Goal: Task Accomplishment & Management: Complete application form

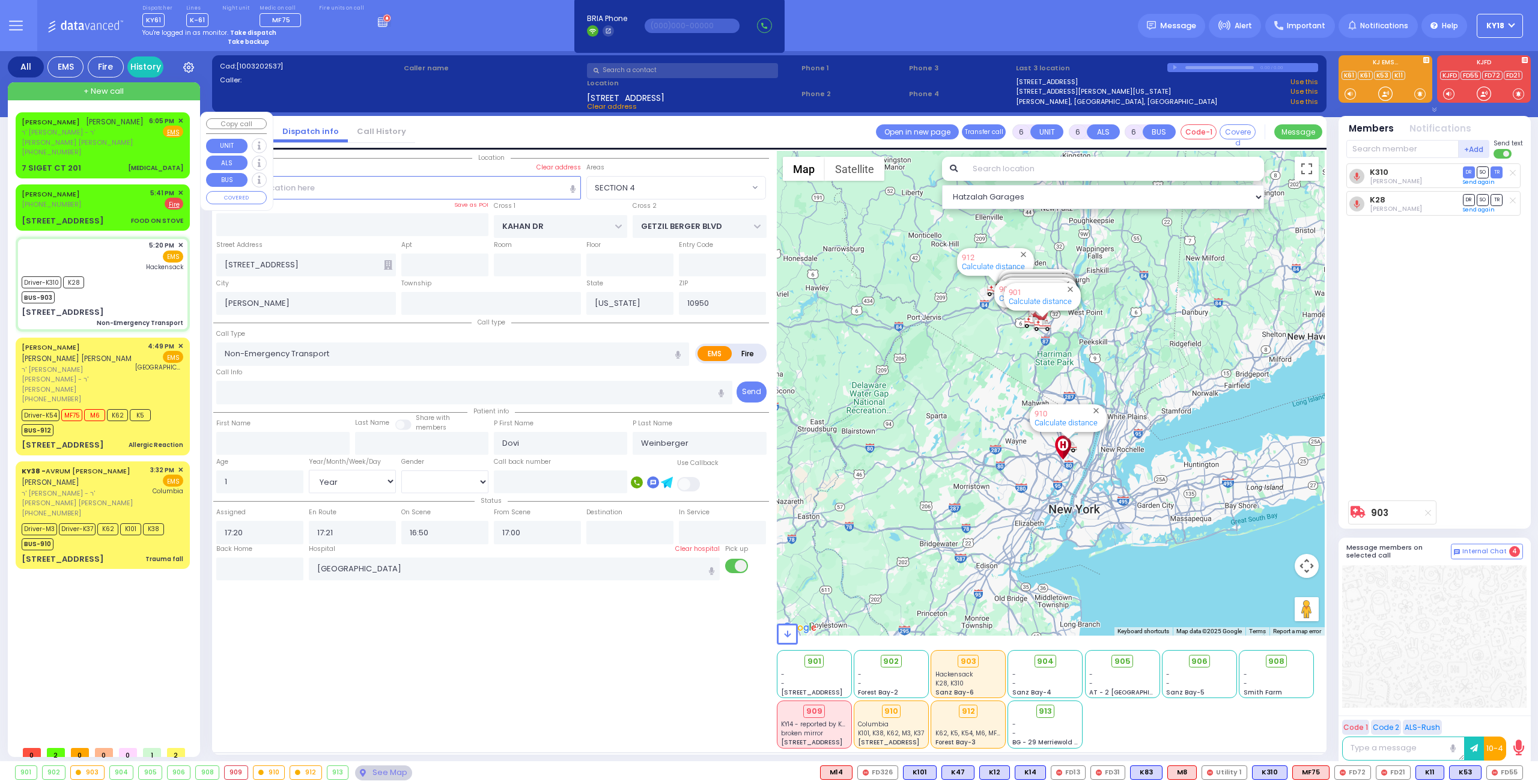
select select "SECTION 4"
select select "Year"
select select "[DEMOGRAPHIC_DATA]"
click at [101, 150] on div "JOEL KRAUS יואל קרויס ר' אהרן אייזיק - ר' יעקב יודא פאלאק (347) 362-3363 6:05 P…" at bounding box center [102, 145] width 169 height 62
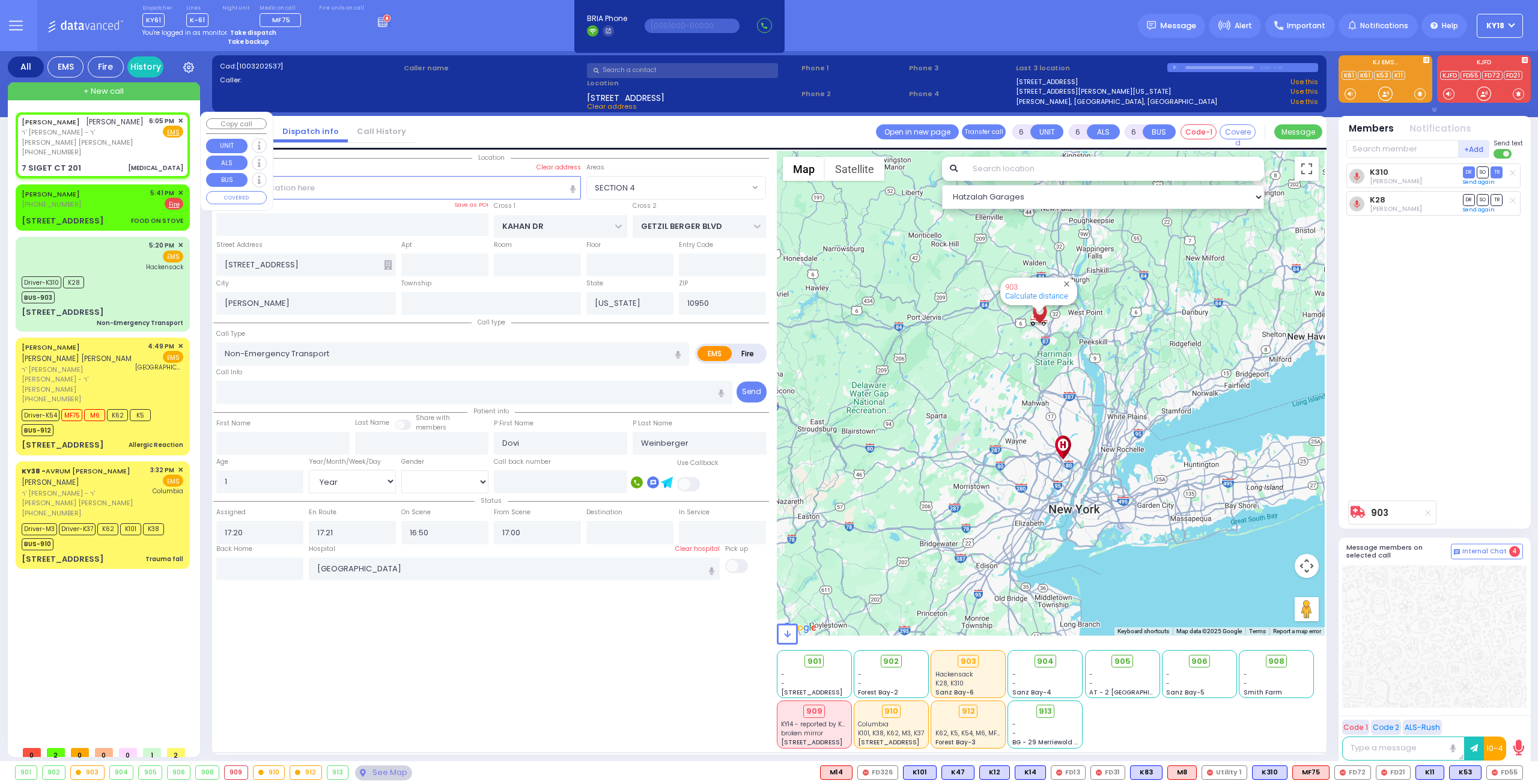
type input "2"
type input "0"
select select
type input "[MEDICAL_DATA]"
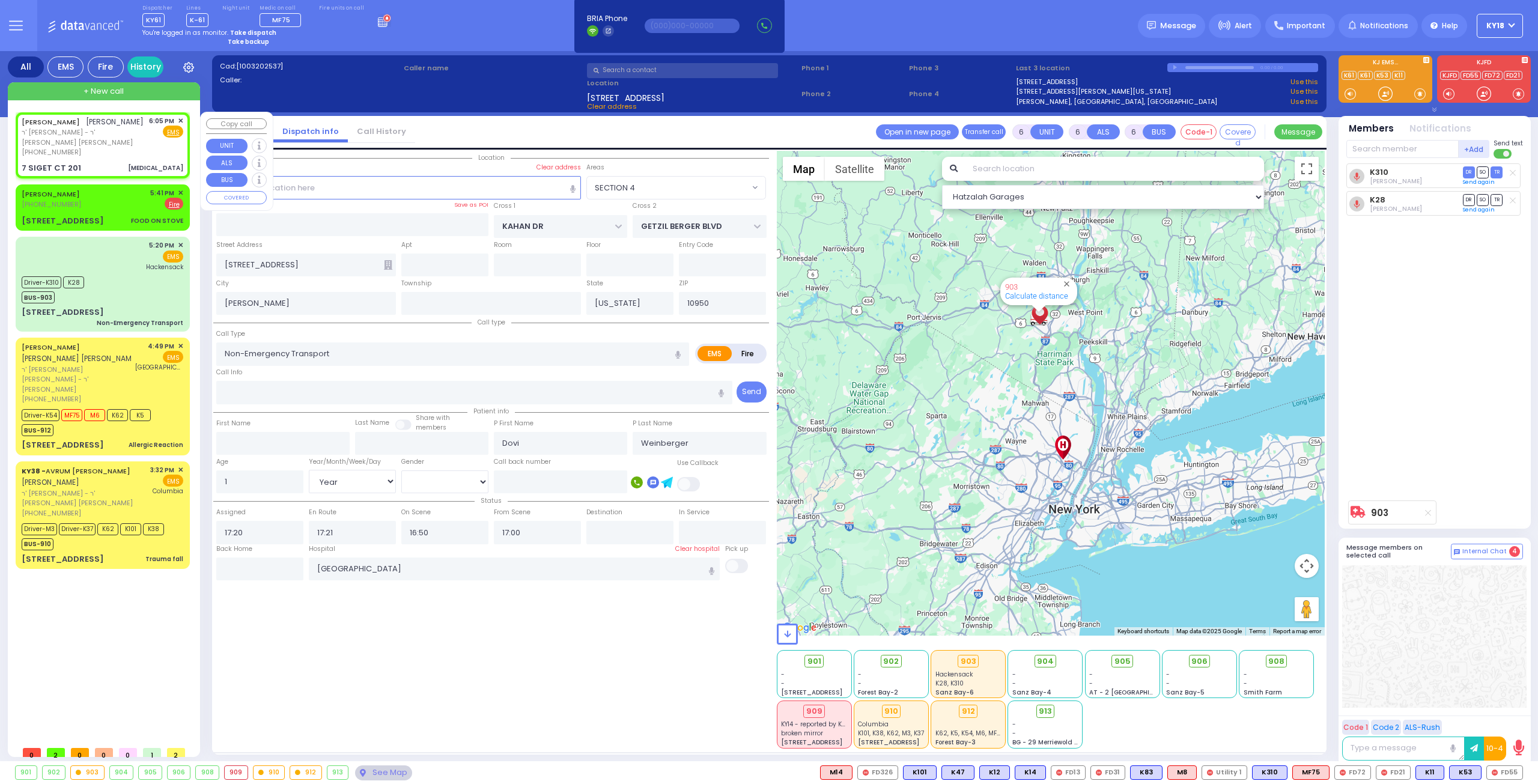
radio input "true"
type input "[PERSON_NAME]"
select select
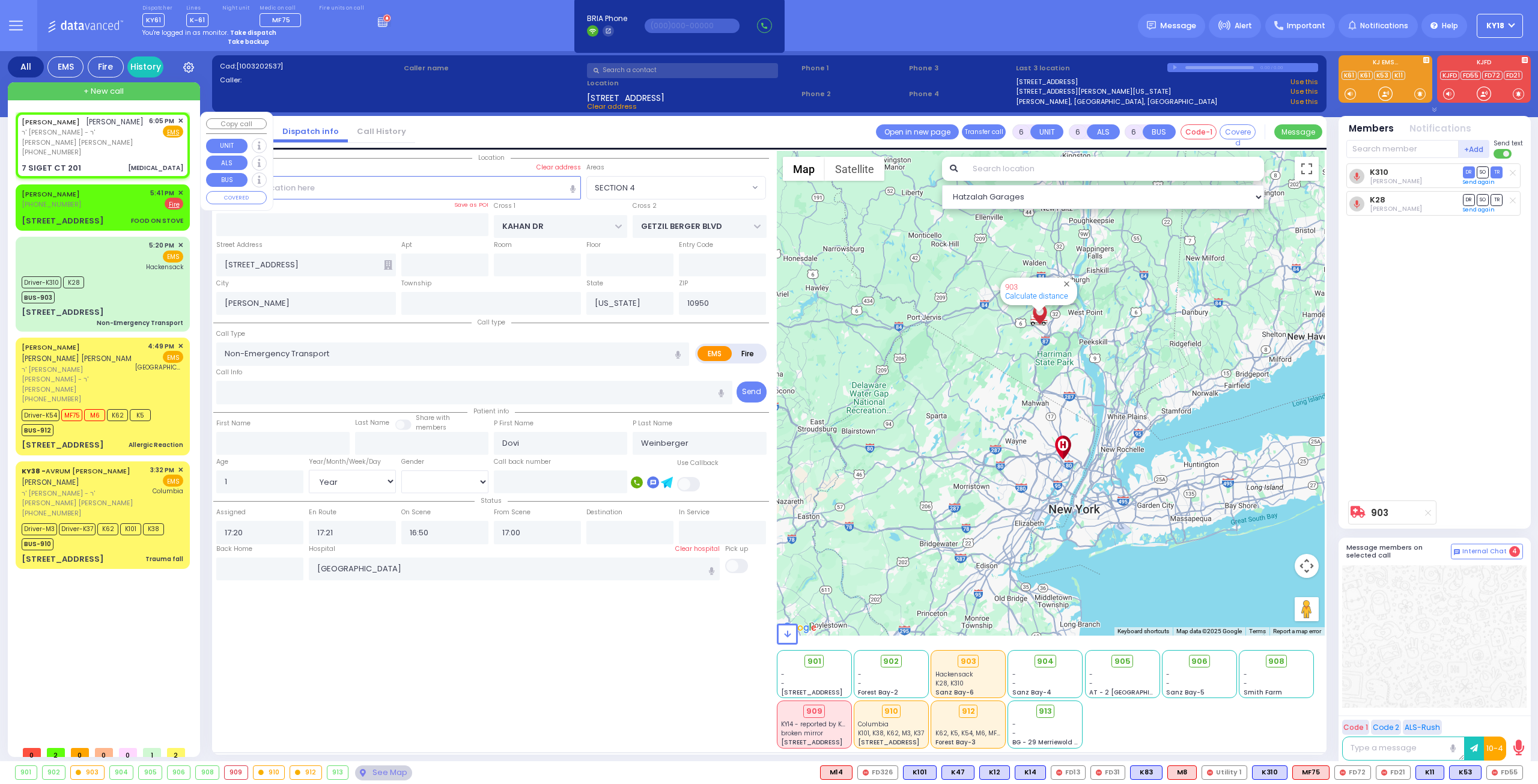
type input "18:05"
type input "SATMAR DR"
type input "7 SIGET CT"
type input "201"
type input "Monroe"
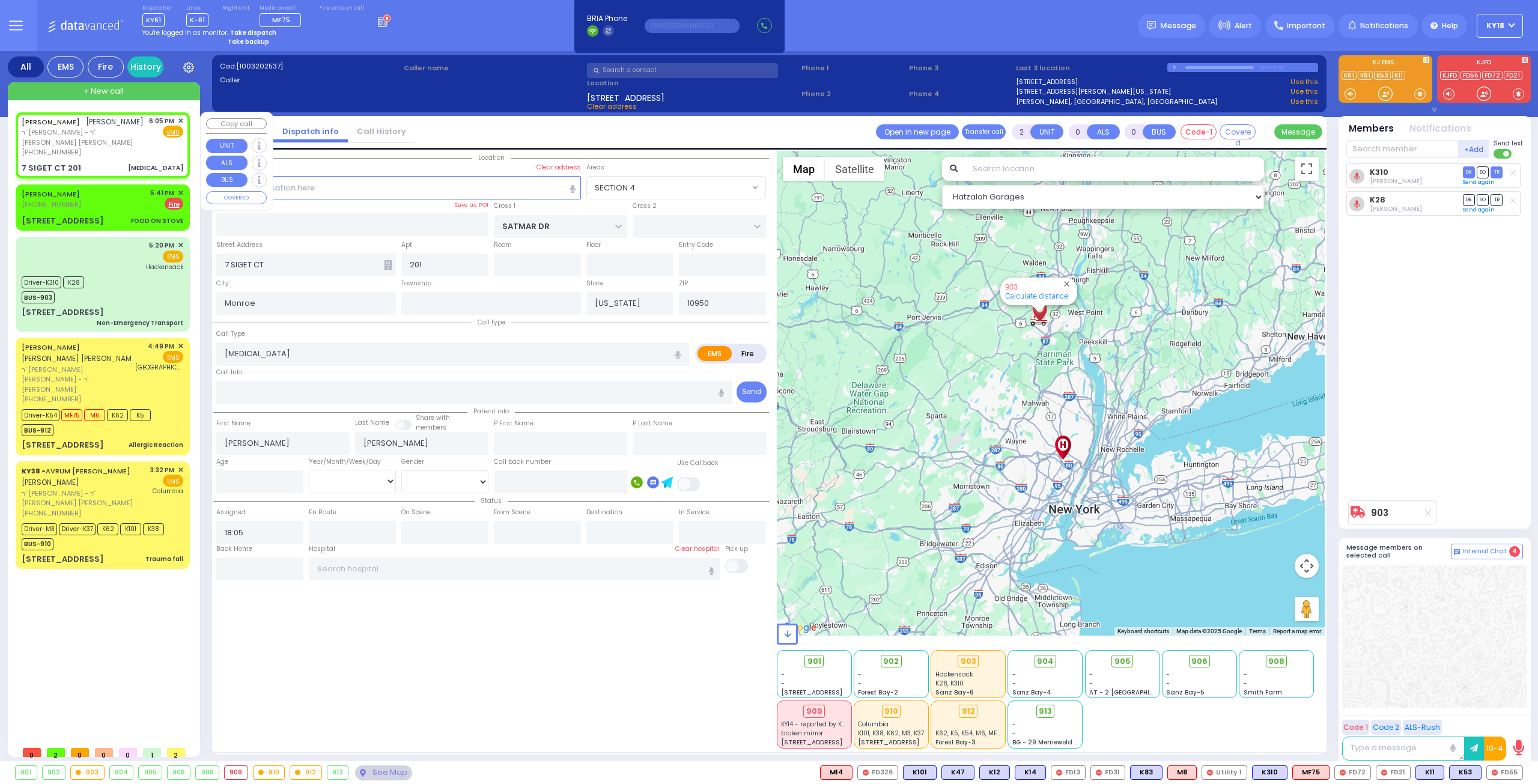
select select "Hatzalah Garages"
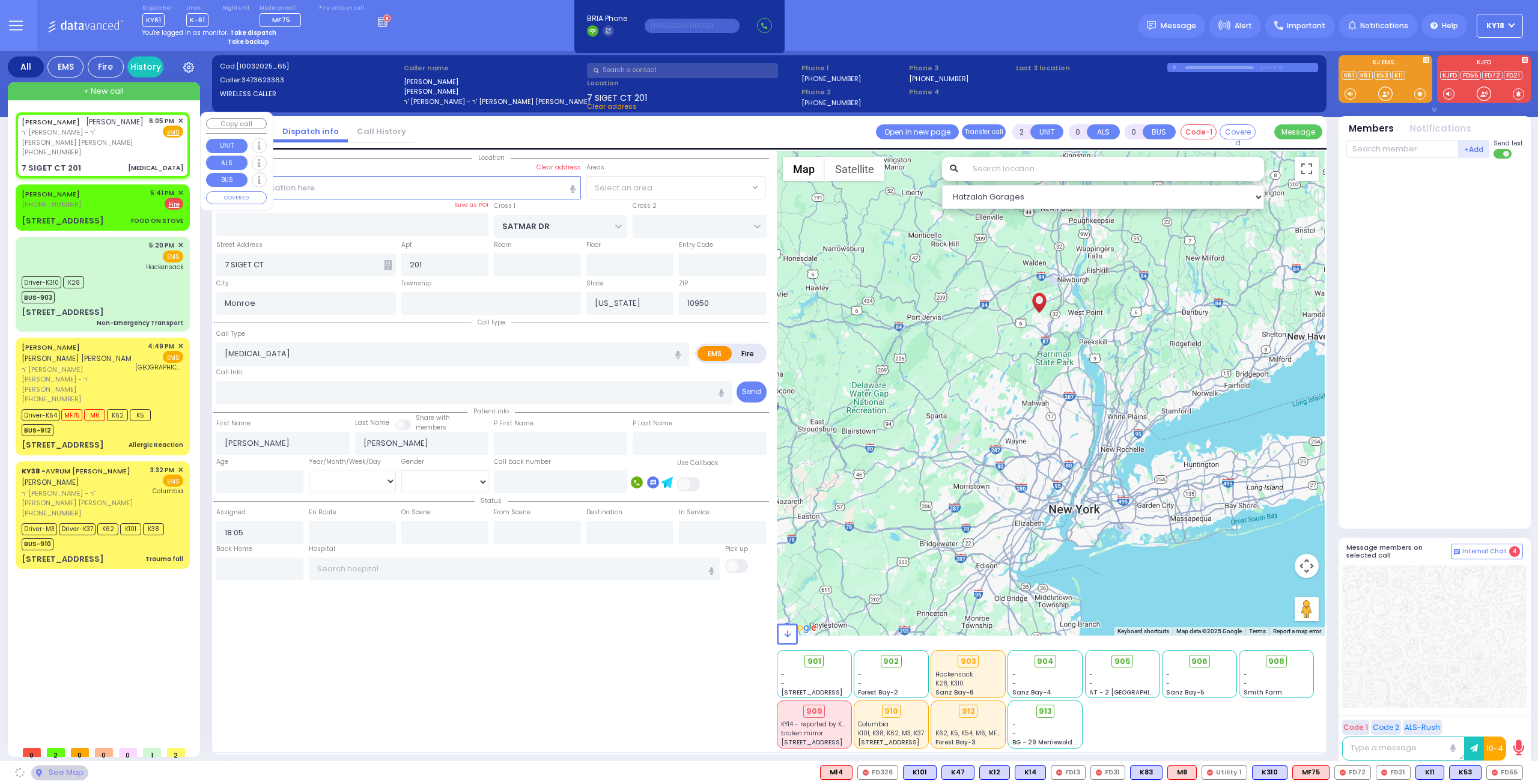
select select "SECTION 3"
select select
radio input "true"
select select
select select "Hatzalah Garages"
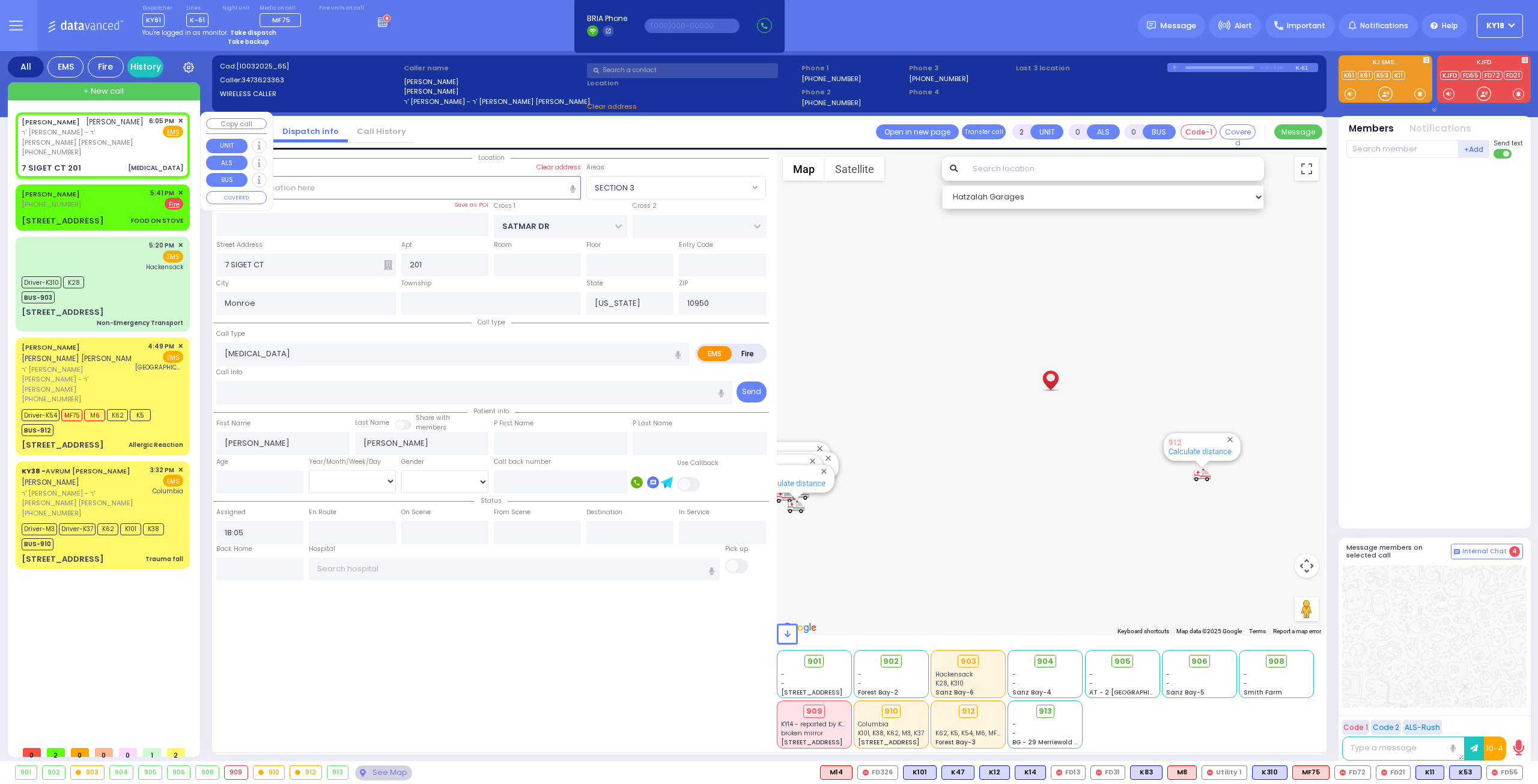
select select "SECTION 3"
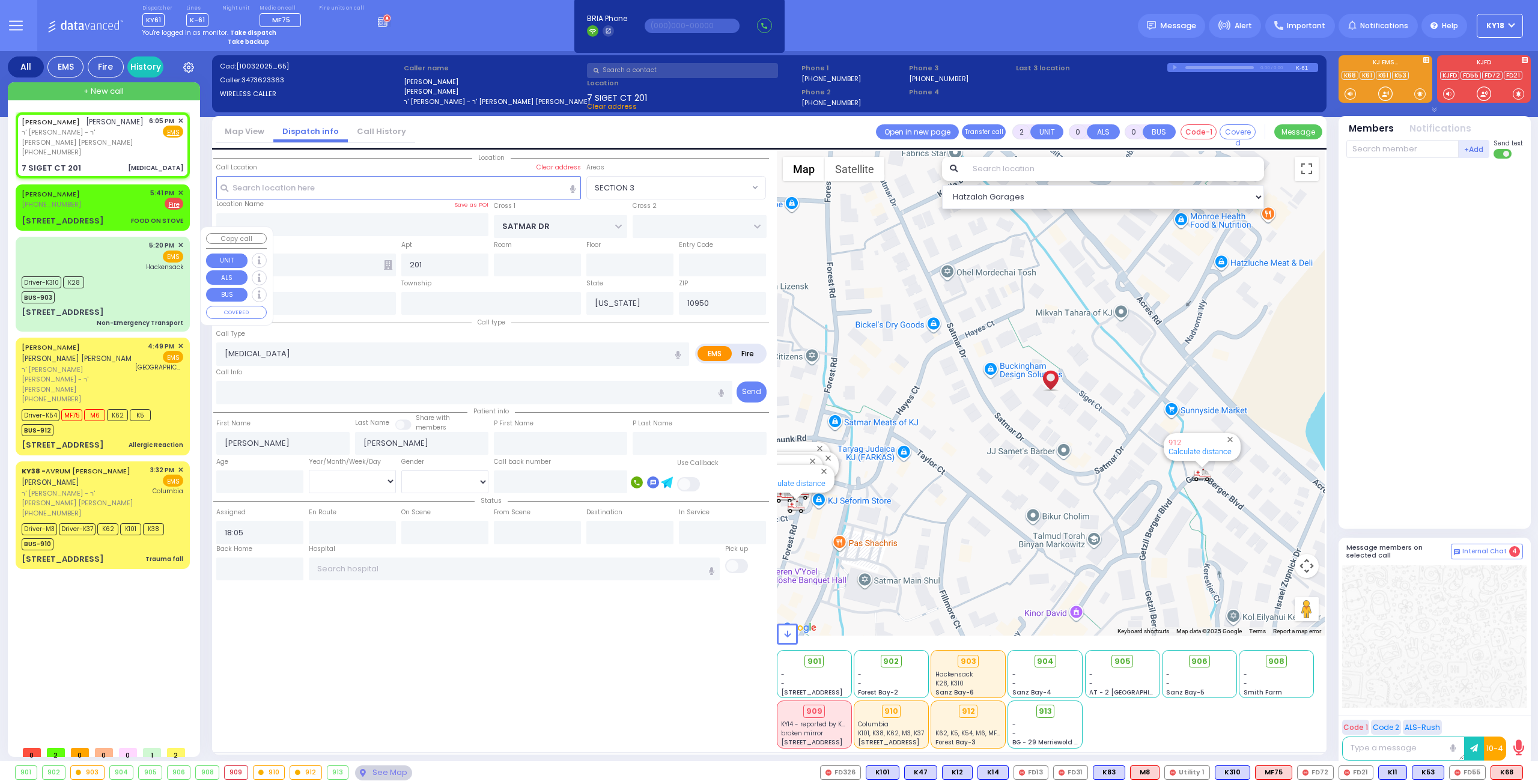
click at [97, 256] on div "5:20 PM ✕ EMS [GEOGRAPHIC_DATA]" at bounding box center [102, 256] width 162 height 31
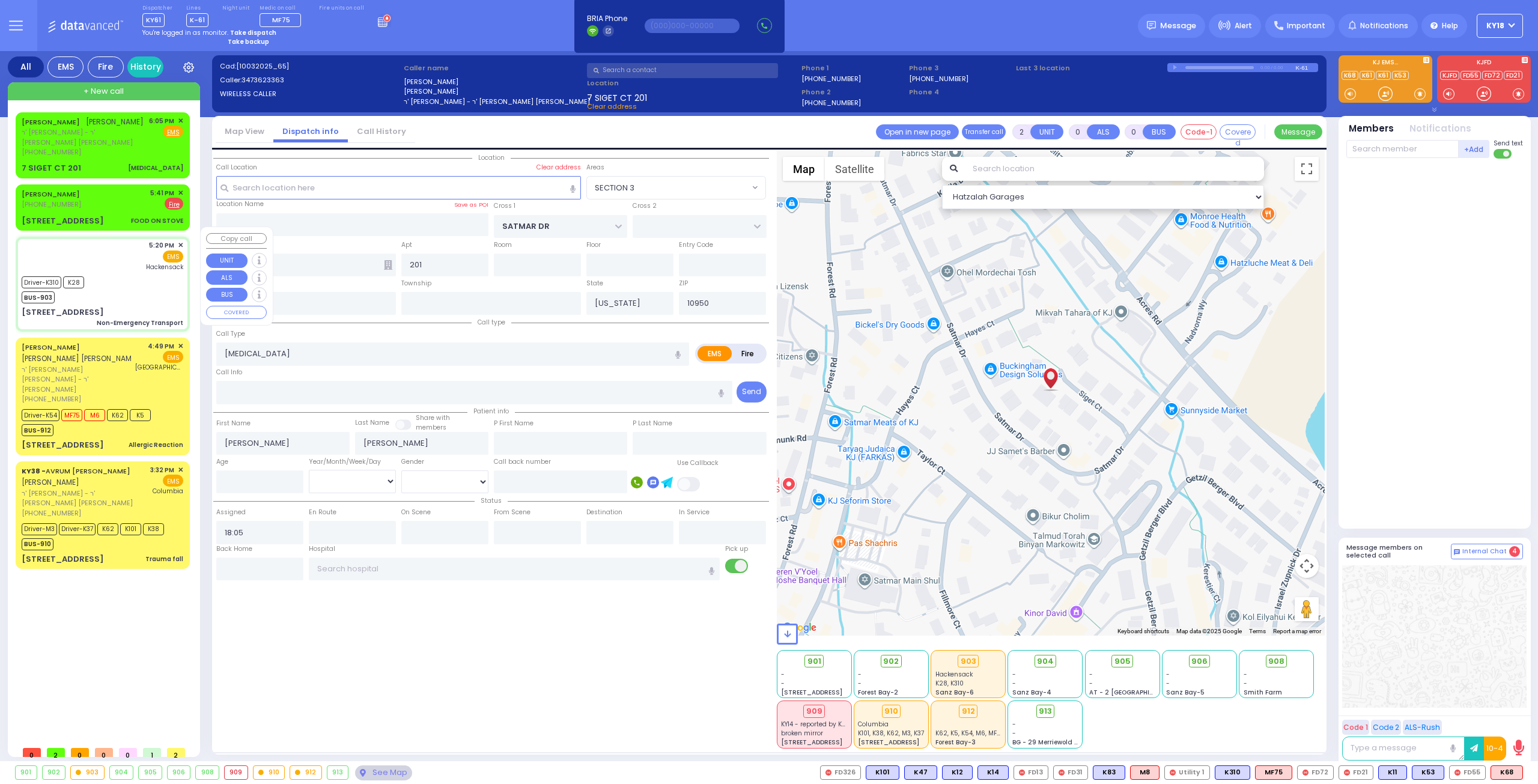
type input "6"
select select
type input "Non-Emergency Transport"
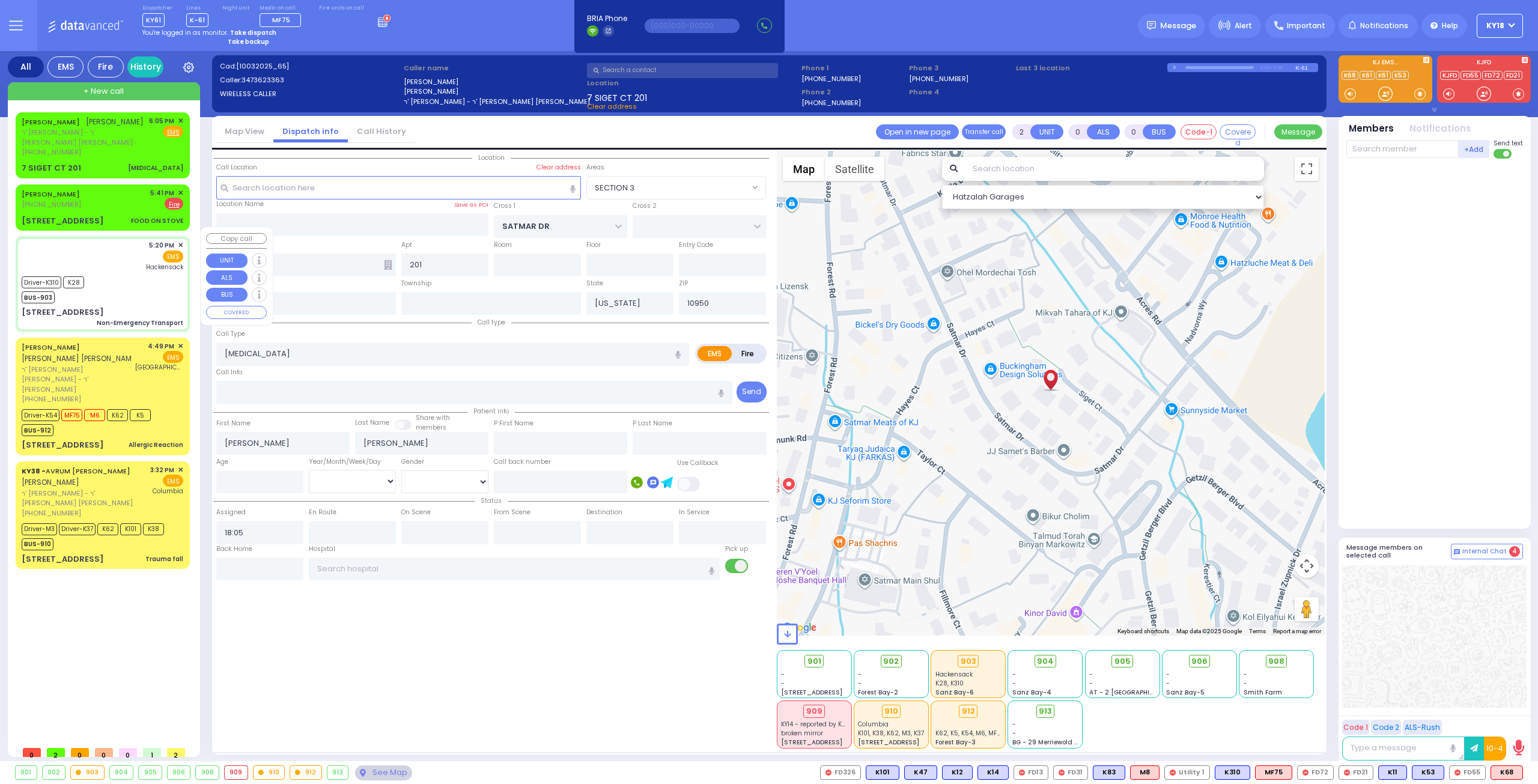
radio input "true"
type input "Dovi"
type input "Weinberger"
type input "1"
select select "Year"
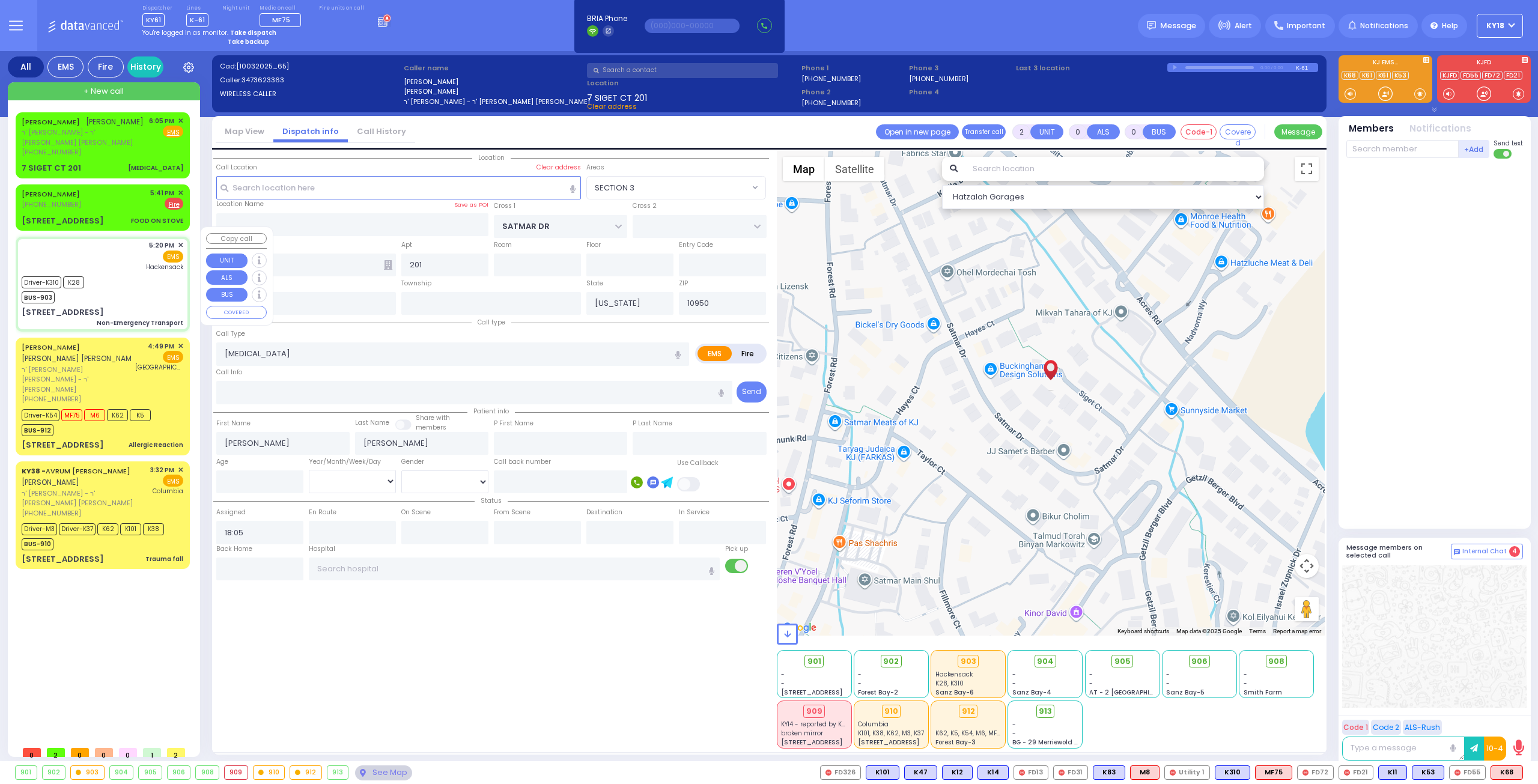
select select "[DEMOGRAPHIC_DATA]"
type input "17:20"
type input "17:21"
type input "16:50"
type input "17:00"
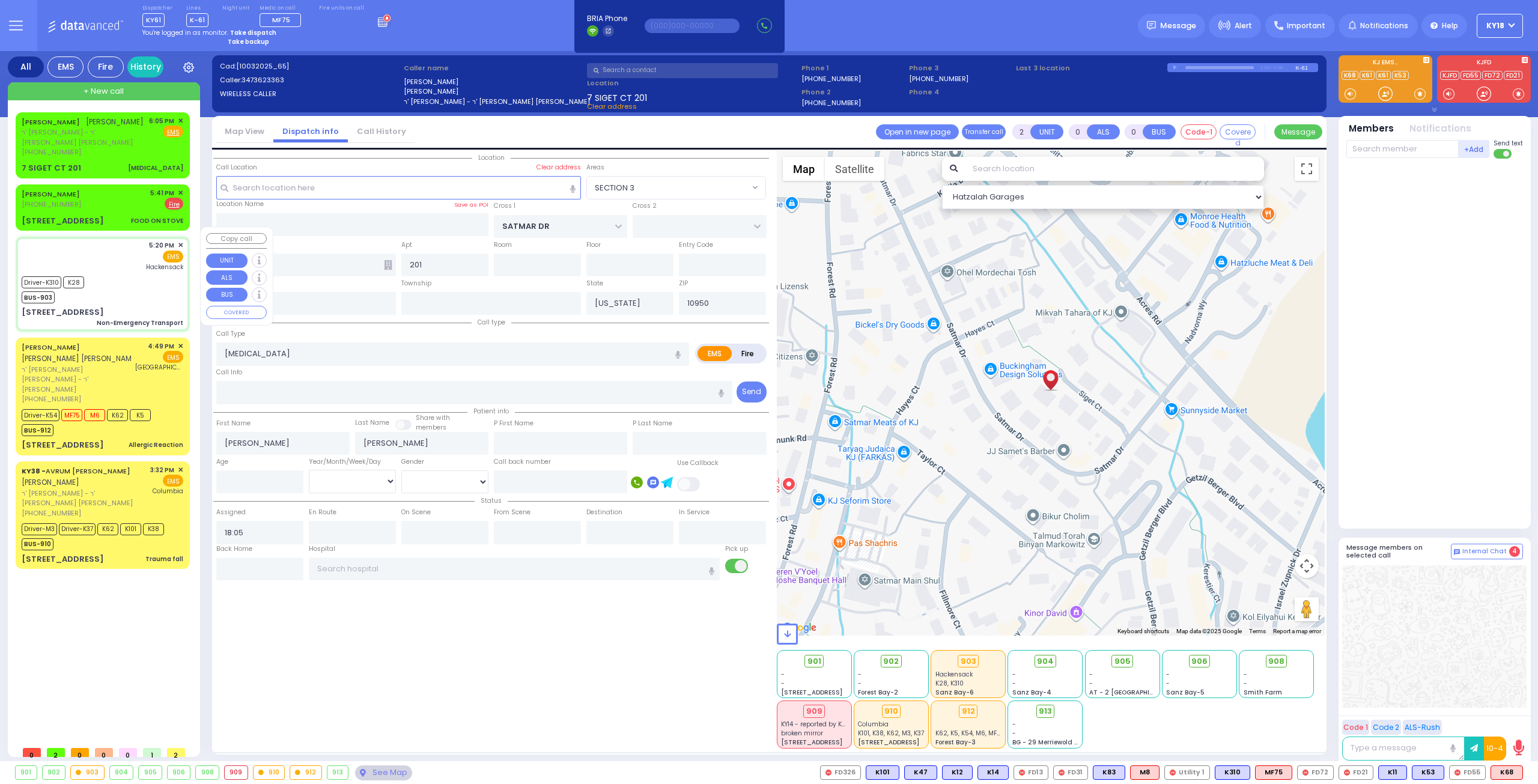
type input "[GEOGRAPHIC_DATA]"
select select "Hatzalah Garages"
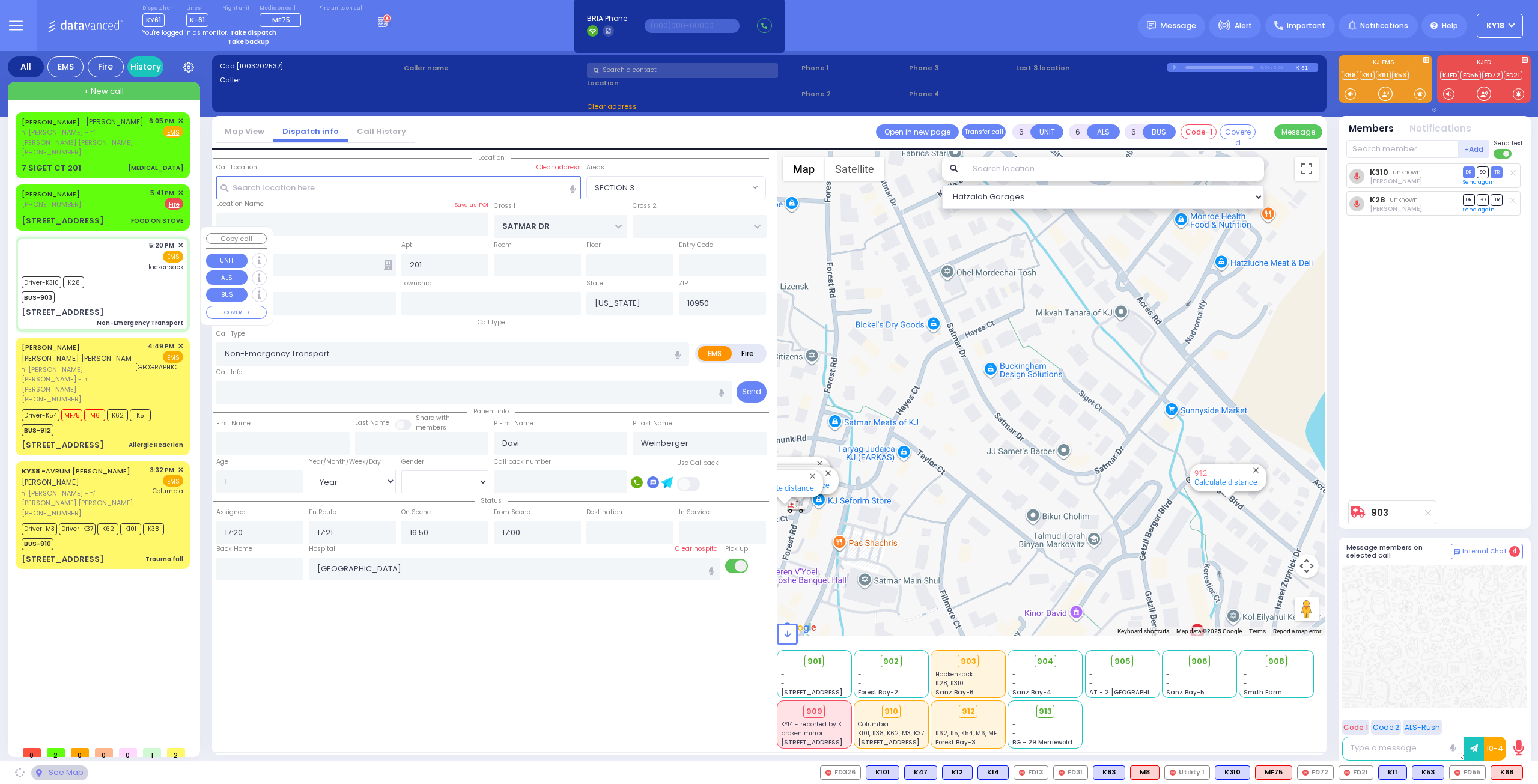
type input "KAHAN DR"
type input "GETZIL BERGER BLVD"
type input "[STREET_ADDRESS]"
type input "[PERSON_NAME]"
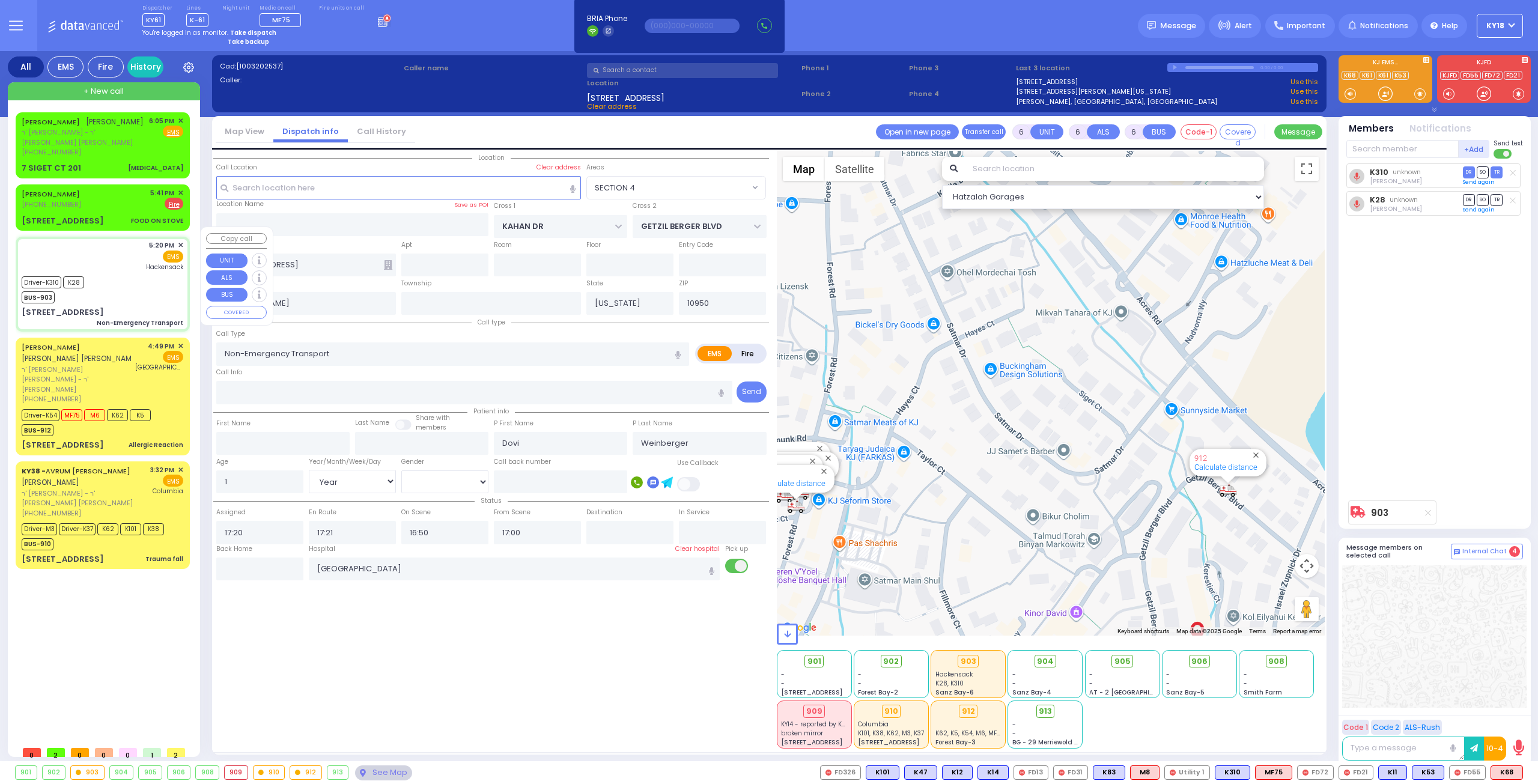
select select "SECTION 4"
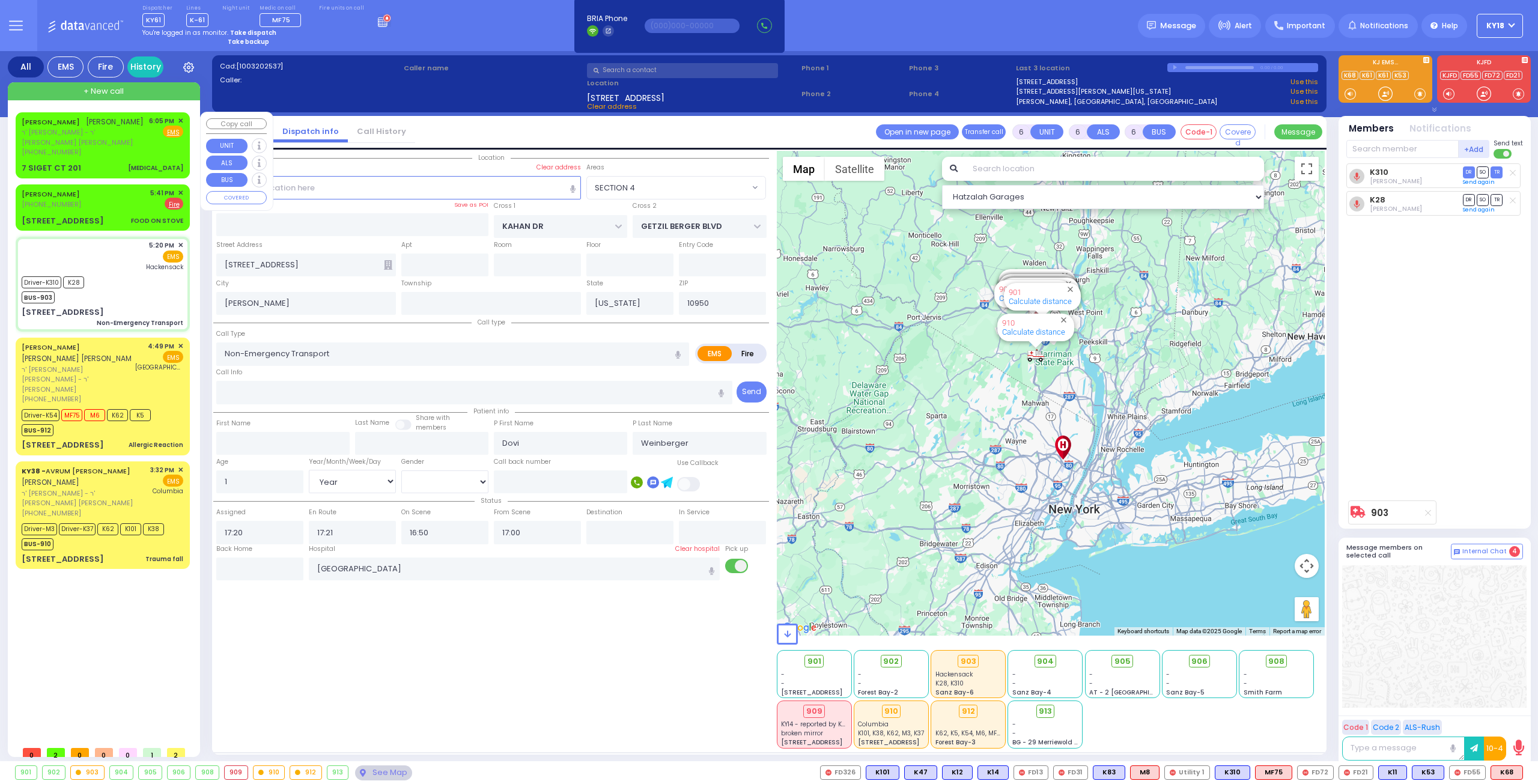
click at [113, 152] on div "JOEL KRAUS יואל קרויס ר' אהרן אייזיק - ר' יעקב יודא פאלאק (347) 362-3363 6:05 P…" at bounding box center [102, 145] width 169 height 62
type input "2"
type input "0"
select select
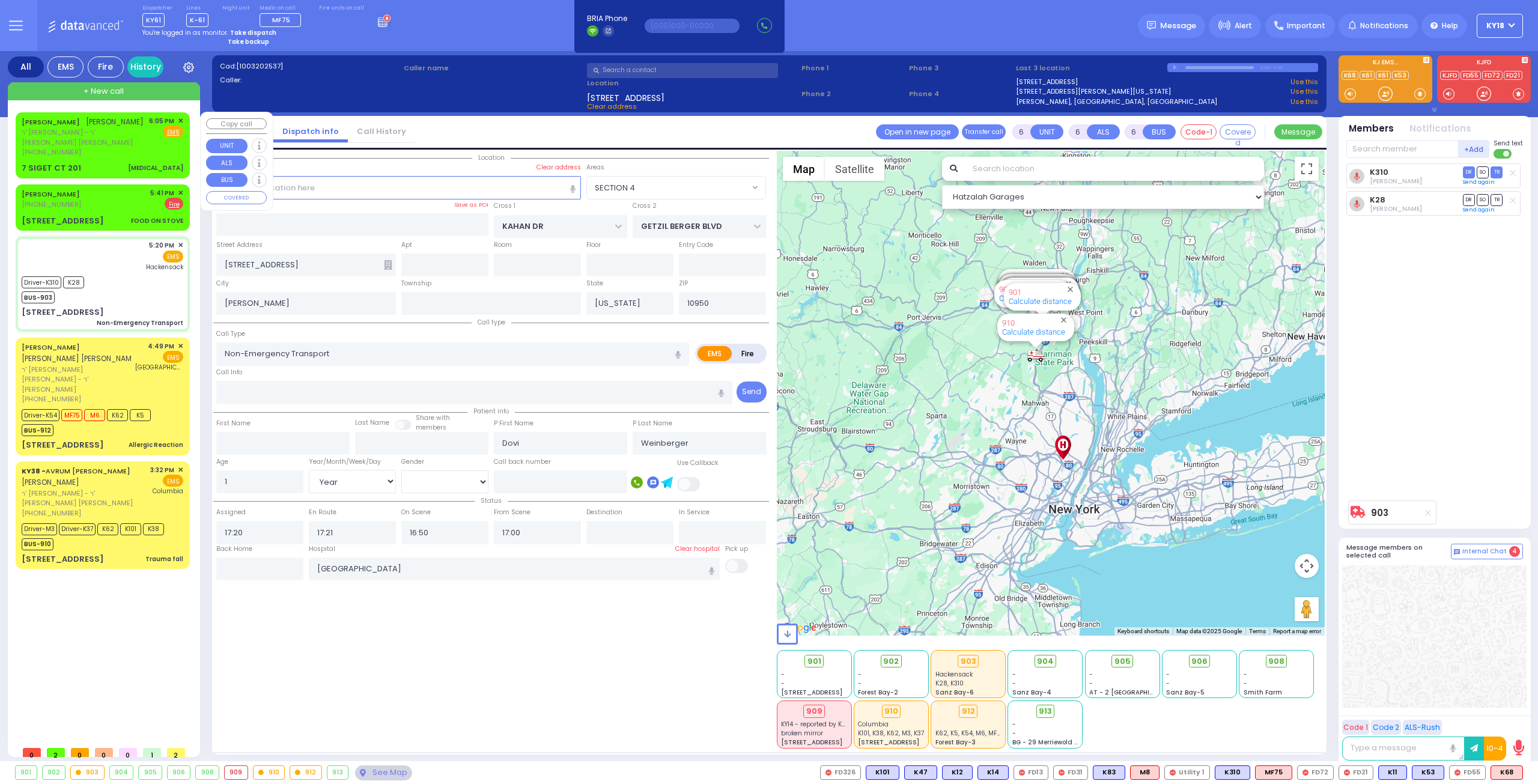
type input "[MEDICAL_DATA]"
radio input "true"
type input "[PERSON_NAME]"
select select
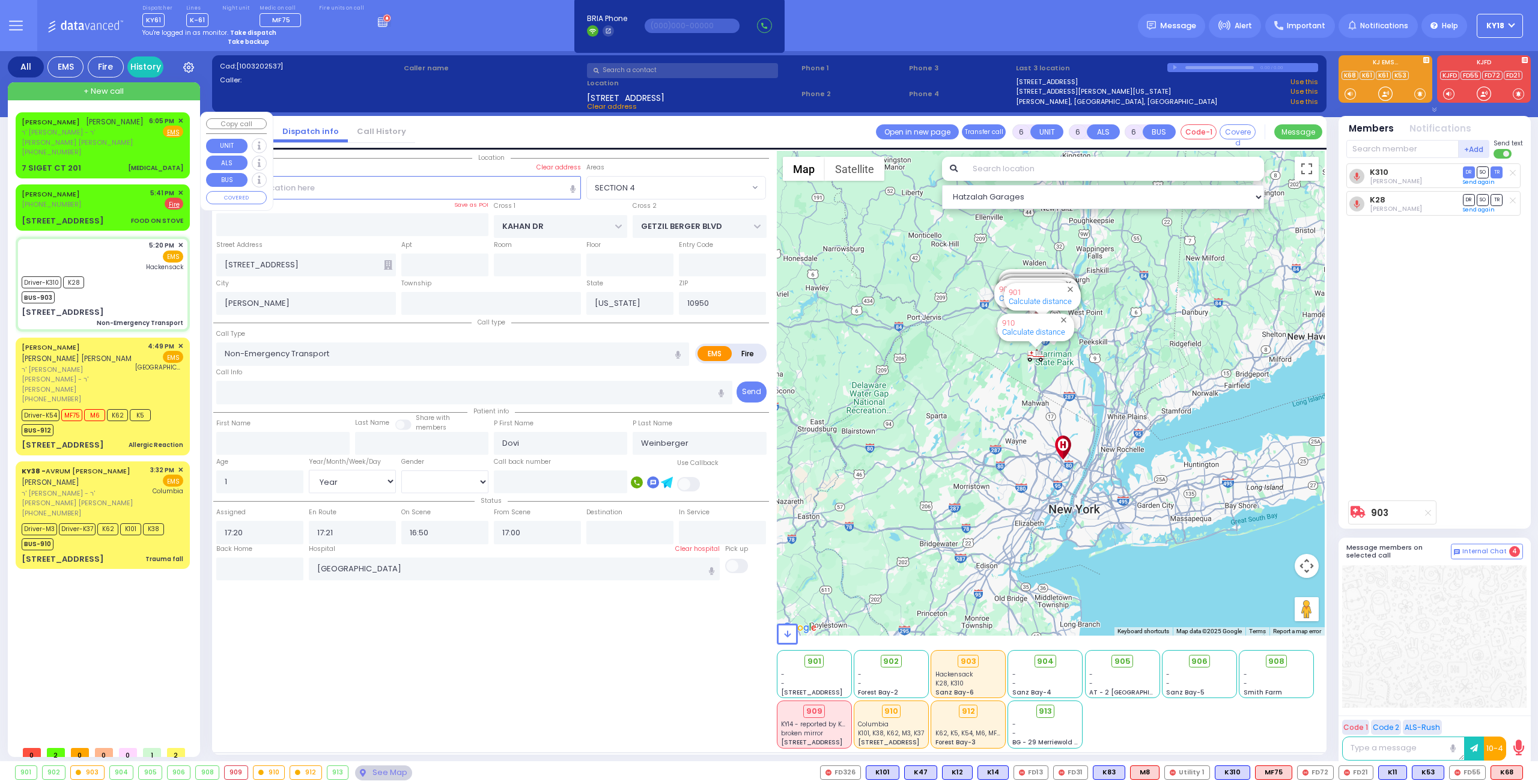
select select
type input "18:05"
select select "Hatzalah Garages"
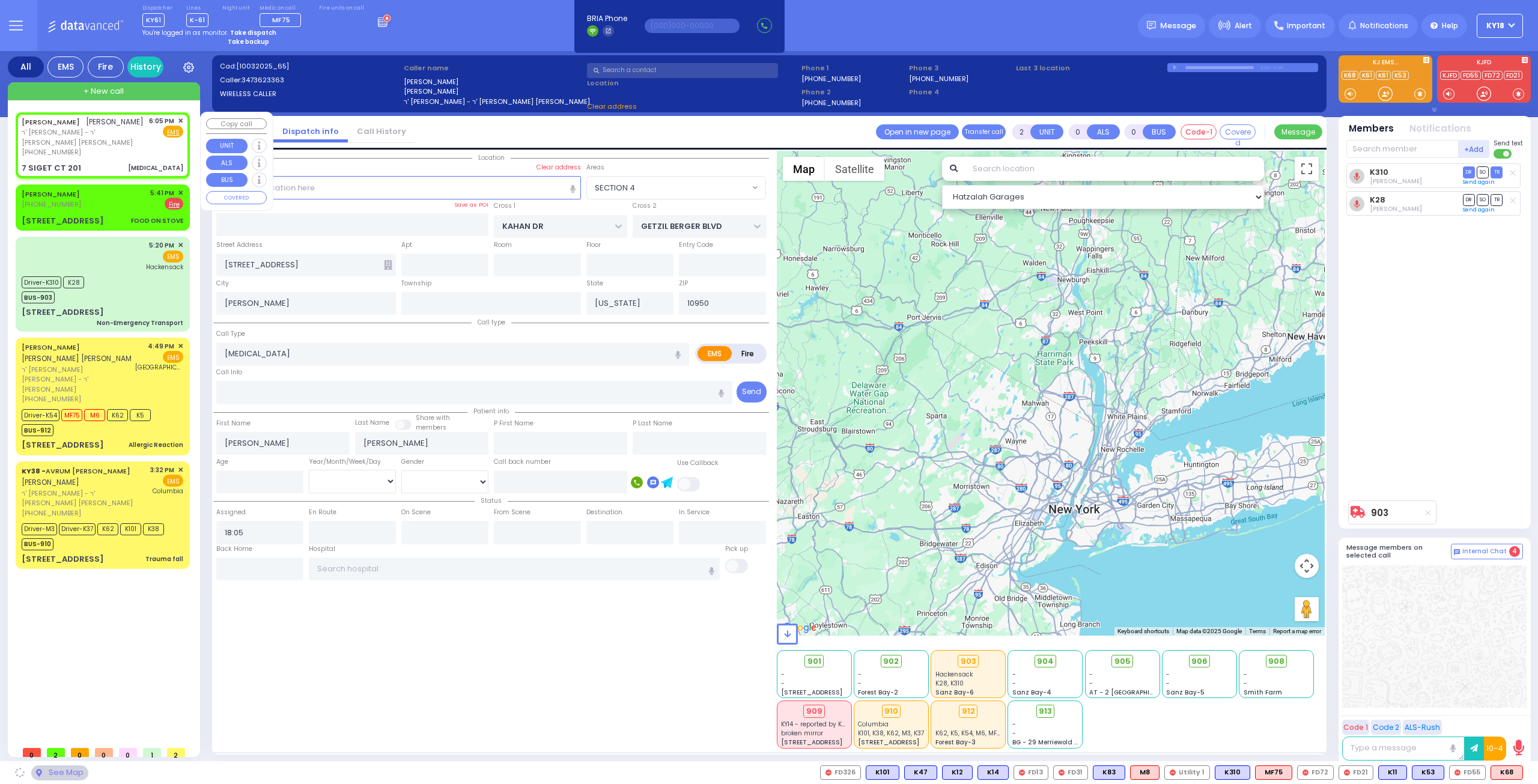
type input "SATMAR DR"
type input "7 SIGET CT"
type input "201"
type input "Monroe"
select select "SECTION 3"
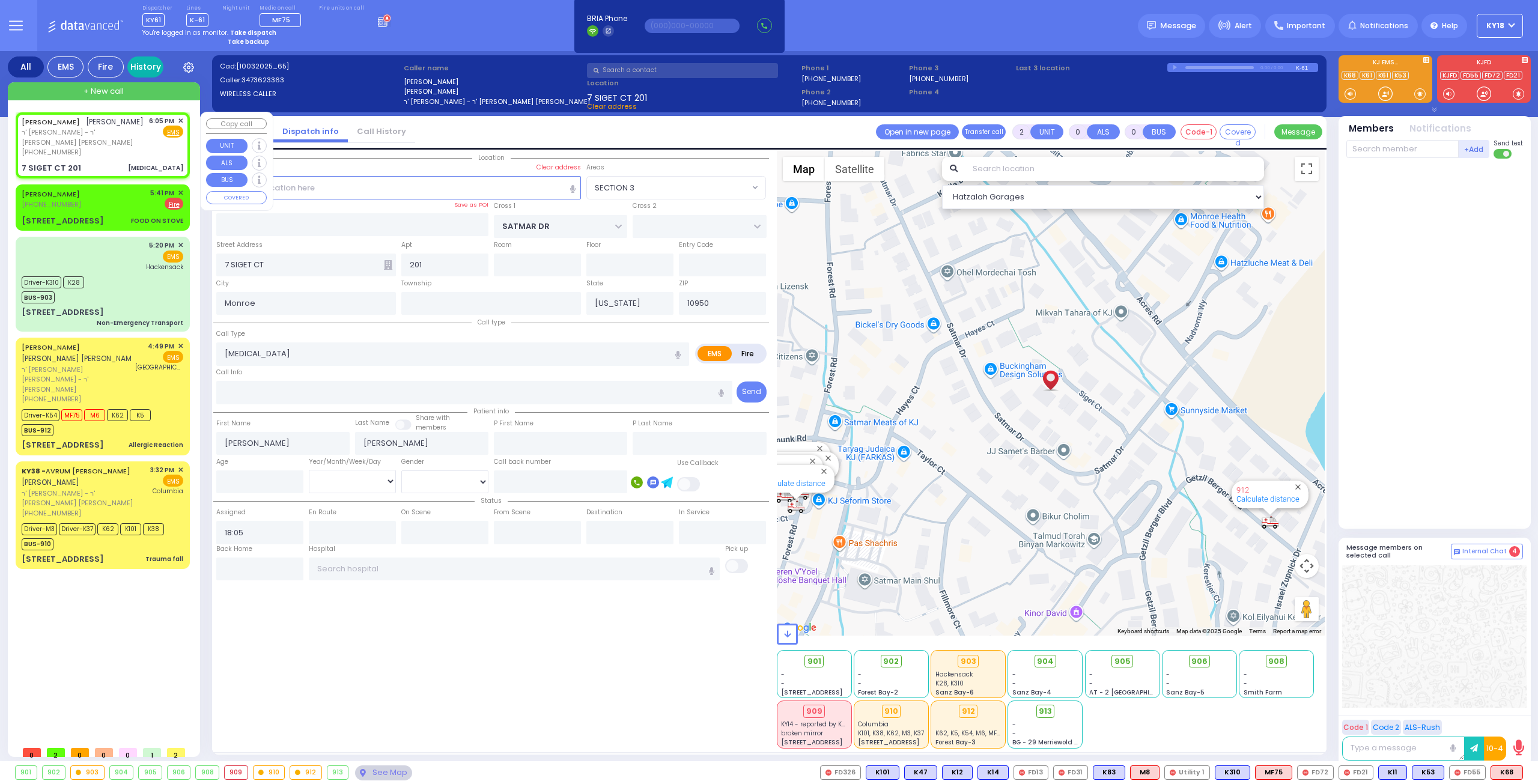
click at [156, 63] on link "History" at bounding box center [145, 67] width 36 height 21
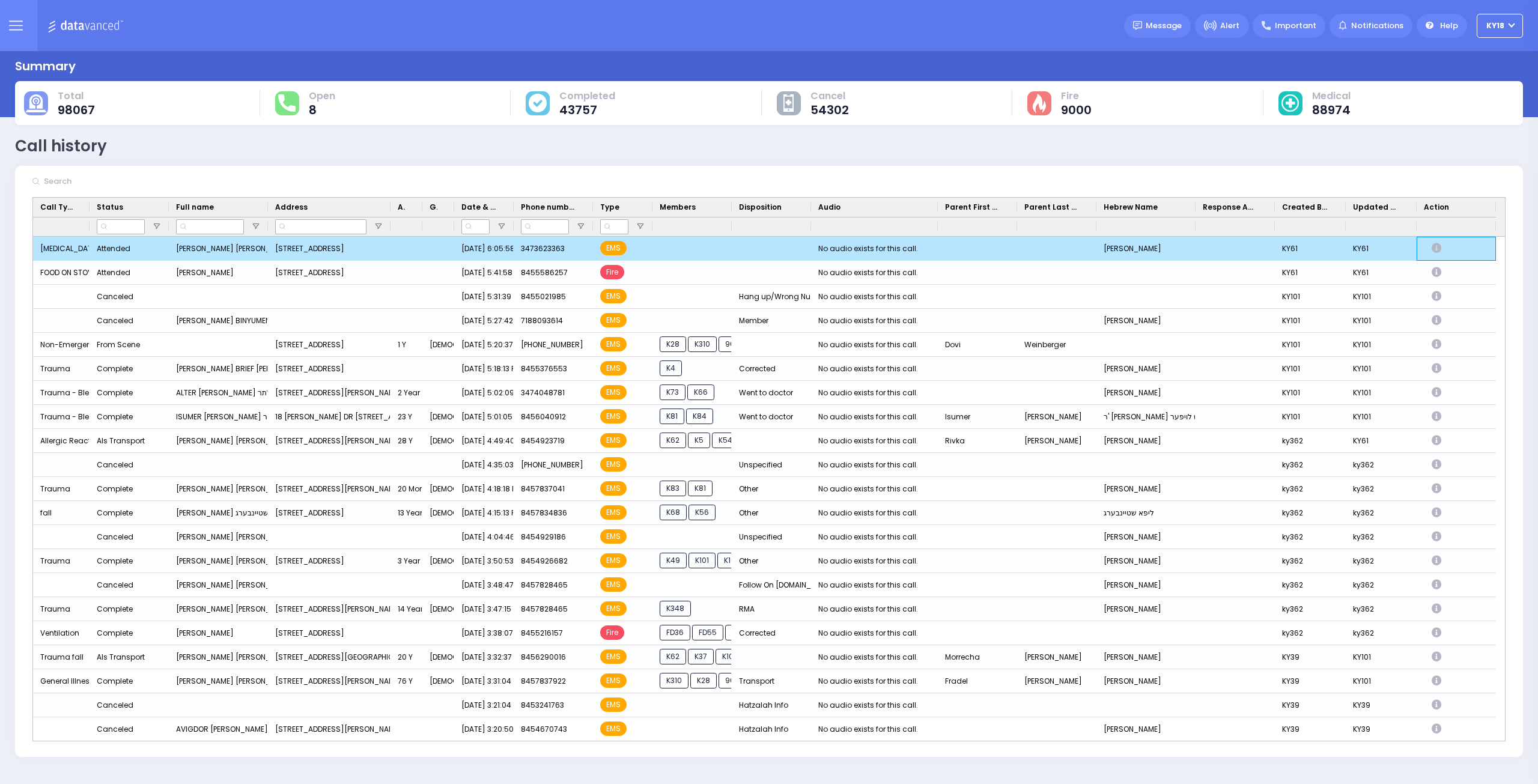
click at [1436, 247] on icon "Press SPACE to deselect this row." at bounding box center [1438, 248] width 14 height 10
select select
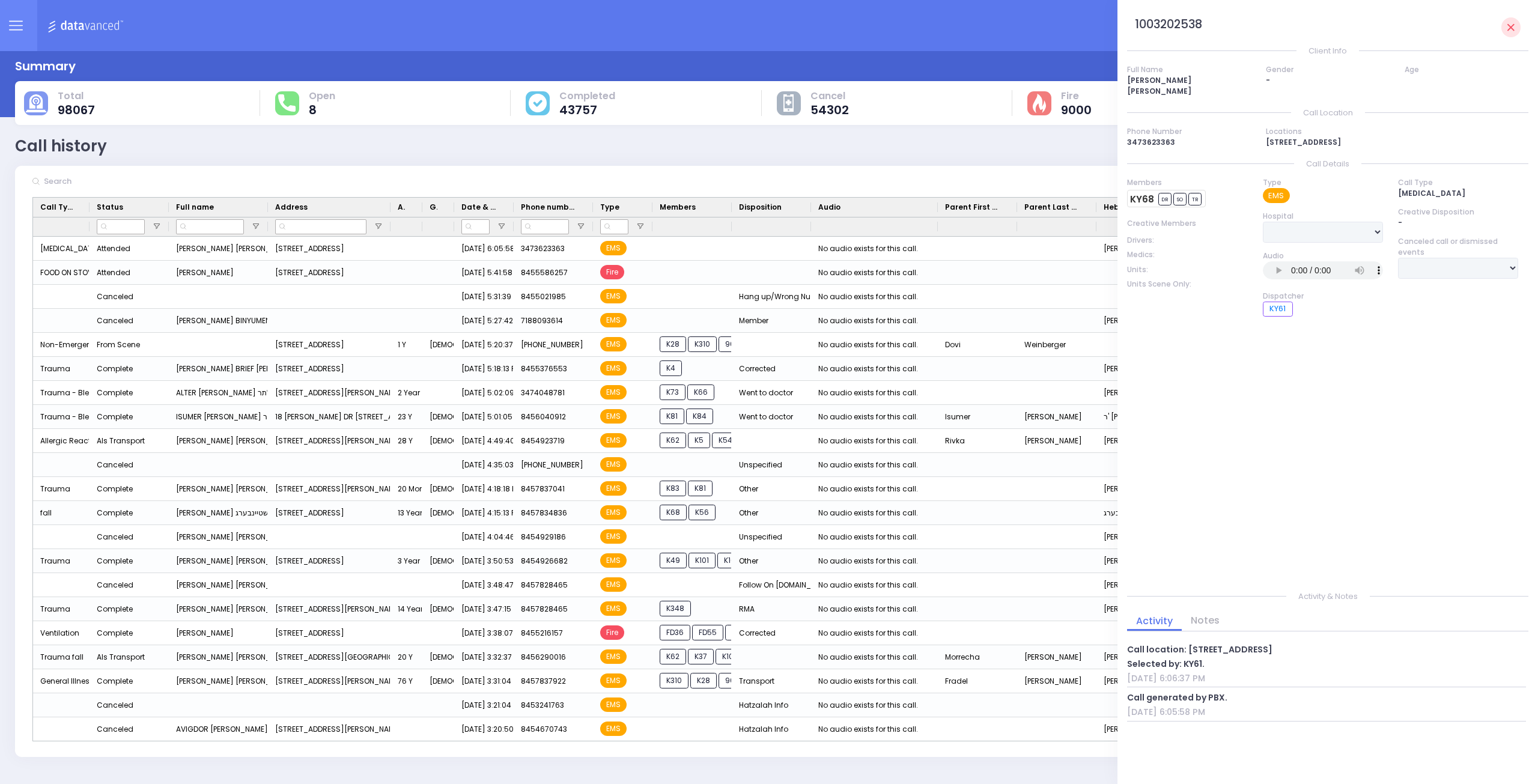
click at [90, 25] on img at bounding box center [87, 25] width 80 height 15
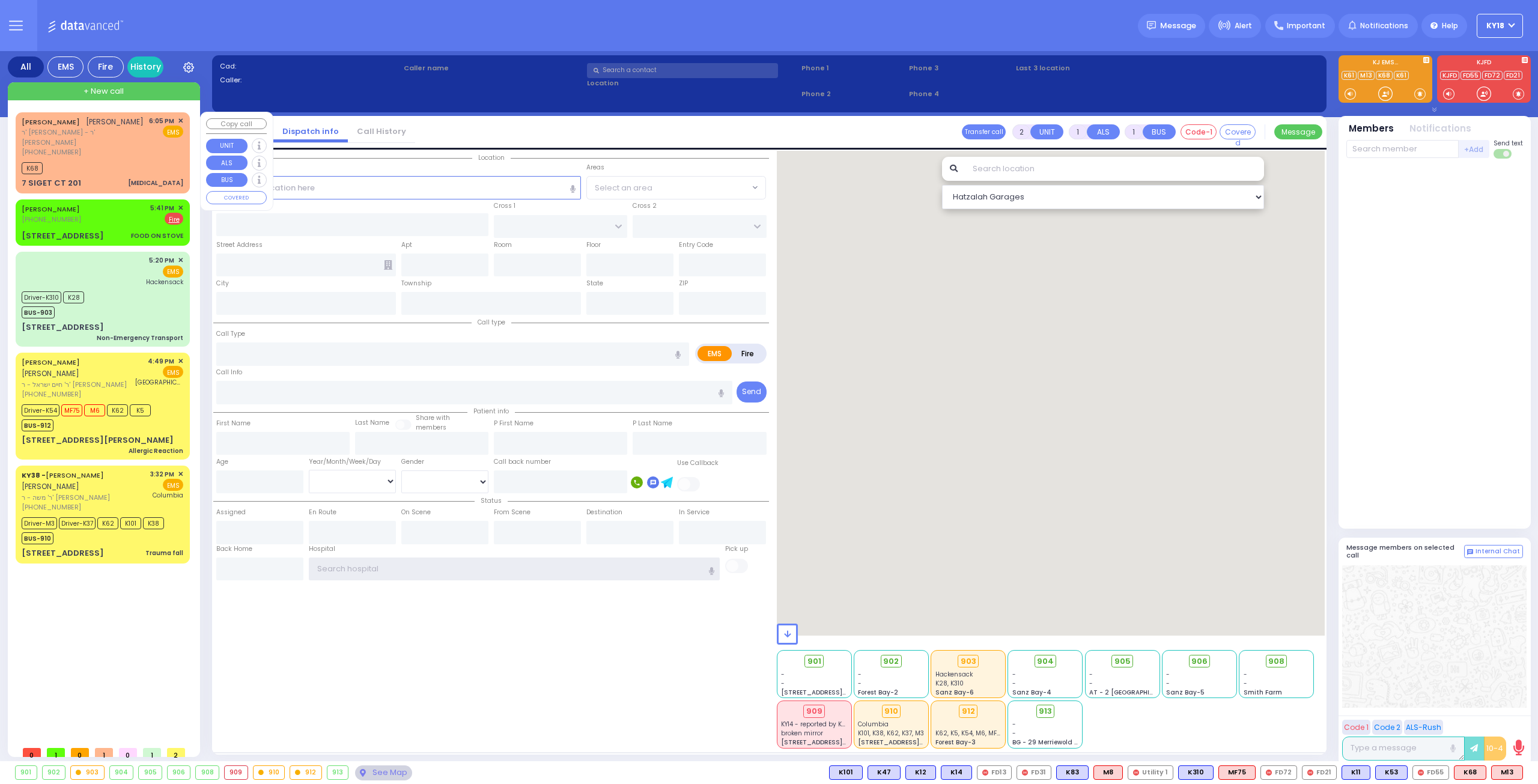
type input "ky18"
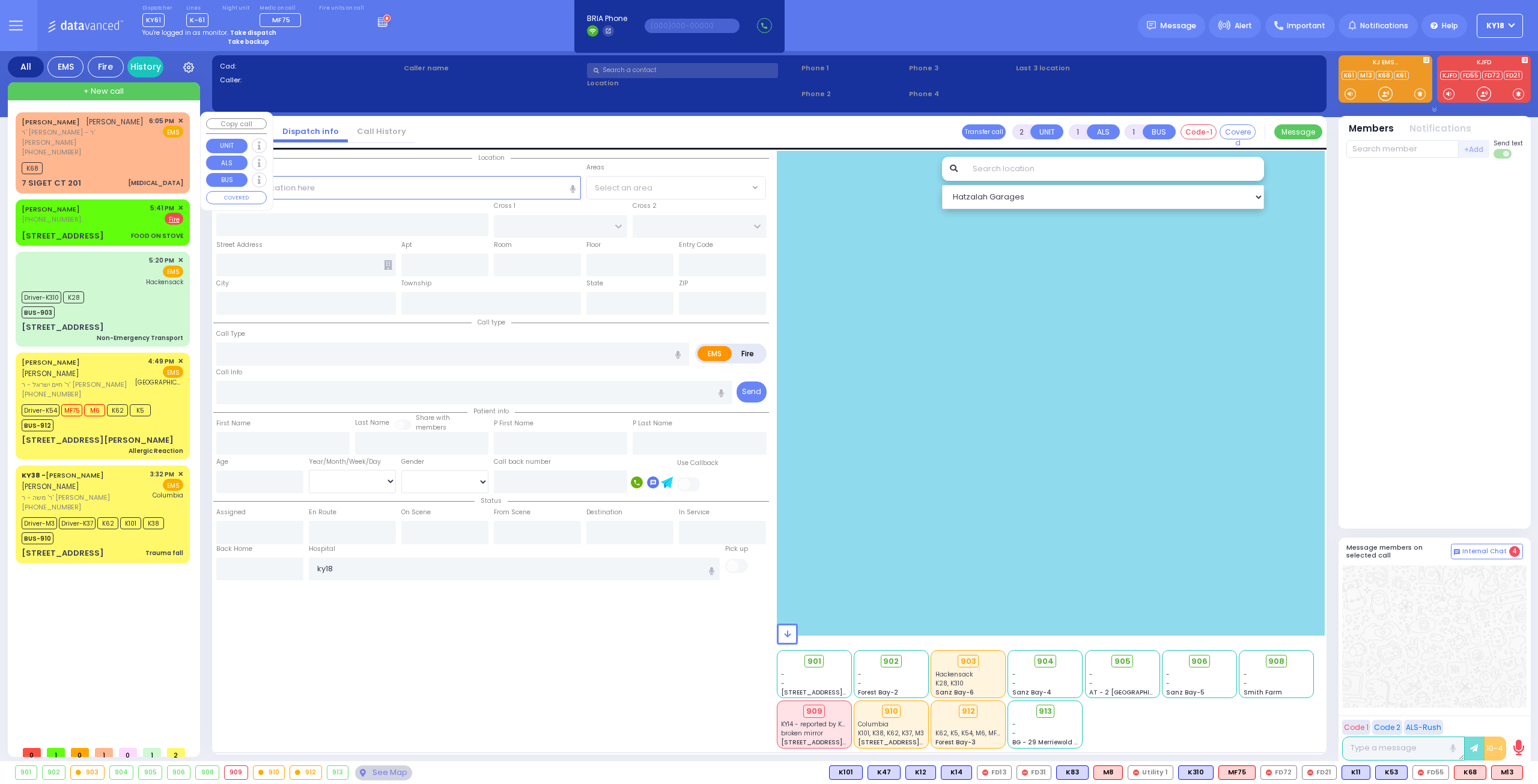
click at [150, 160] on div "K68" at bounding box center [102, 167] width 162 height 15
type input "0"
select select
type input "[MEDICAL_DATA]"
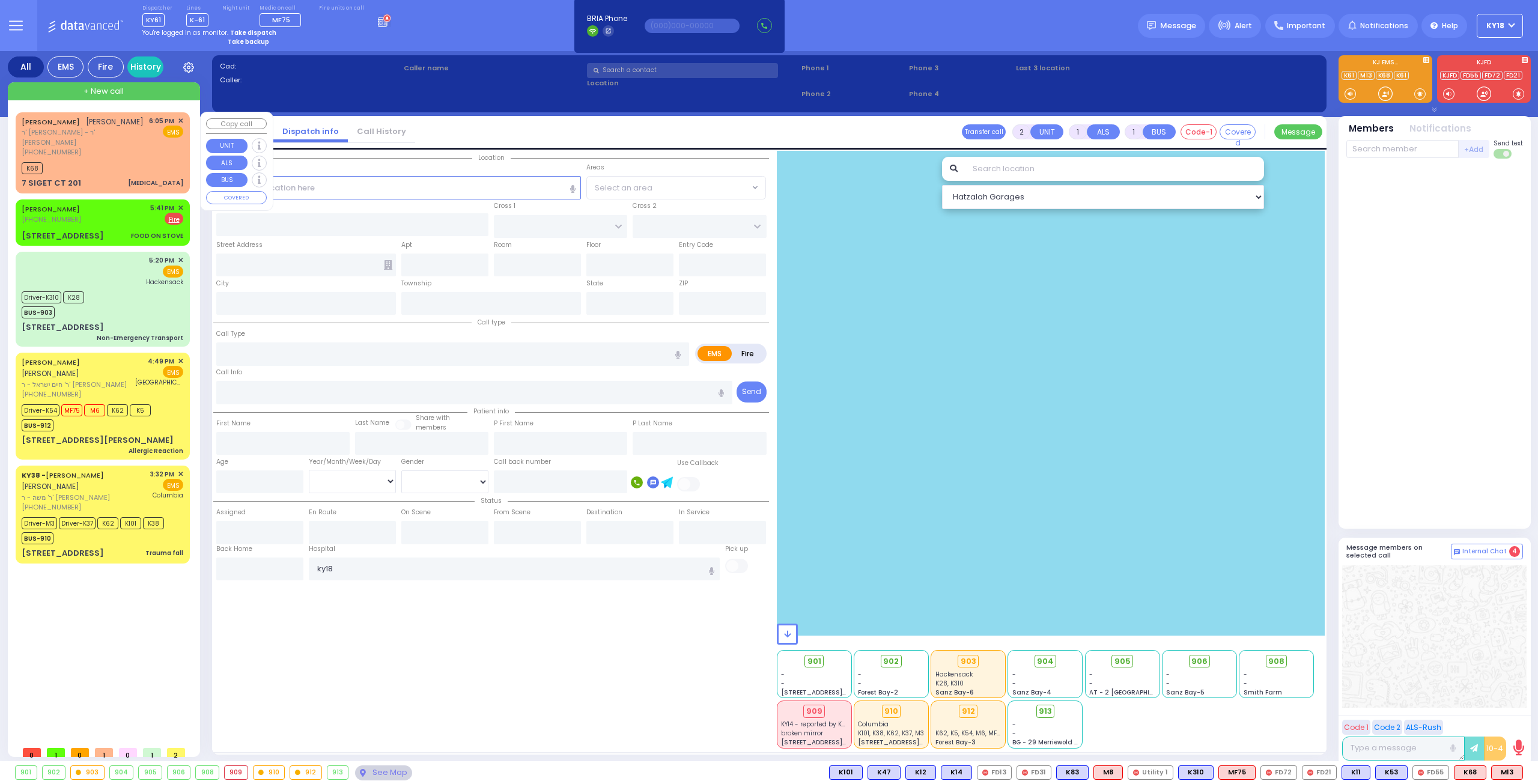
radio input "true"
type input "[PERSON_NAME]"
select select
type input "18:05"
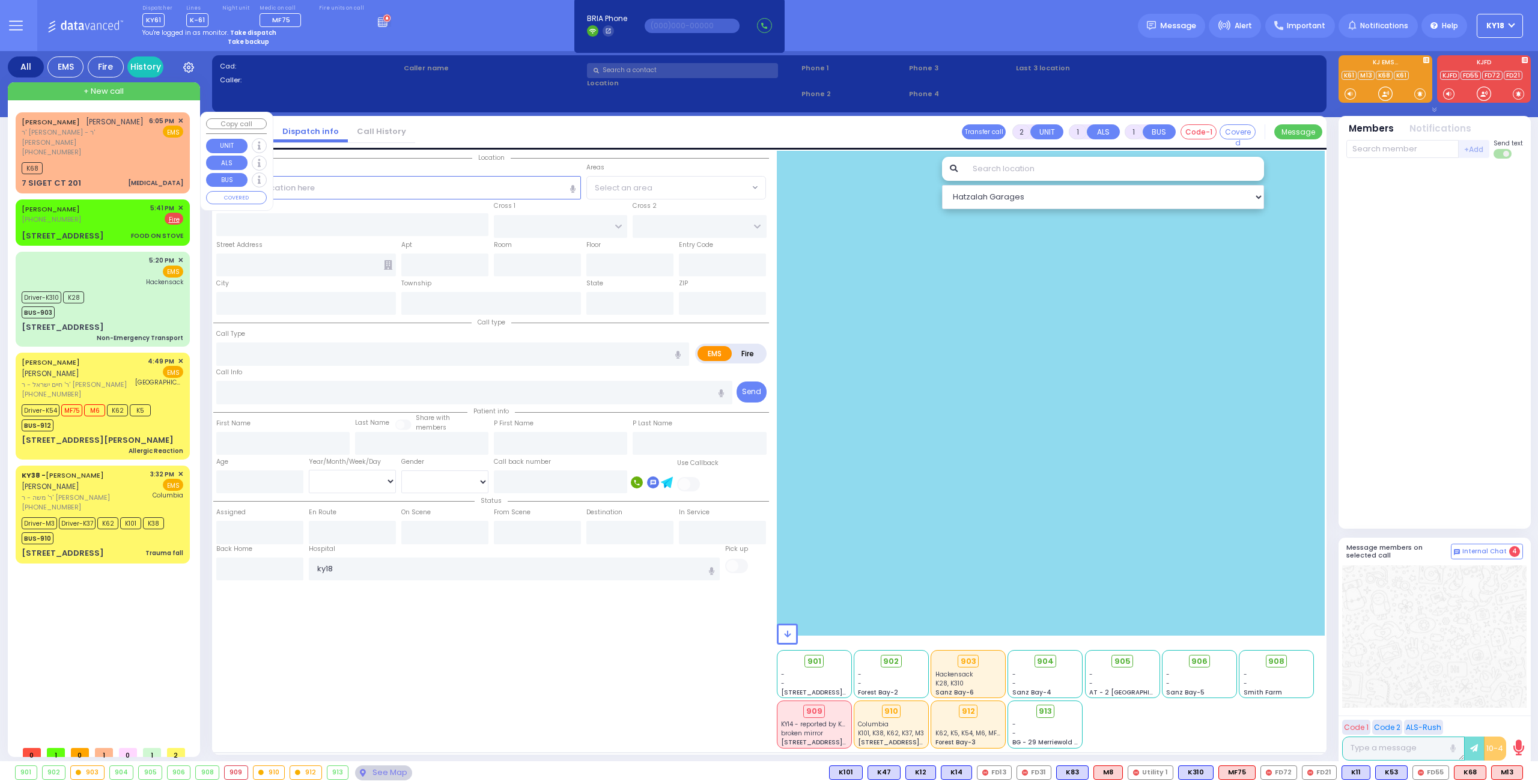
type input "18:12"
select select "Hatzalah Garages"
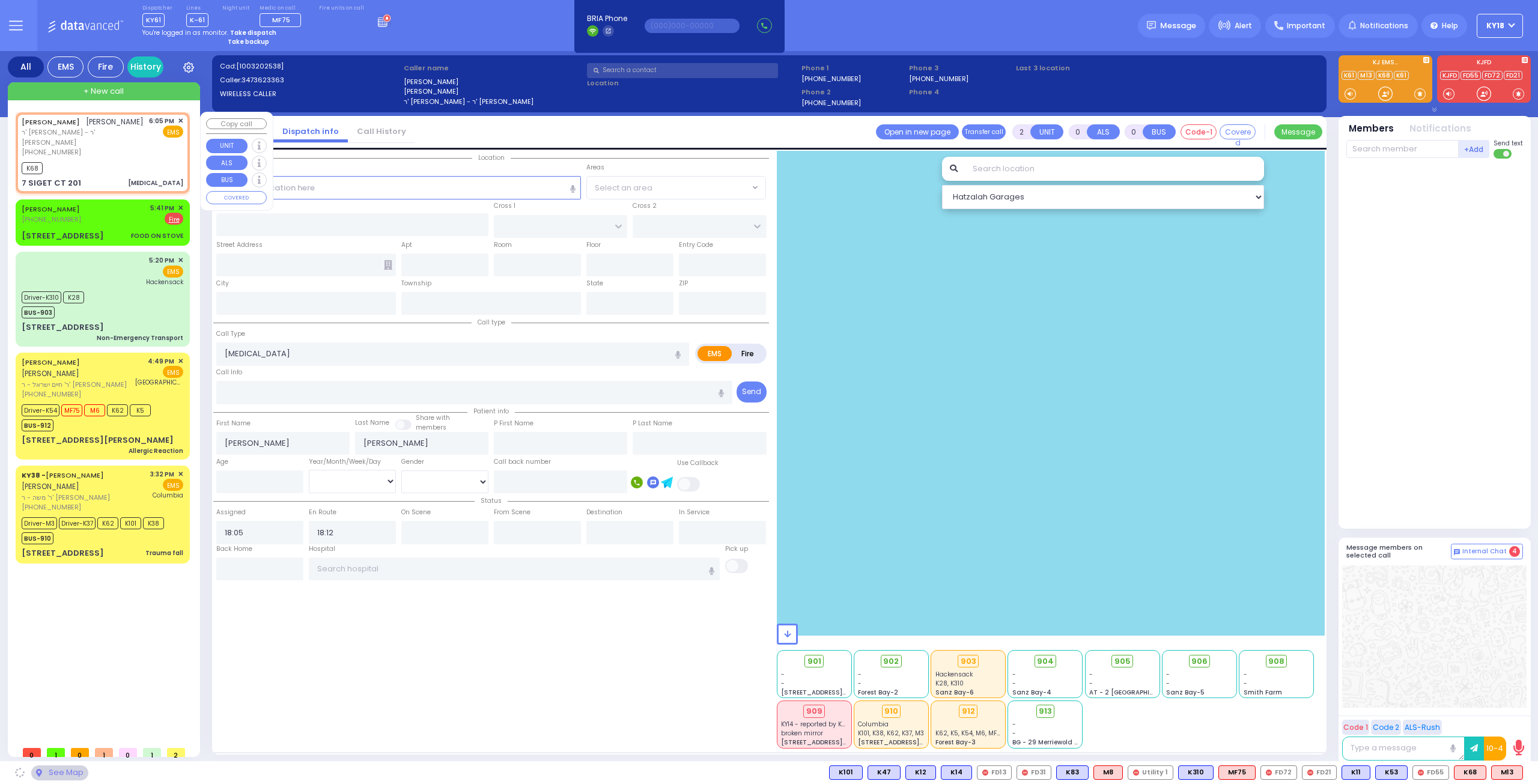
type input "SATMAR DR"
type input "7 SIGET CT"
type input "201"
type input "Monroe"
type input "[US_STATE]"
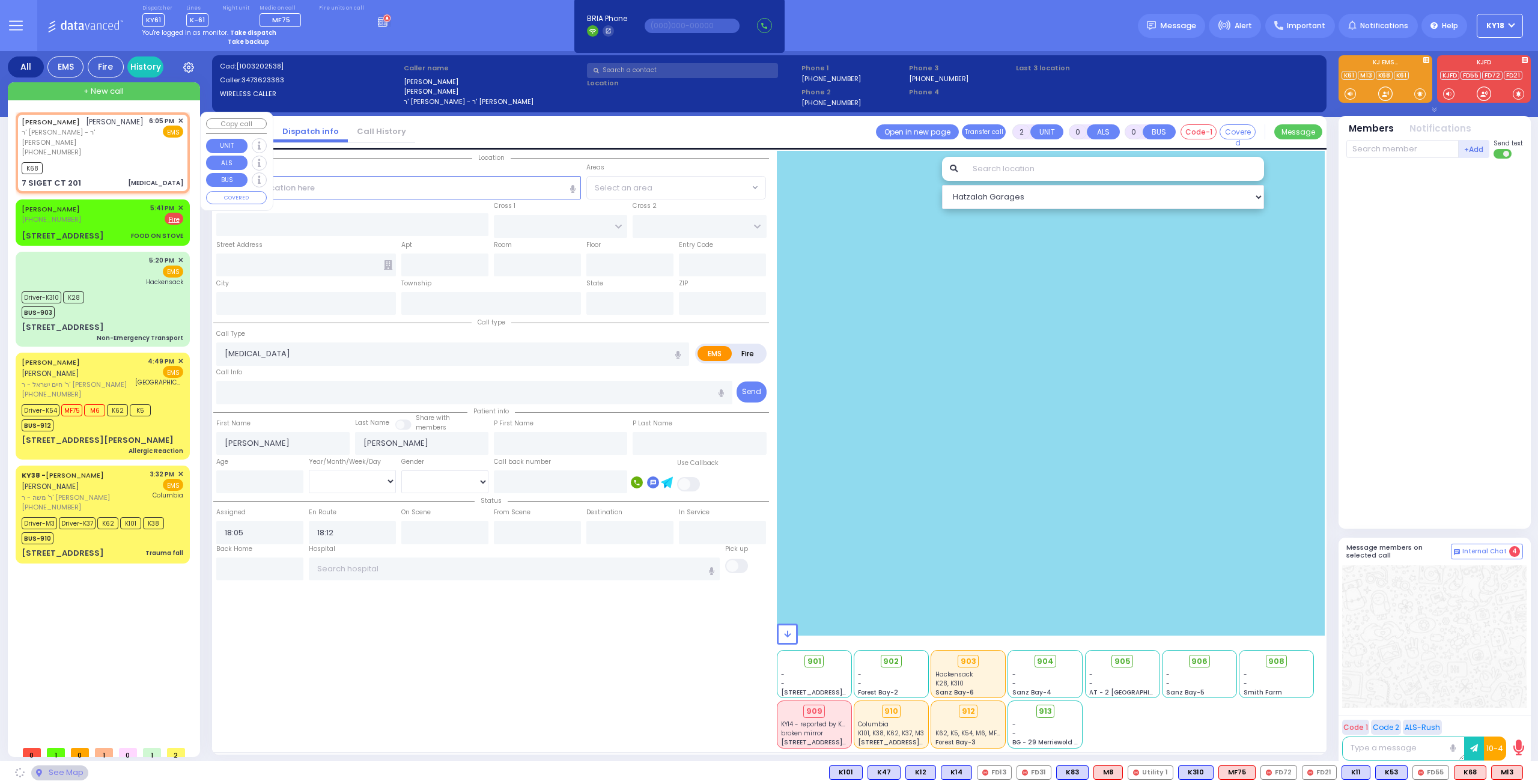
type input "10950"
select select "SECTION 3"
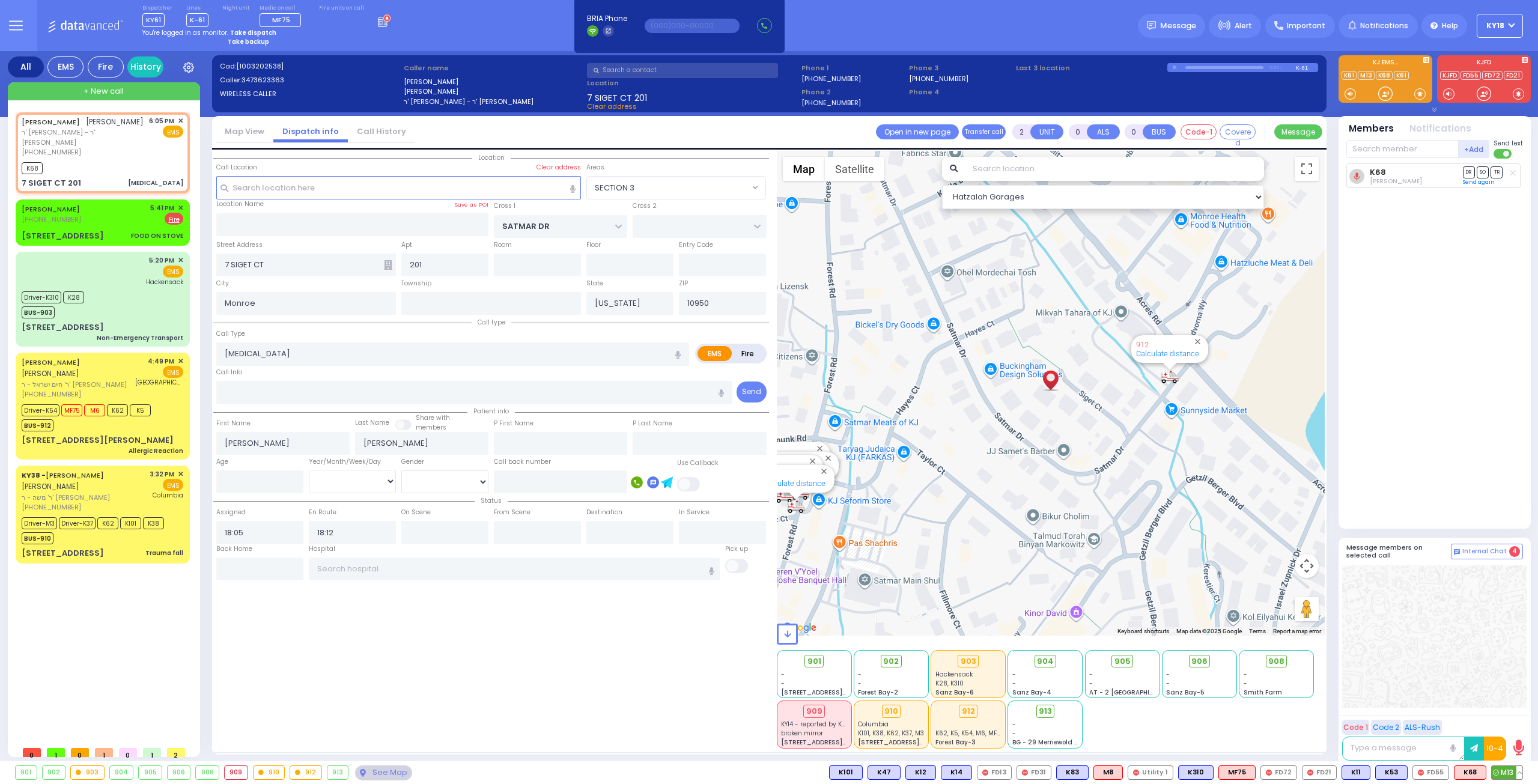
click at [1520, 773] on button at bounding box center [1519, 772] width 6 height 14
click at [1510, 722] on icon at bounding box center [1510, 719] width 13 height 13
click at [1513, 718] on icon at bounding box center [1510, 719] width 13 height 13
click at [92, 159] on div "K68" at bounding box center [102, 167] width 162 height 15
select select
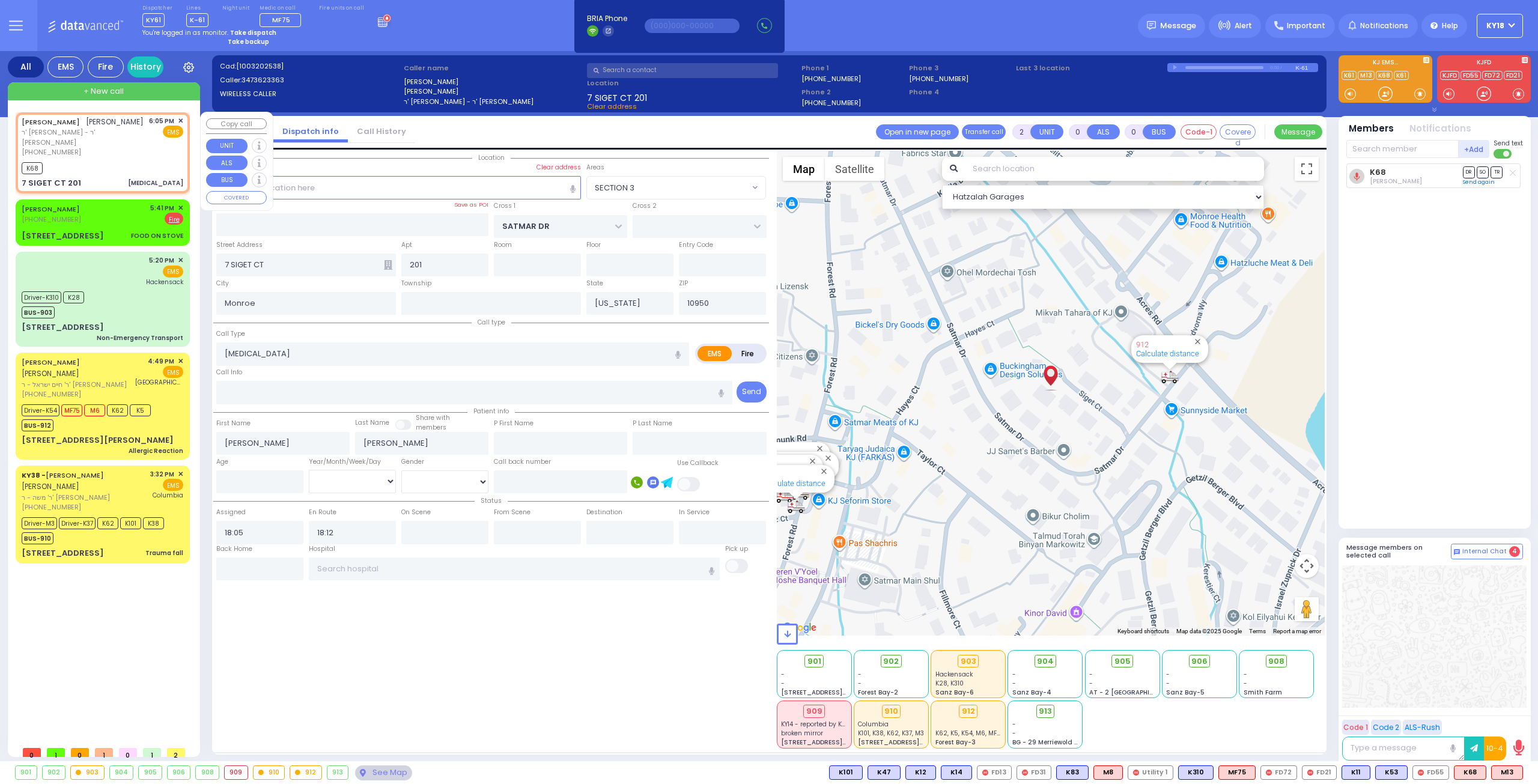
radio input "true"
select select
select select "SECTION 3"
select select "Hatzalah Garages"
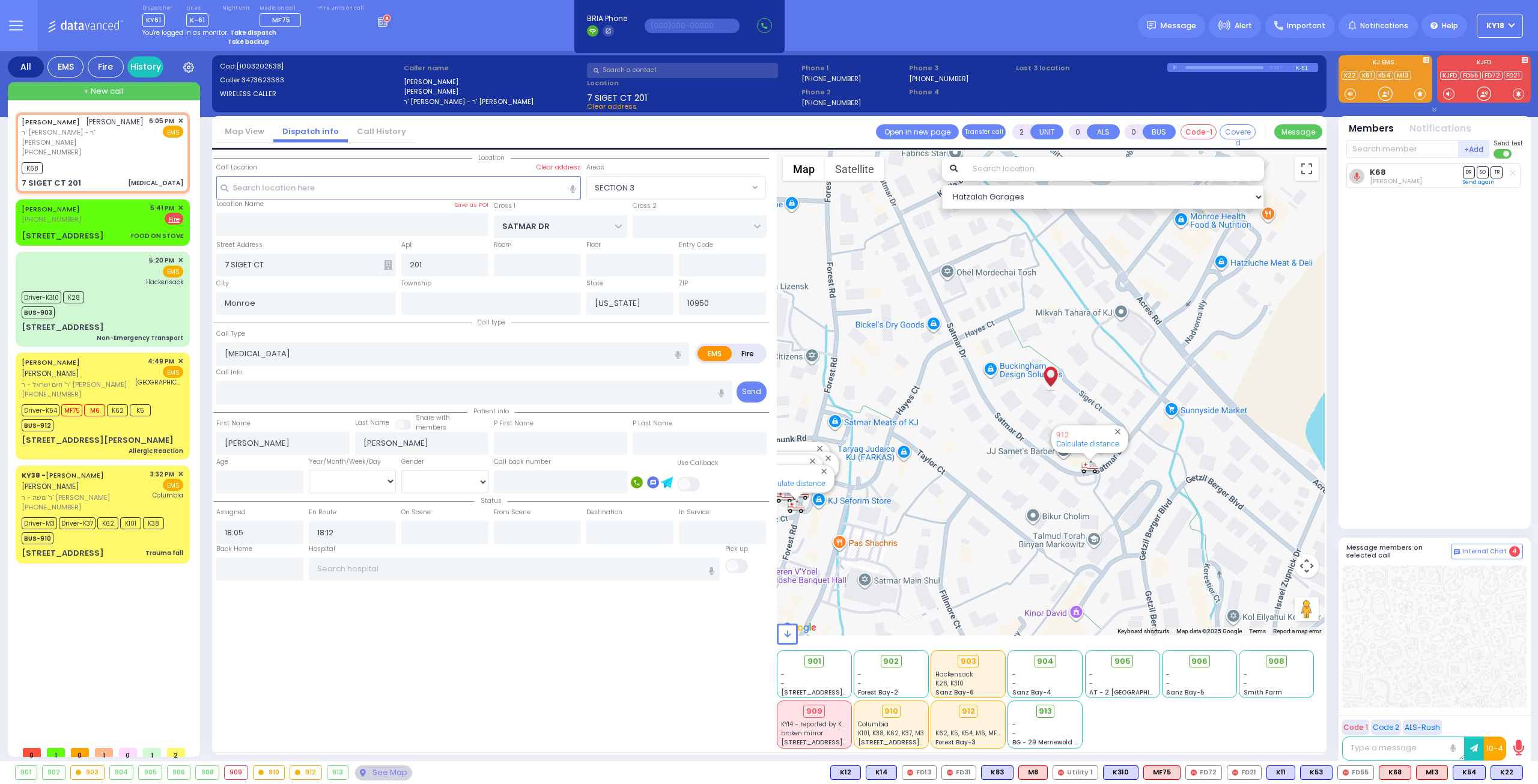
click at [241, 30] on strong "Take dispatch" at bounding box center [253, 32] width 47 height 9
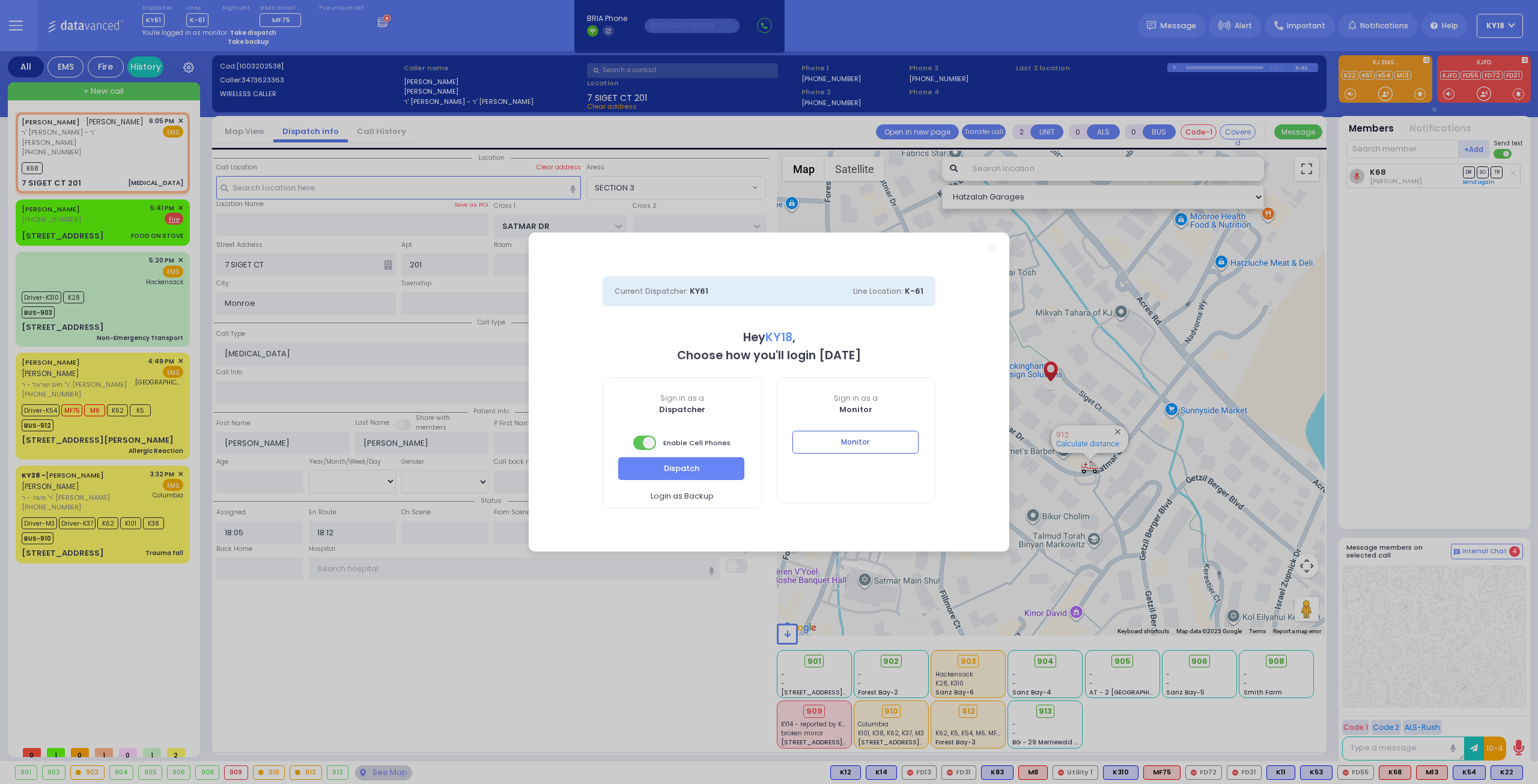
select select "16"
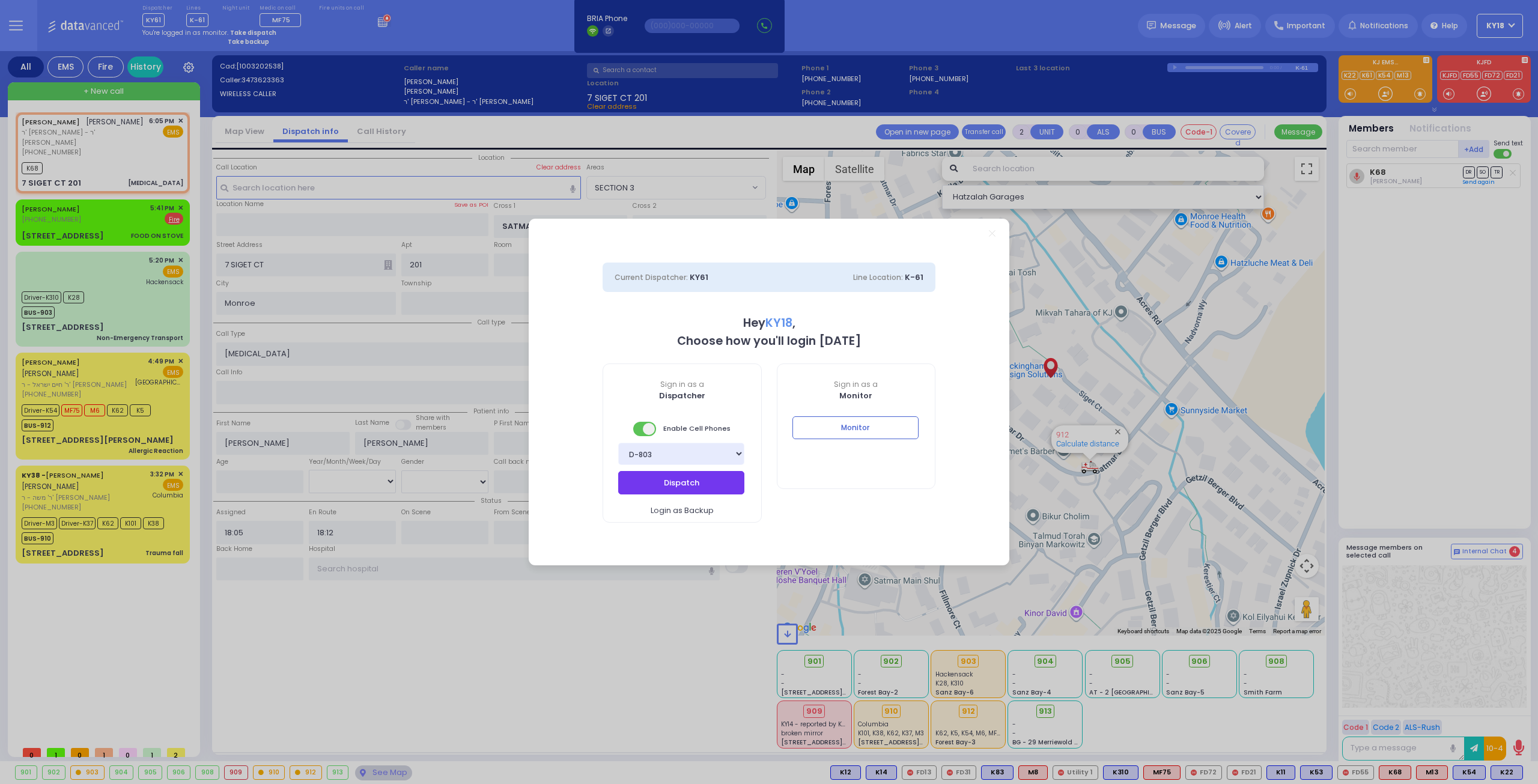
click at [650, 475] on button "Dispatch" at bounding box center [681, 482] width 126 height 23
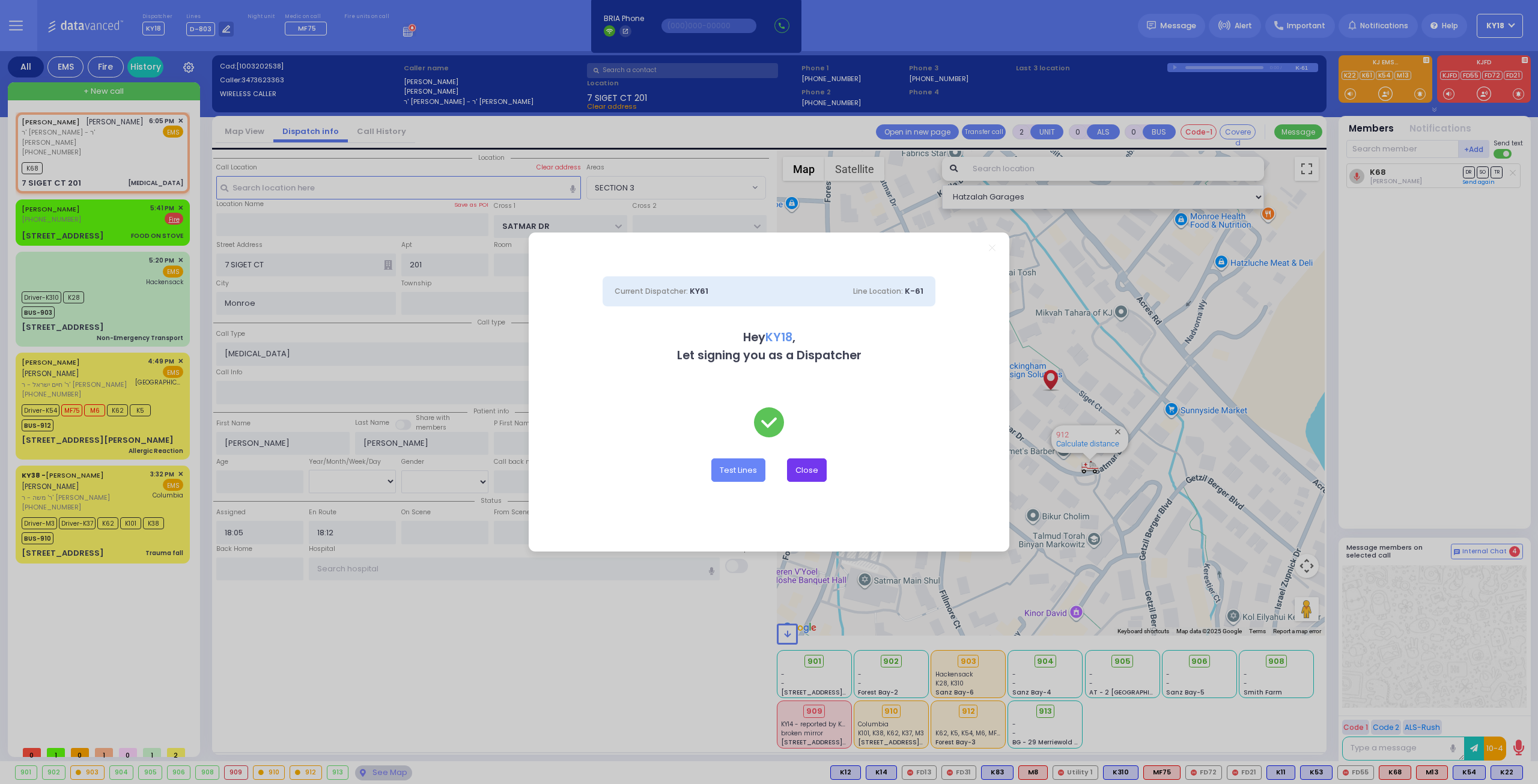
click at [809, 474] on button "Close" at bounding box center [806, 469] width 40 height 23
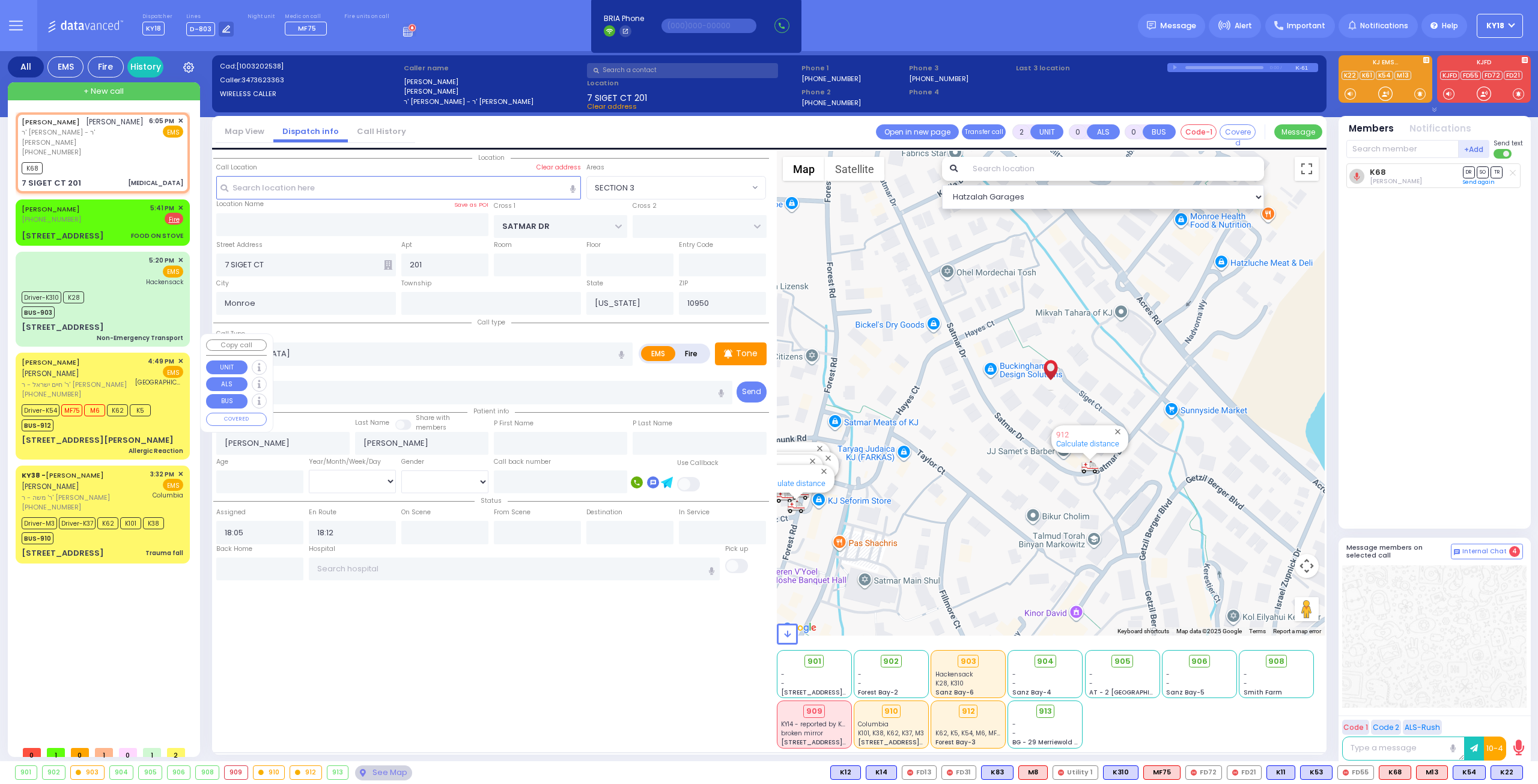
click at [69, 417] on div "BUS-912" at bounding box center [86, 424] width 130 height 15
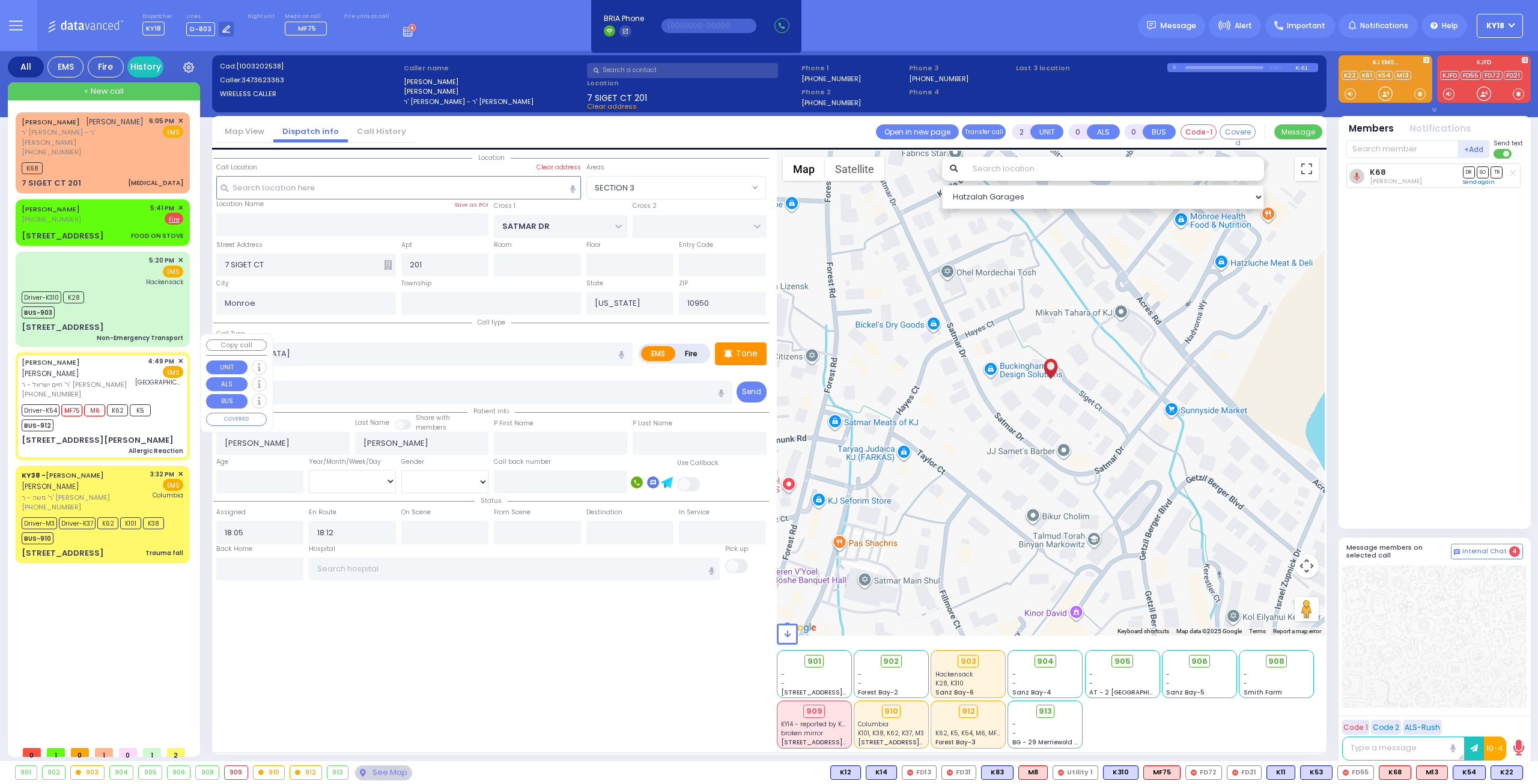
type input "6"
select select
type input "Allergic Reaction"
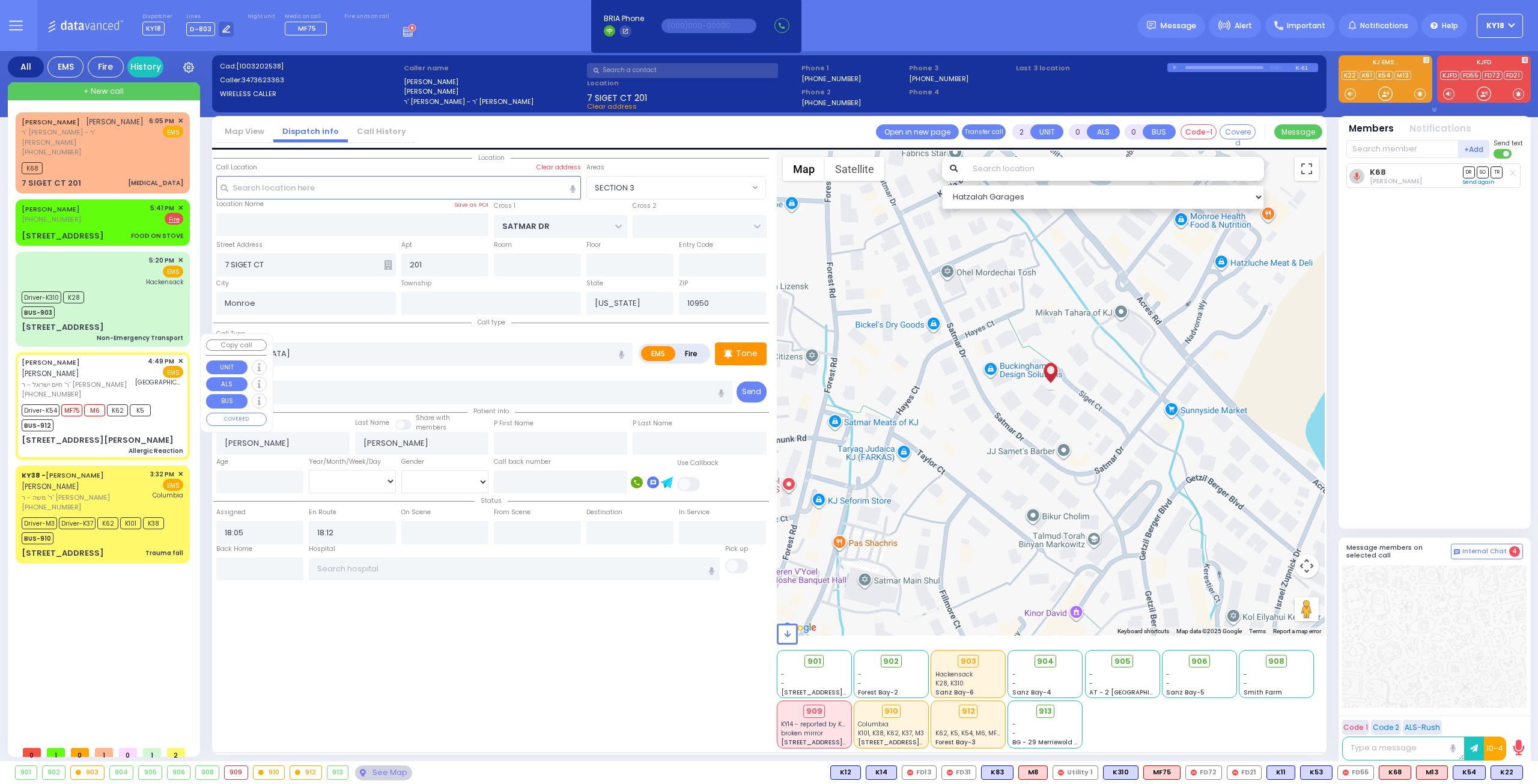
radio input "true"
type input "[PERSON_NAME]"
type input "Rivka"
type input "[PERSON_NAME]"
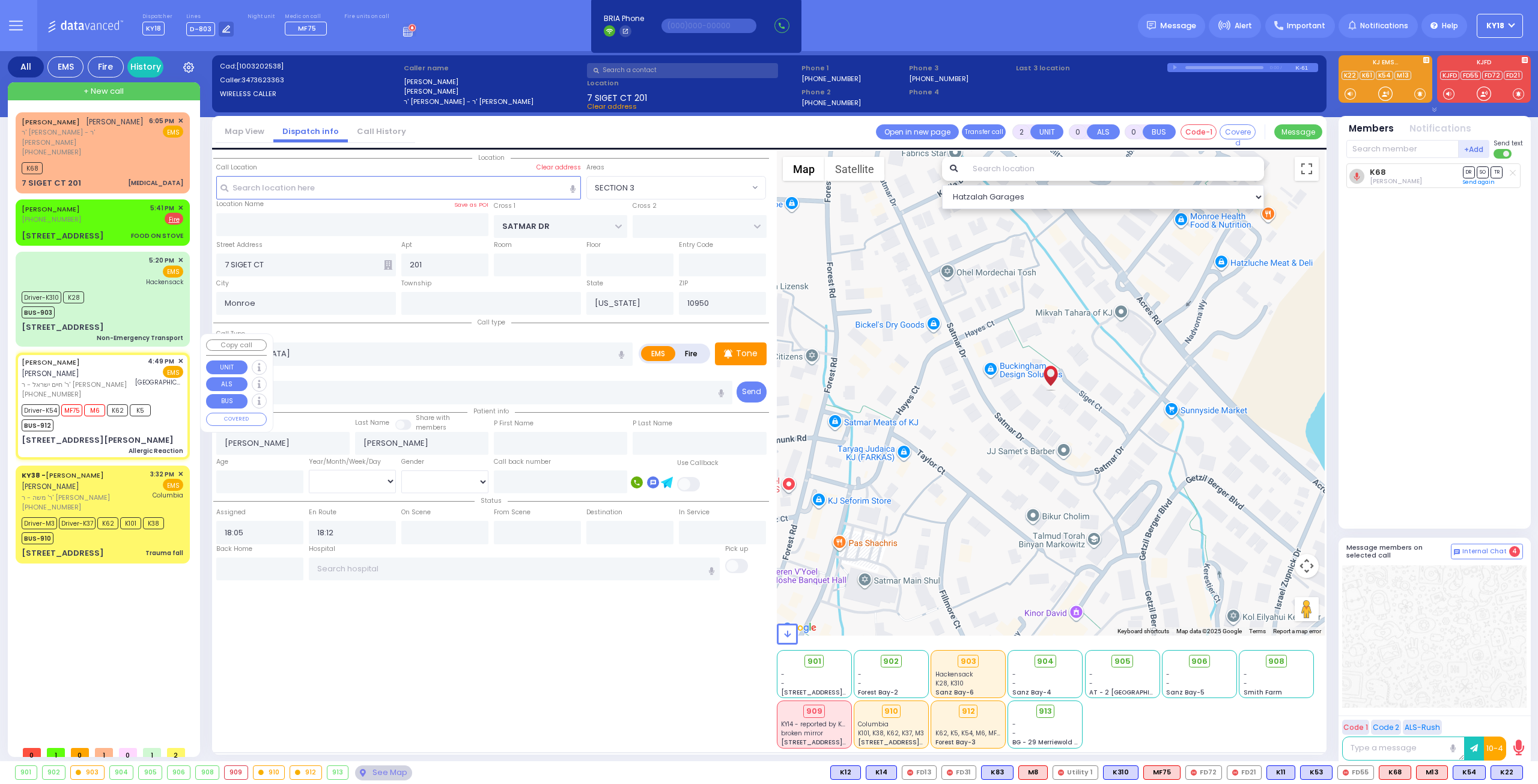
type input "28"
select select "Year"
select select "[DEMOGRAPHIC_DATA]"
type input "16:49"
type input "16:51"
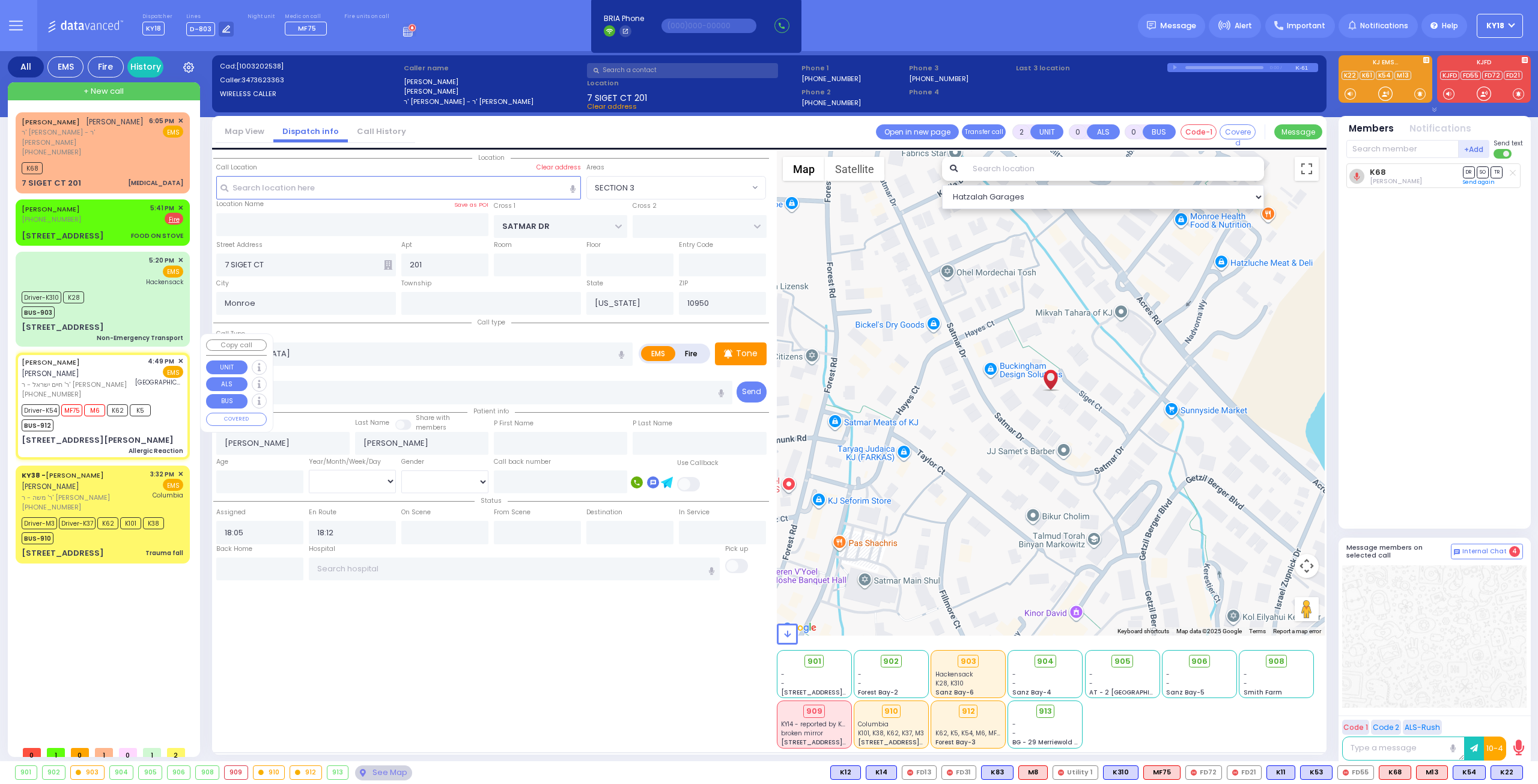
type input "16:52"
type input "17:25"
type input "17:51"
type input "17:58"
type input "[GEOGRAPHIC_DATA]"
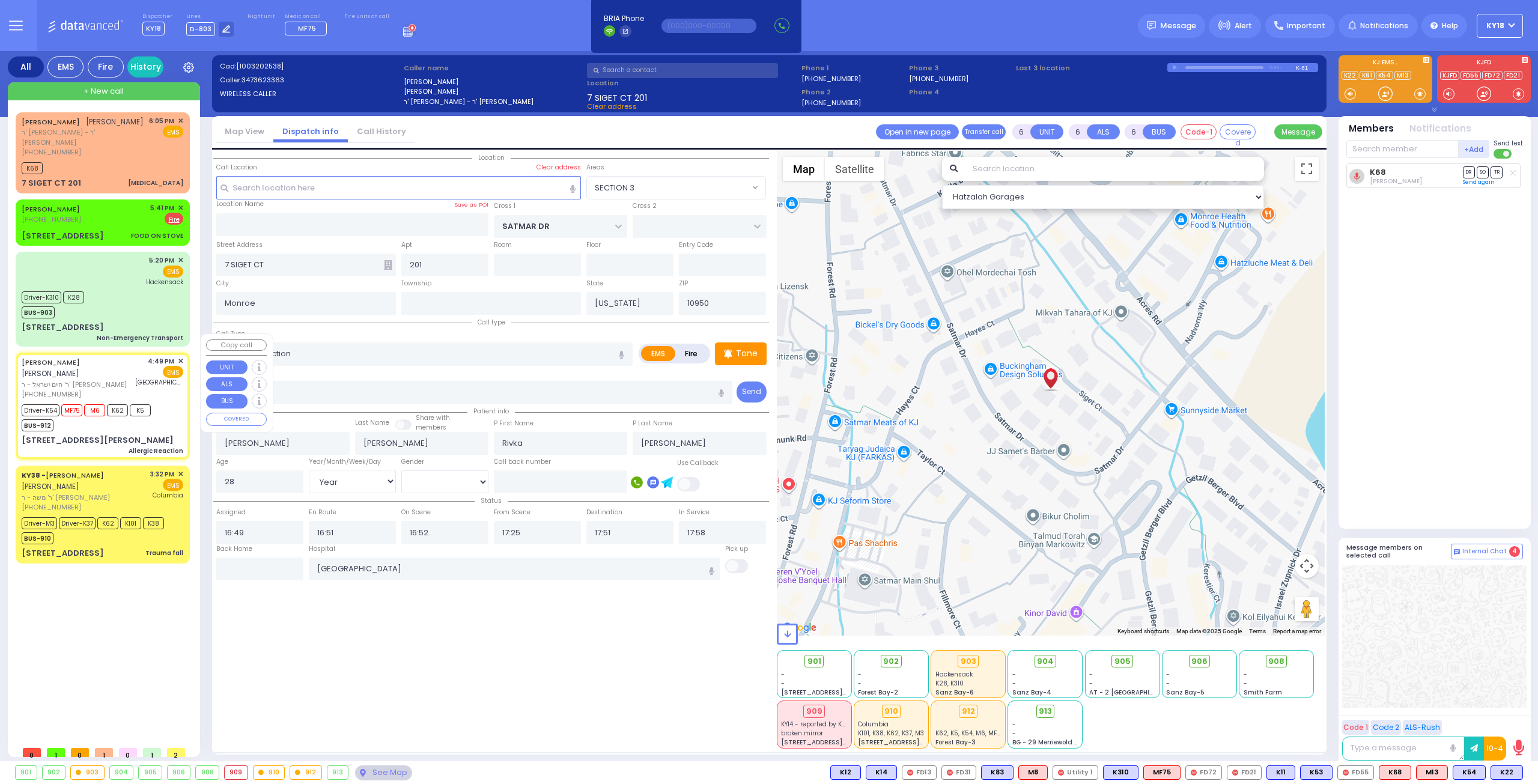
select select "Hatzalah Garages"
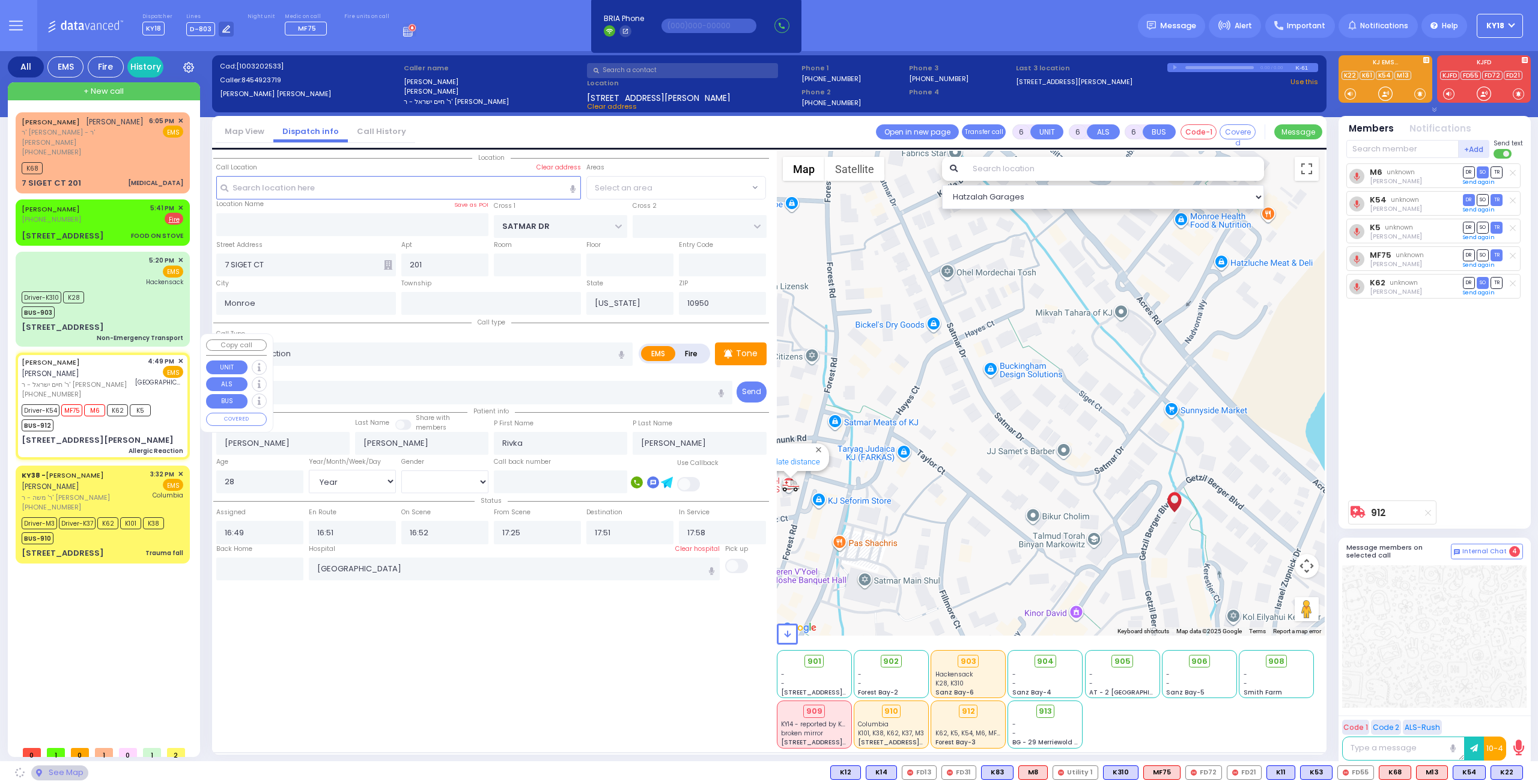
type input "GETZIL BERGER BLVD"
type input "KAHAN DR"
type input "15 [PERSON_NAME] BLVD"
type input "112"
select select "SECTION 4"
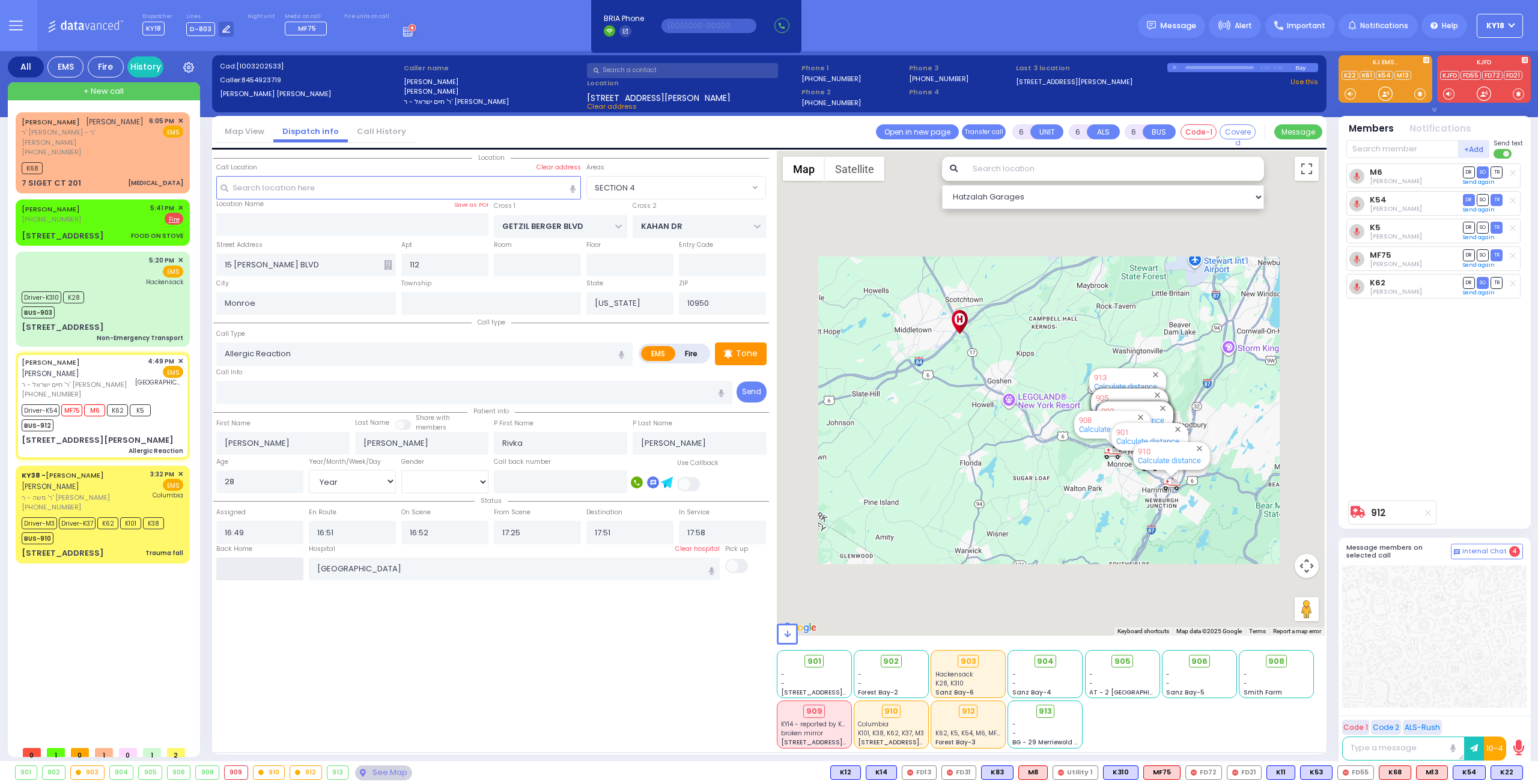
click at [266, 571] on input "text" at bounding box center [259, 568] width 87 height 23
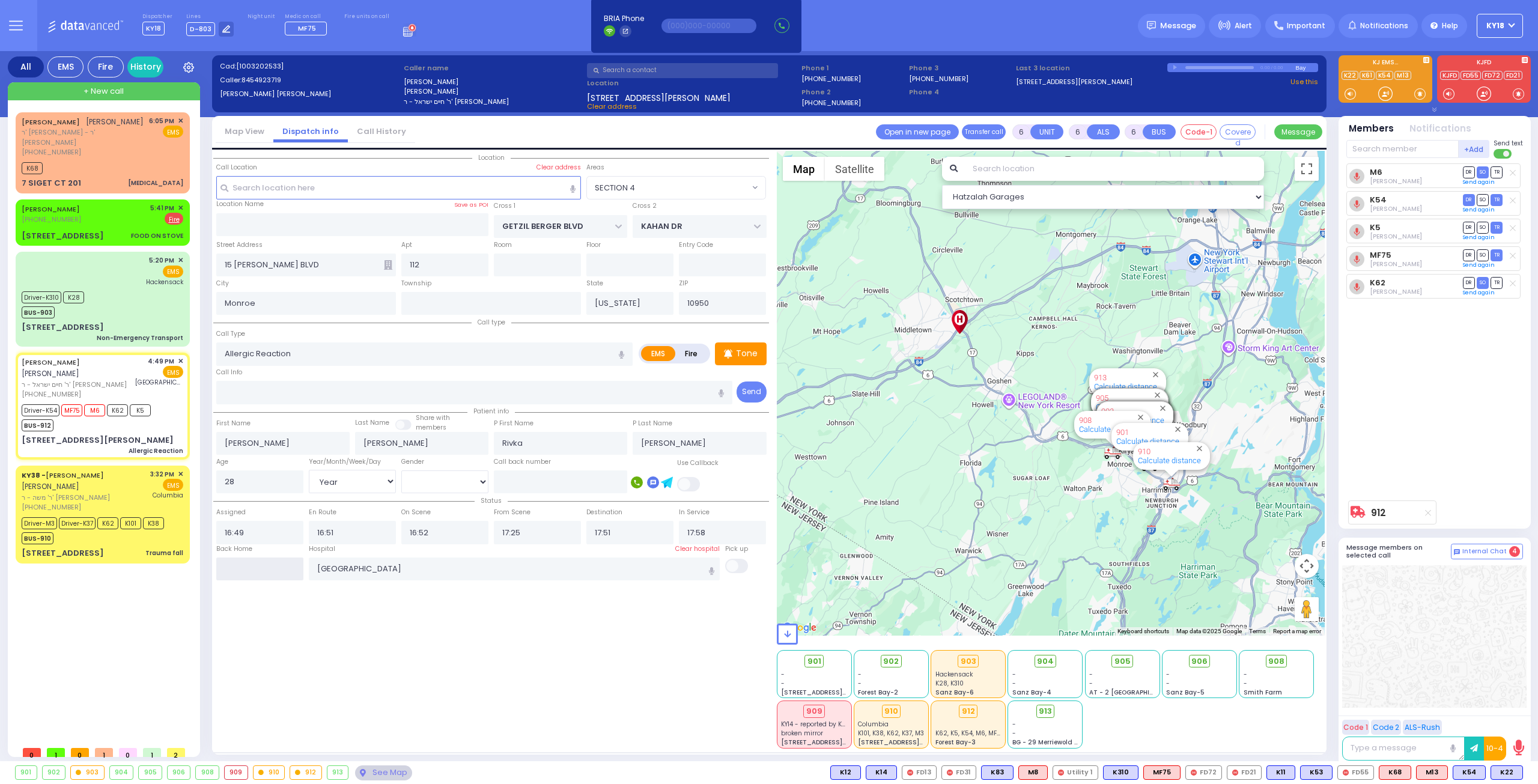
click at [266, 571] on input "text" at bounding box center [259, 568] width 87 height 23
type input "18:18"
select select
radio input "true"
select select
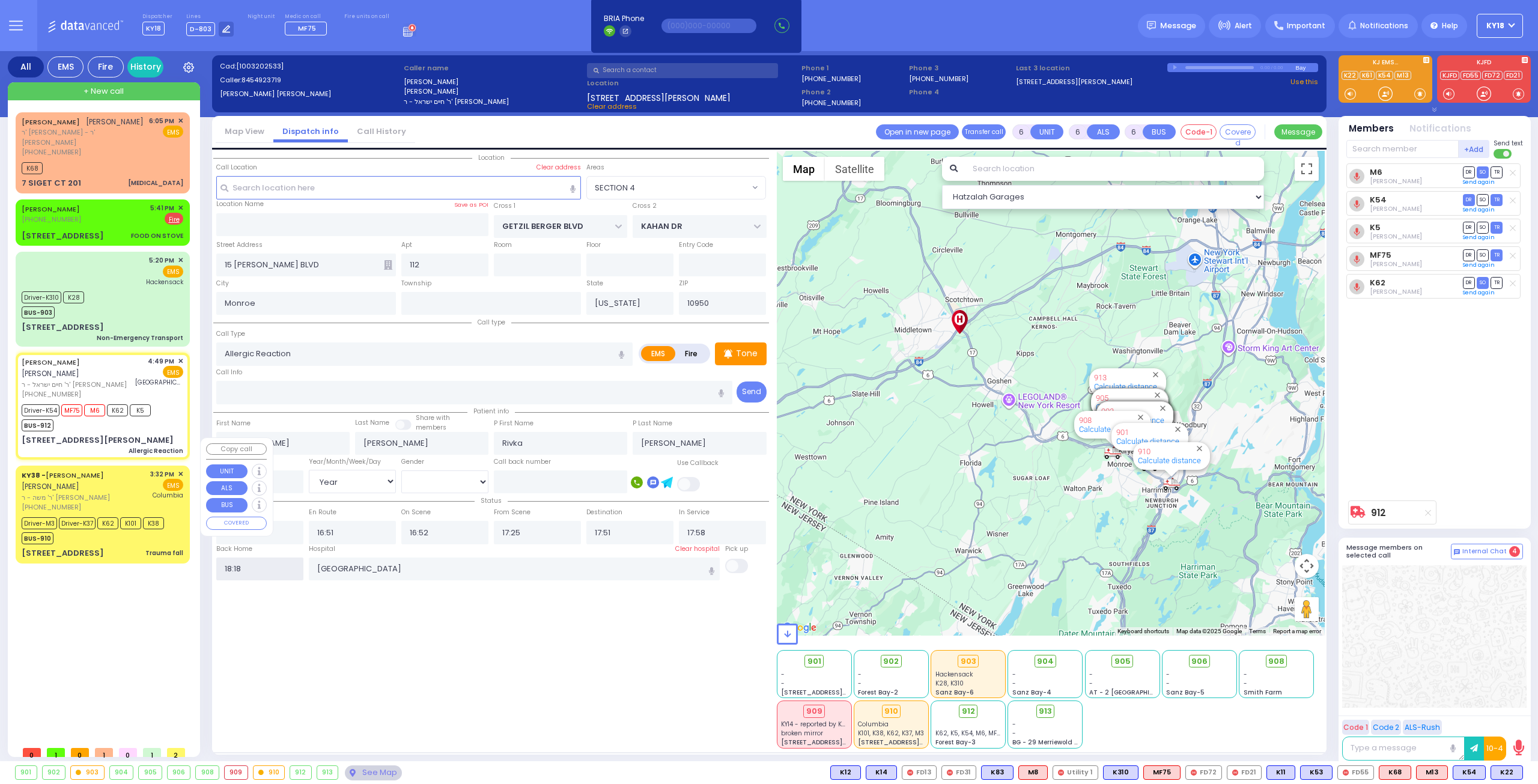
select select
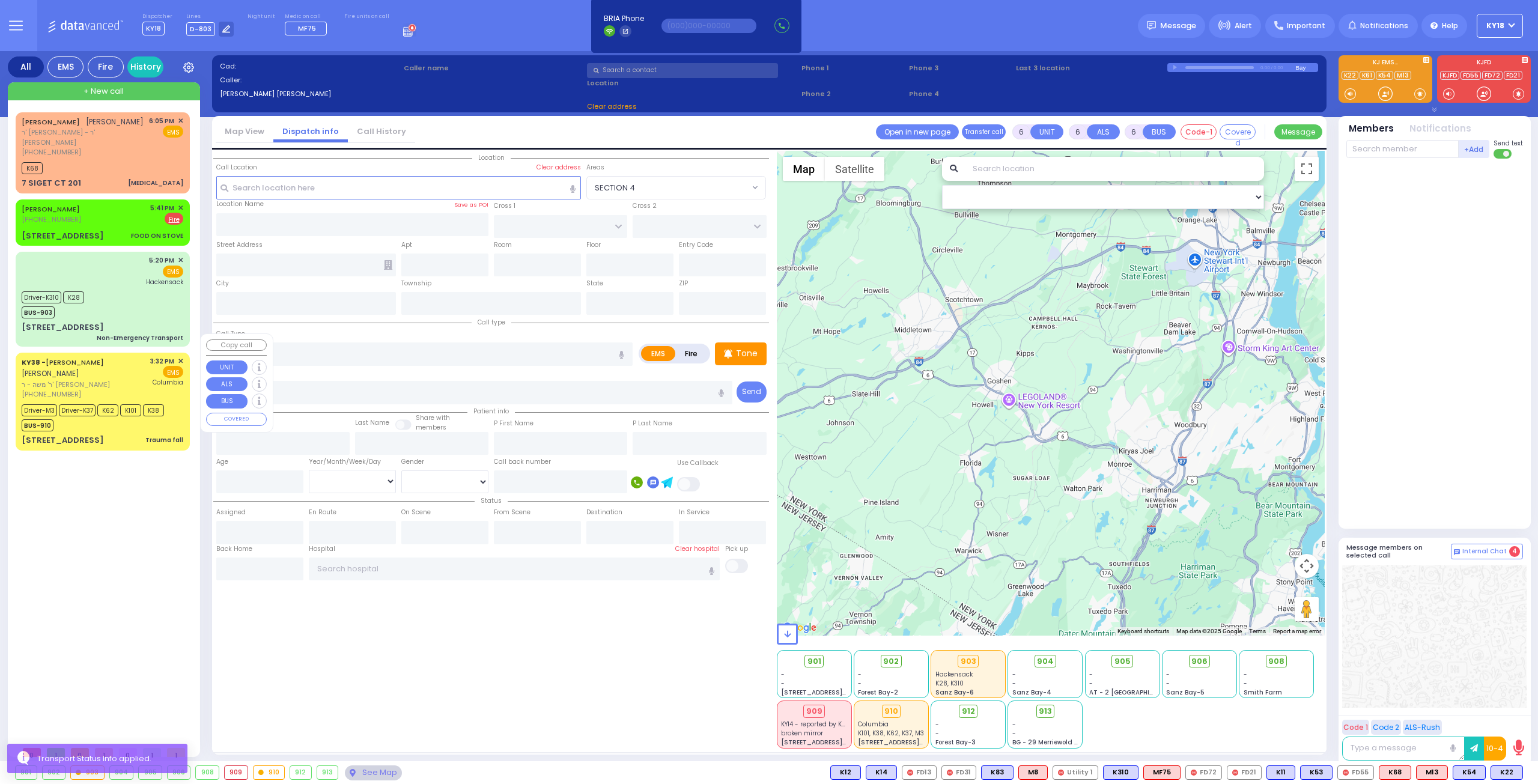
click at [158, 417] on div "BUS-910" at bounding box center [93, 424] width 142 height 15
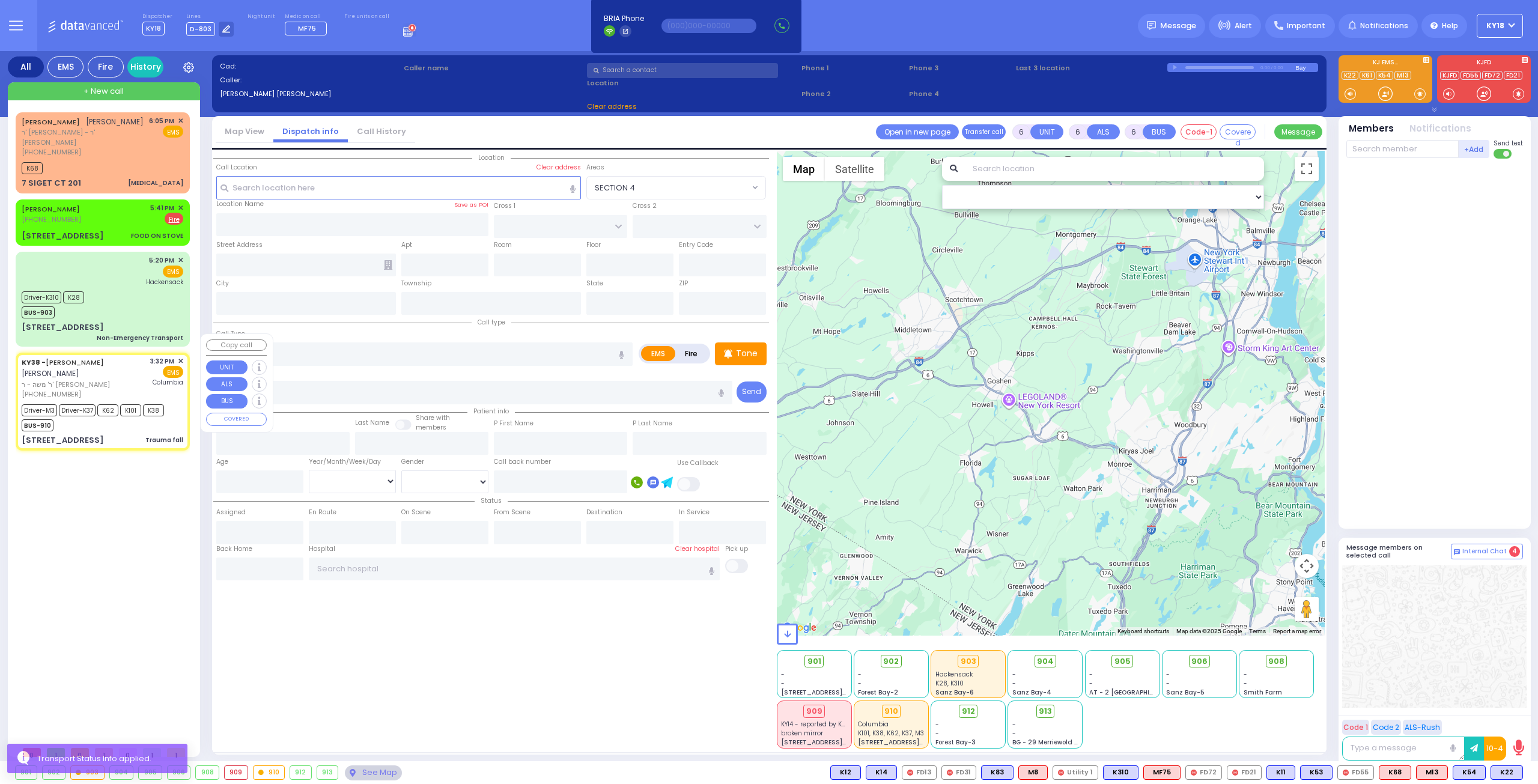
select select
type input "Trauma fall"
radio input "true"
type input "[PERSON_NAME]"
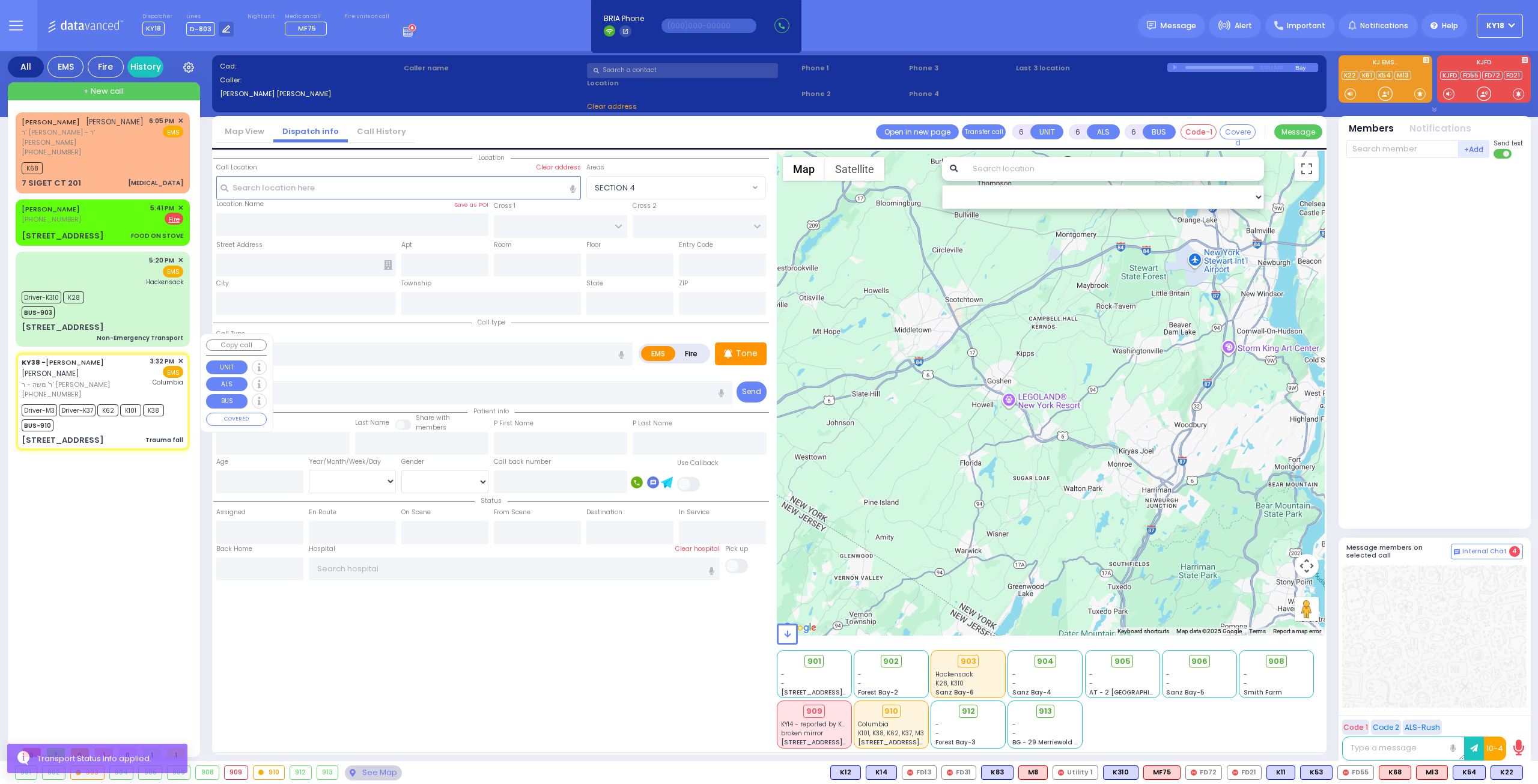
type input "Morrecha"
type input "[PERSON_NAME]"
type input "20"
select select "Year"
select select "[DEMOGRAPHIC_DATA]"
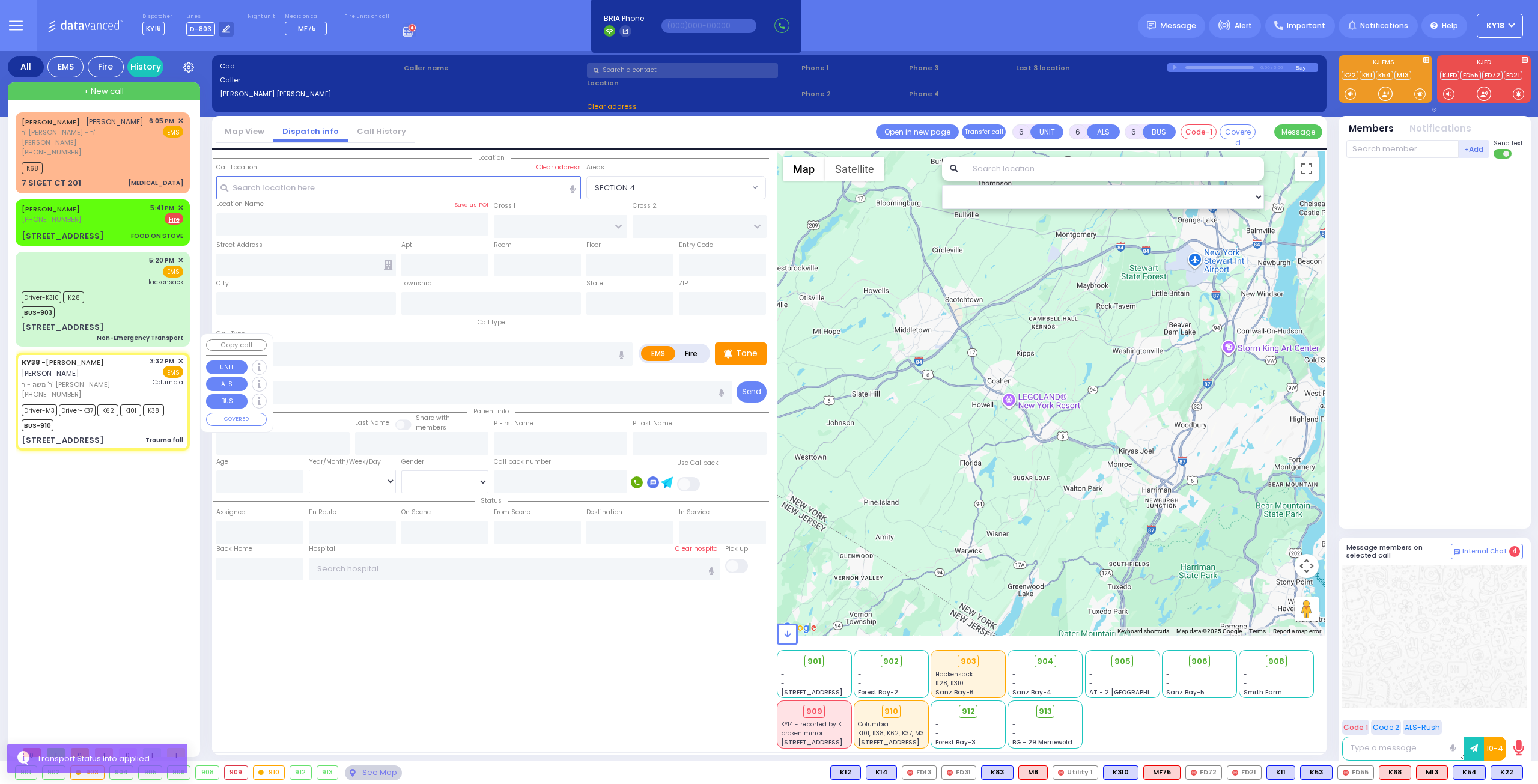
type input "15:32"
type input "15:34"
type input "15:42"
type input "15:59"
type input "16:45"
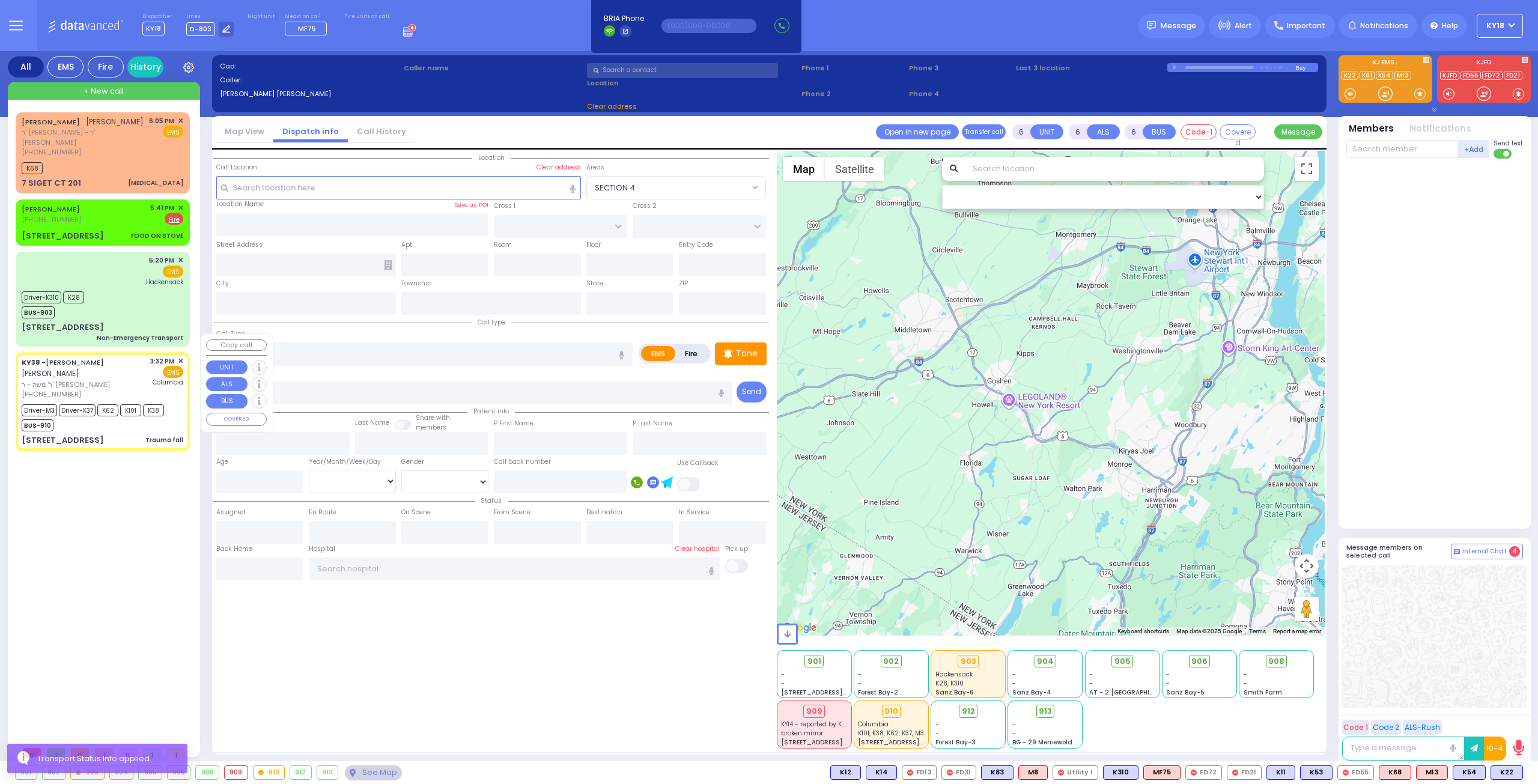
type input "17:09"
type input "[US_STATE][GEOGRAPHIC_DATA]- [GEOGRAPHIC_DATA]"
select select "Hatzalah Garages"
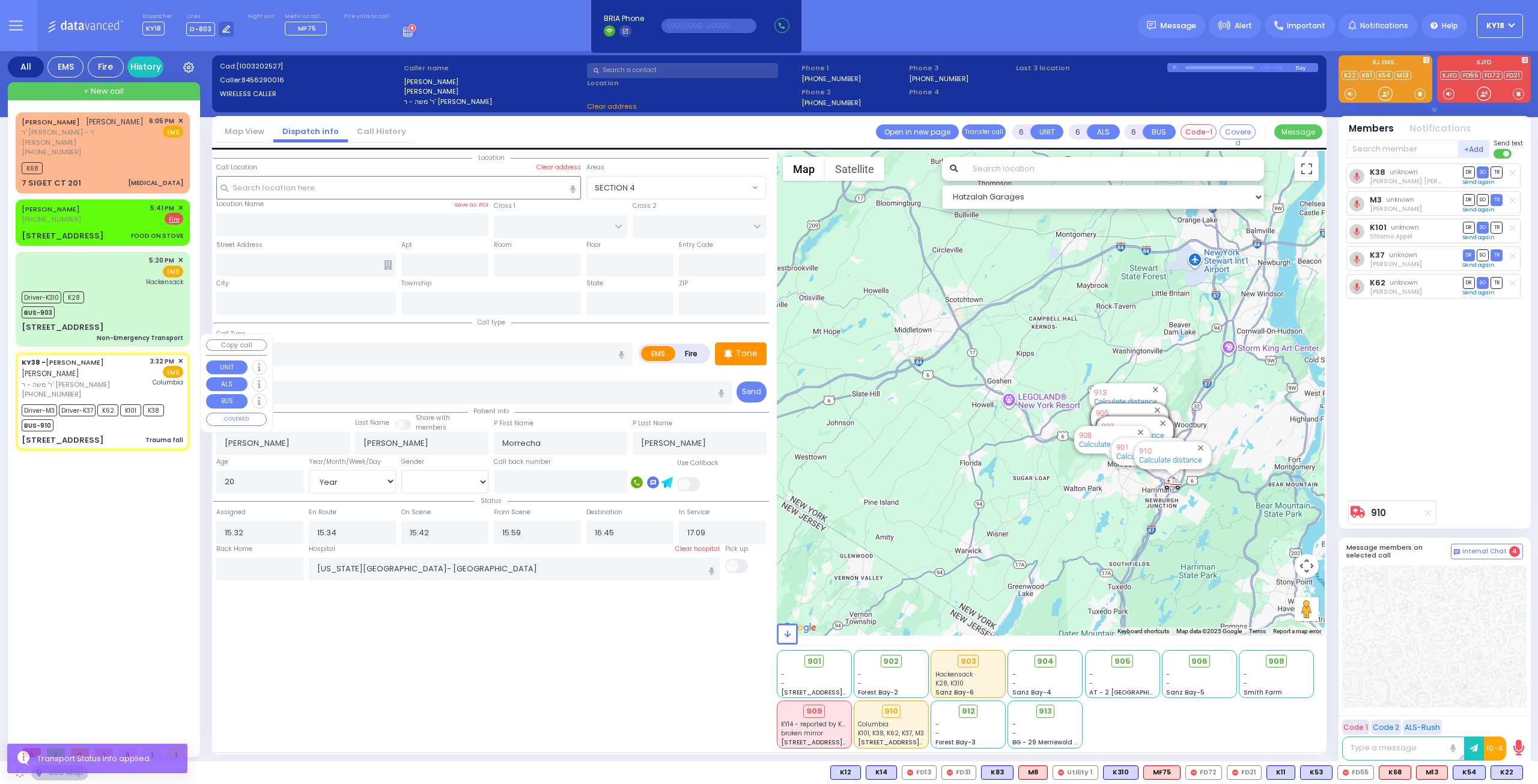
type input "KAHAN DR"
type input "PRAG BLVD"
type input "[STREET_ADDRESS]"
type input "202"
type input "Monroe"
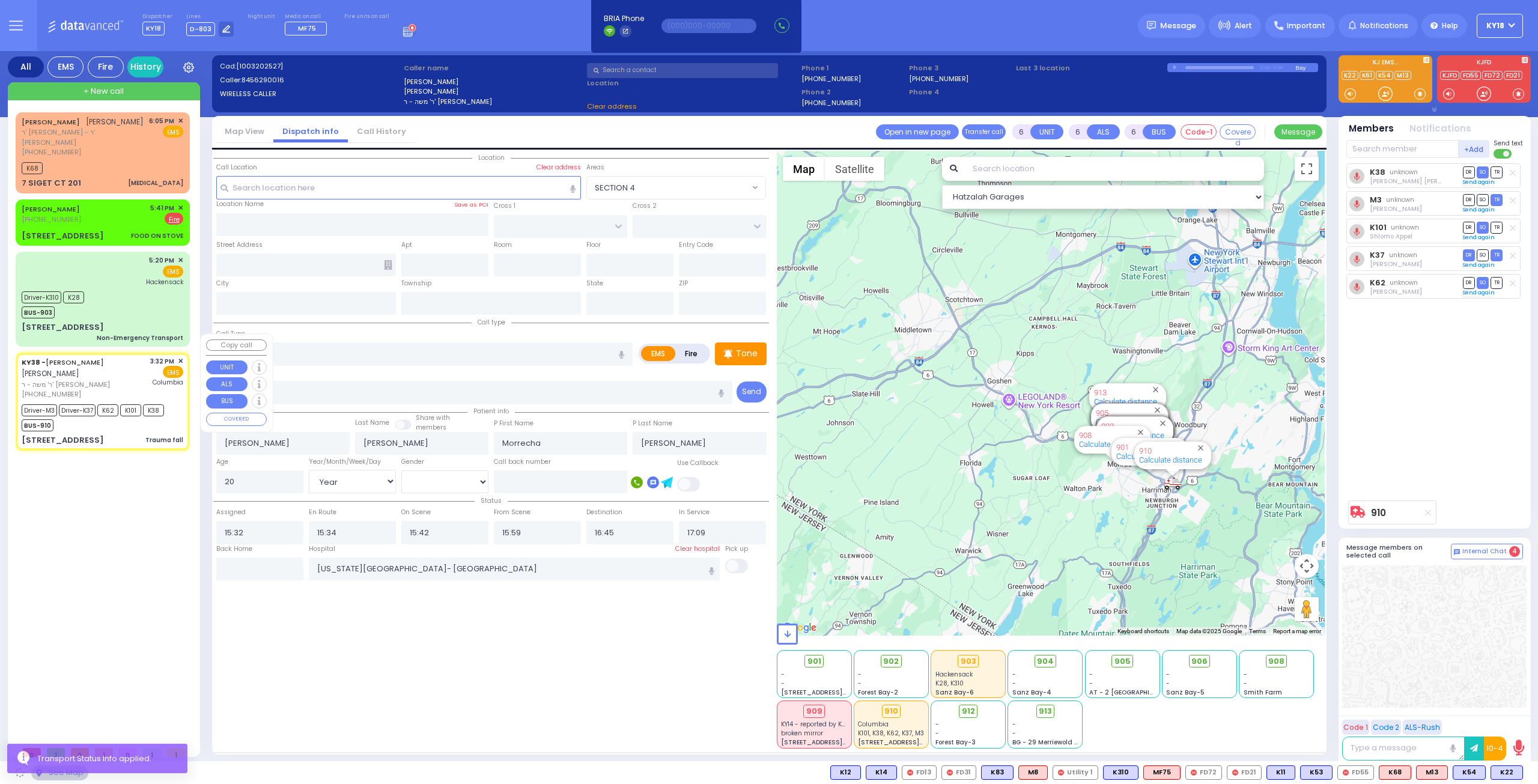
type input "[US_STATE]"
type input "10950 Cross Streets: : KAHAN DR/DAJ BLVD"
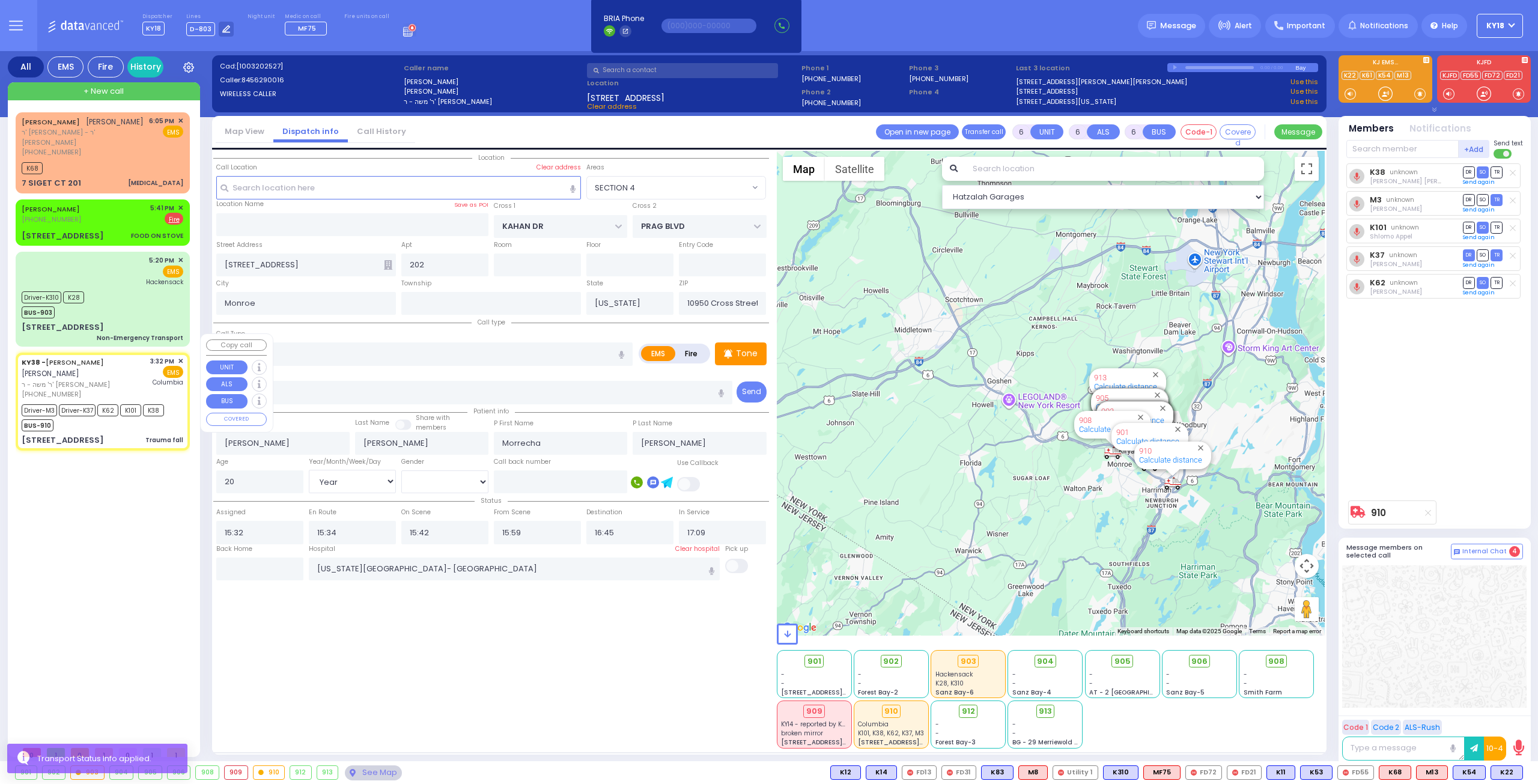
select select "SECTION 4"
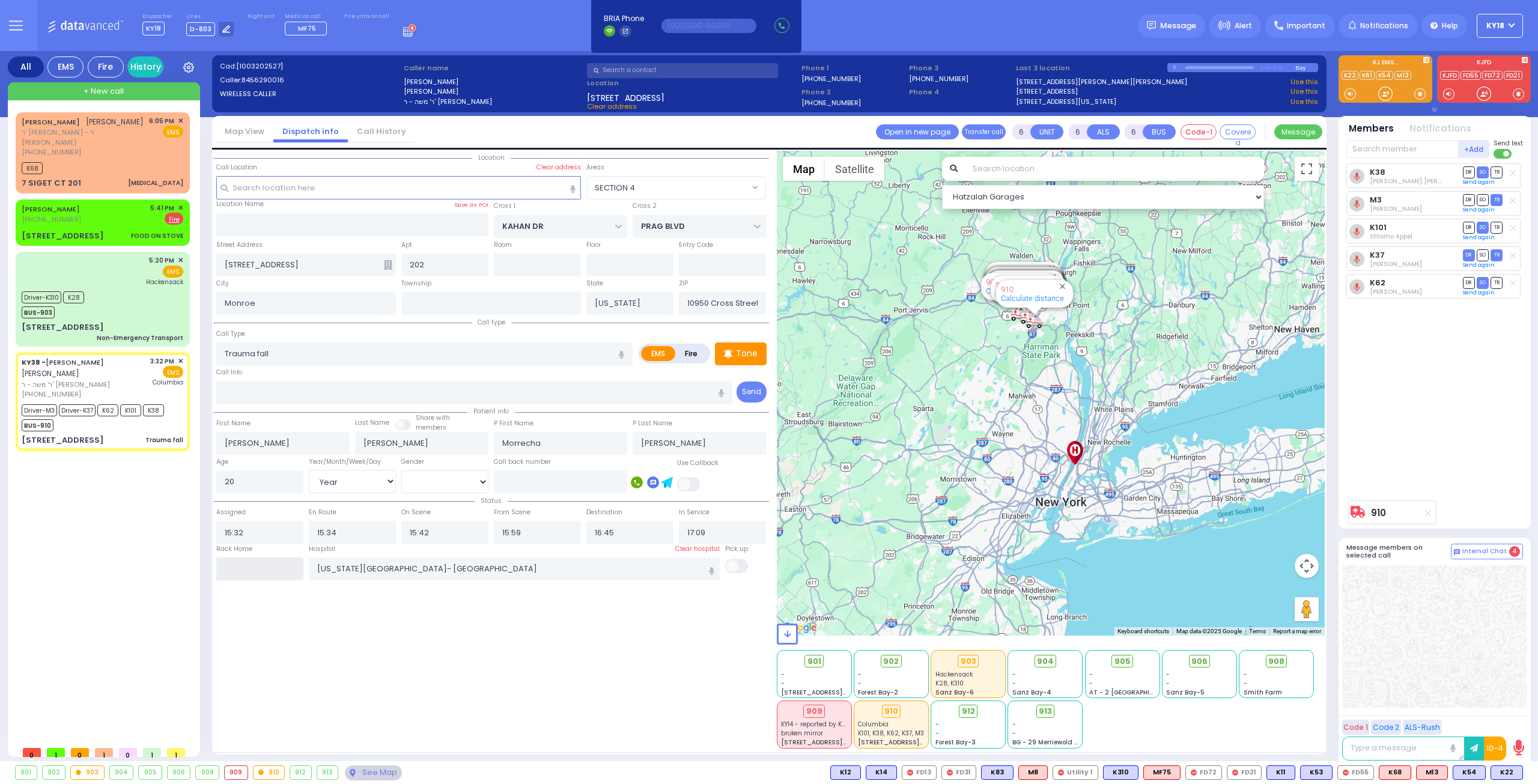
click at [257, 567] on input "text" at bounding box center [259, 568] width 87 height 23
click at [259, 569] on input "text" at bounding box center [259, 568] width 87 height 23
type input "18:18"
select select
radio input "true"
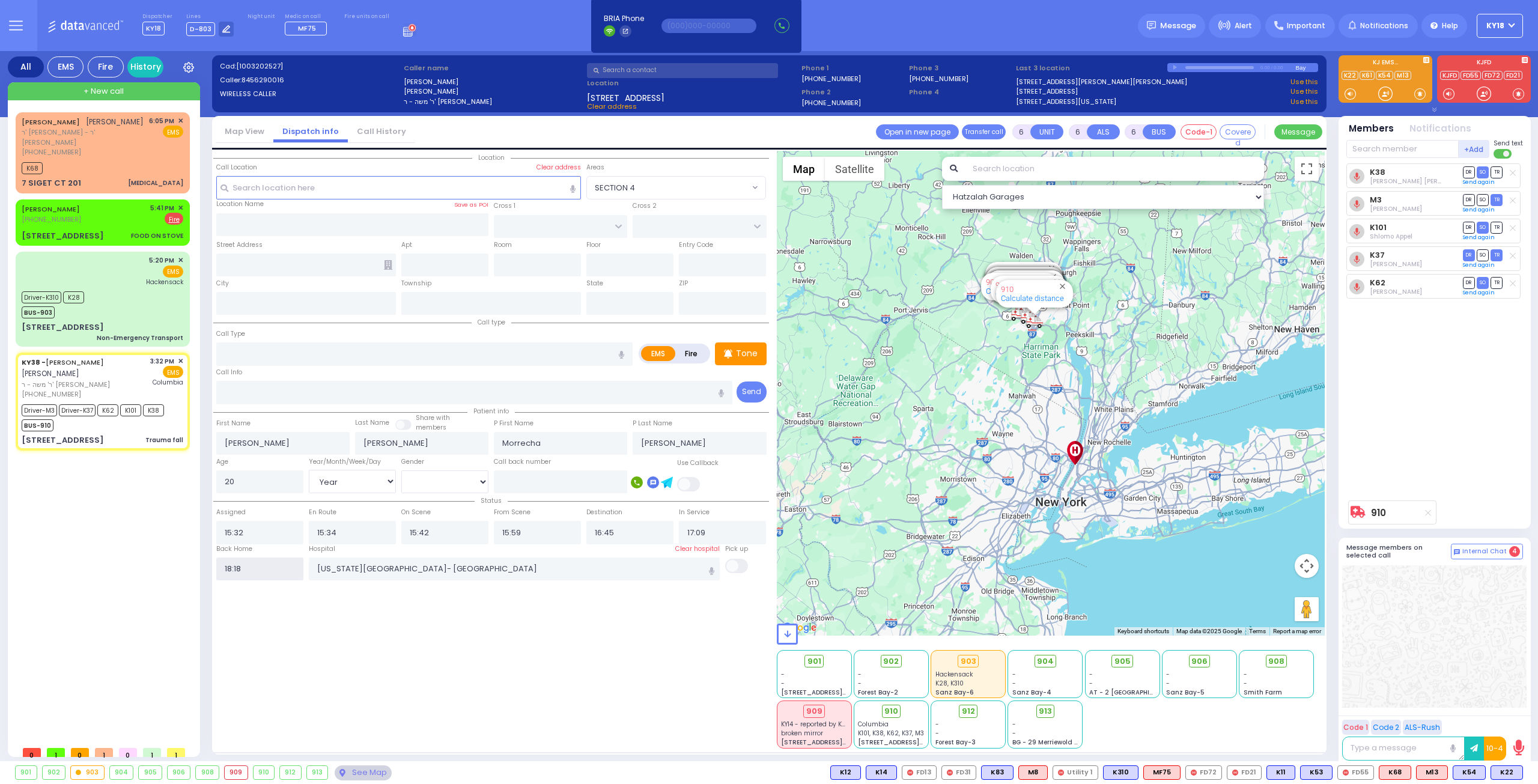
select select
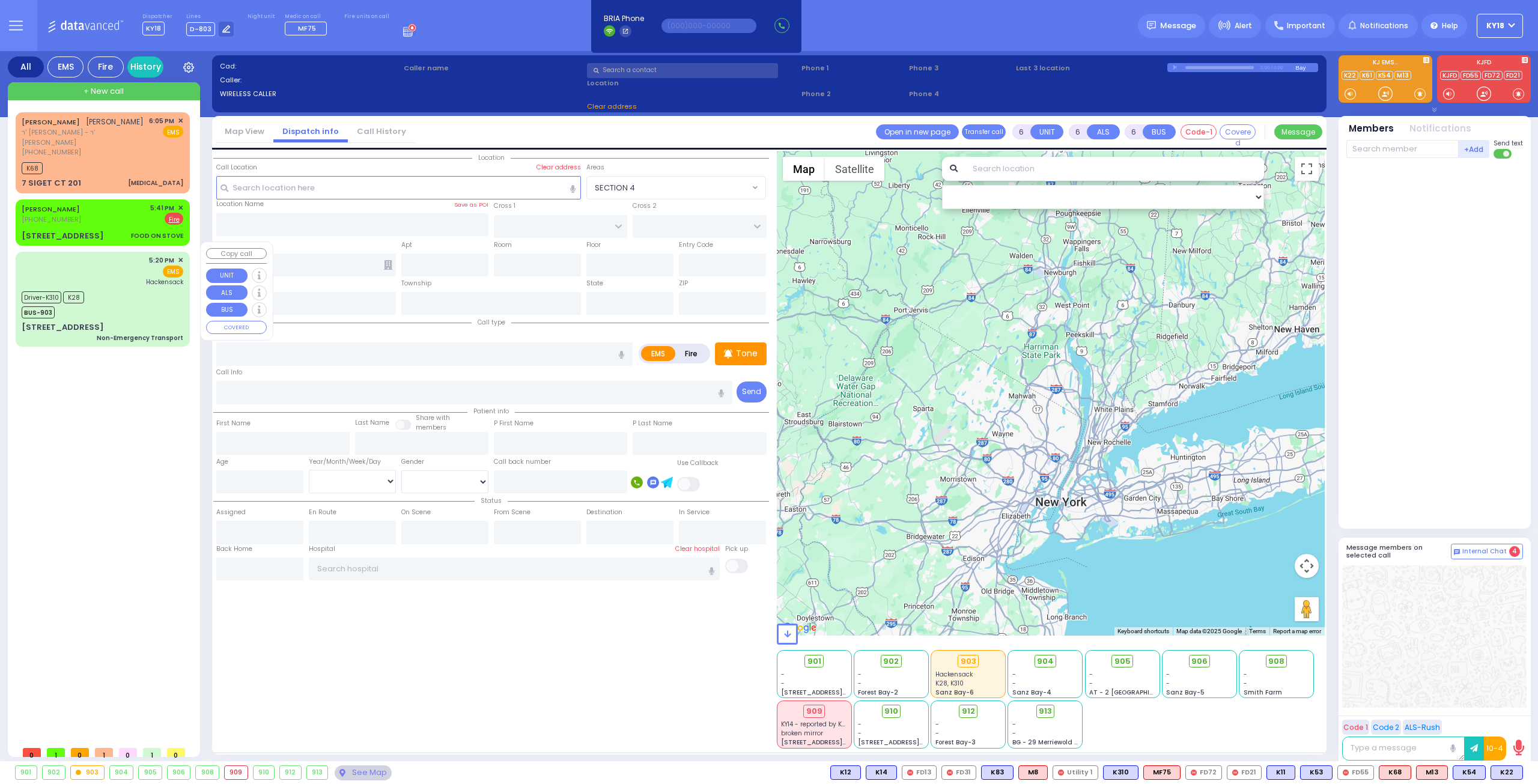
click at [109, 311] on div "5:20 PM ✕ EMS [GEOGRAPHIC_DATA]" at bounding box center [102, 298] width 169 height 91
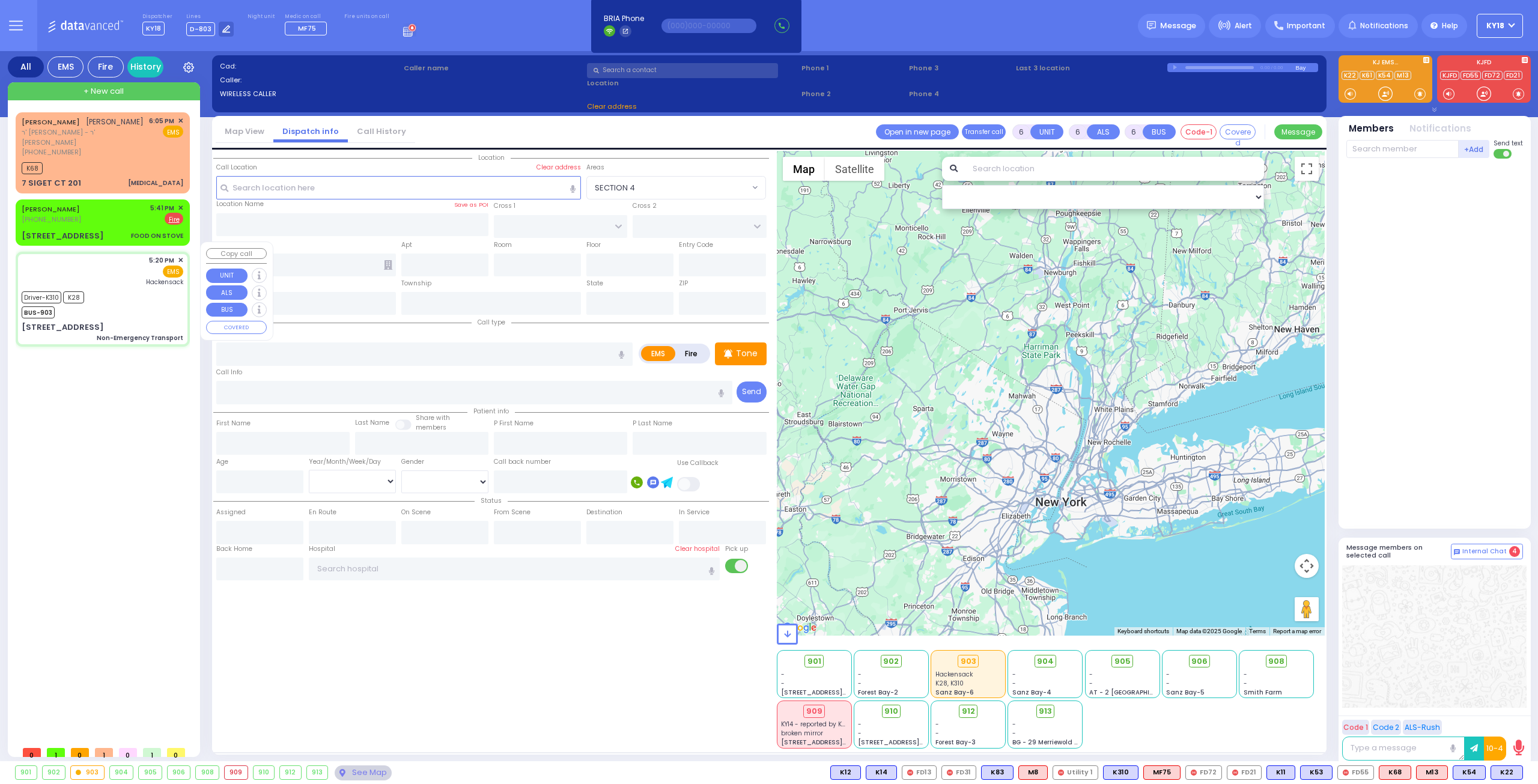
select select
type input "Non-Emergency Transport"
radio input "true"
type input "Dovi"
type input "Weinberger"
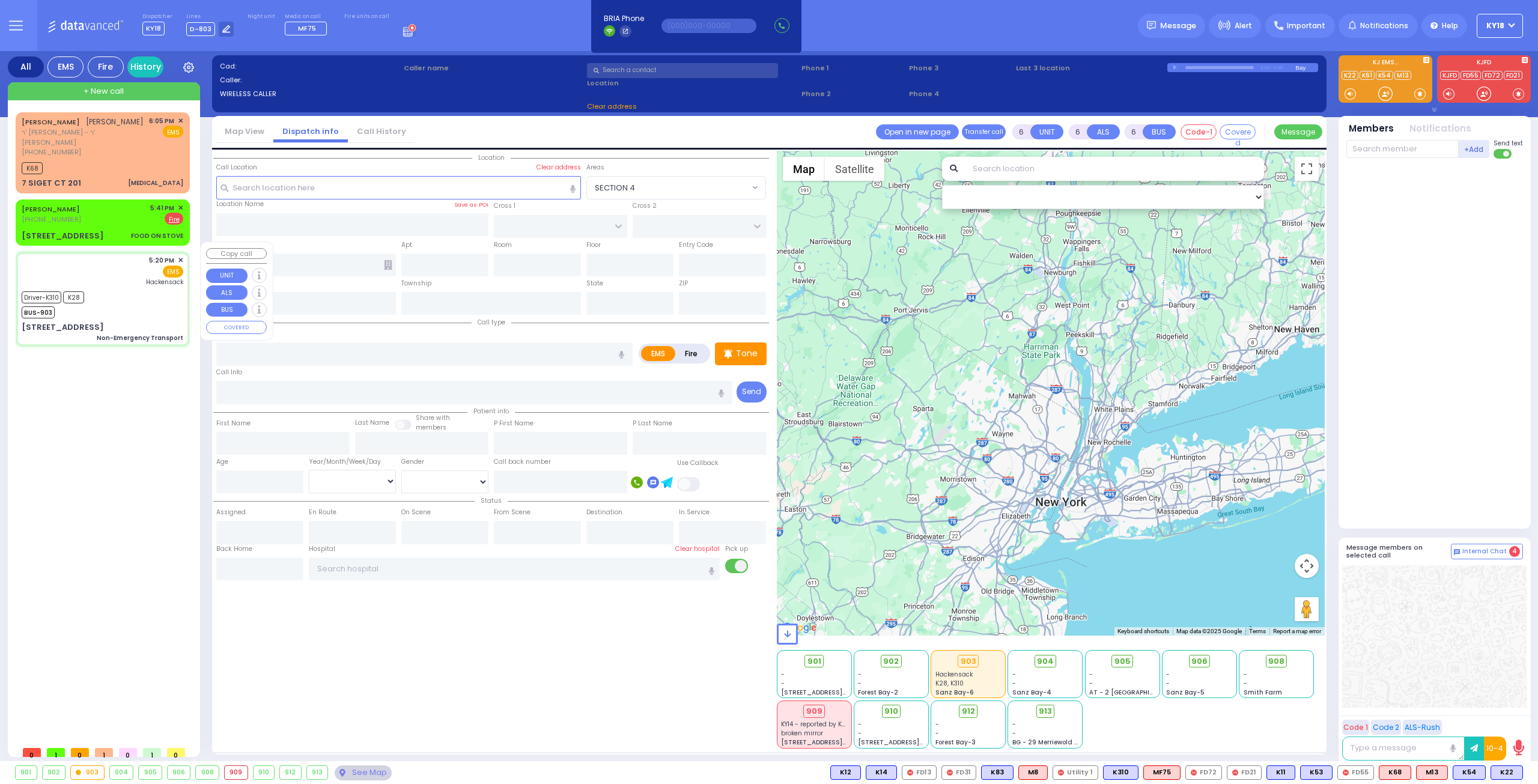
type input "1"
select select "Year"
select select "[DEMOGRAPHIC_DATA]"
type input "17:20"
type input "17:21"
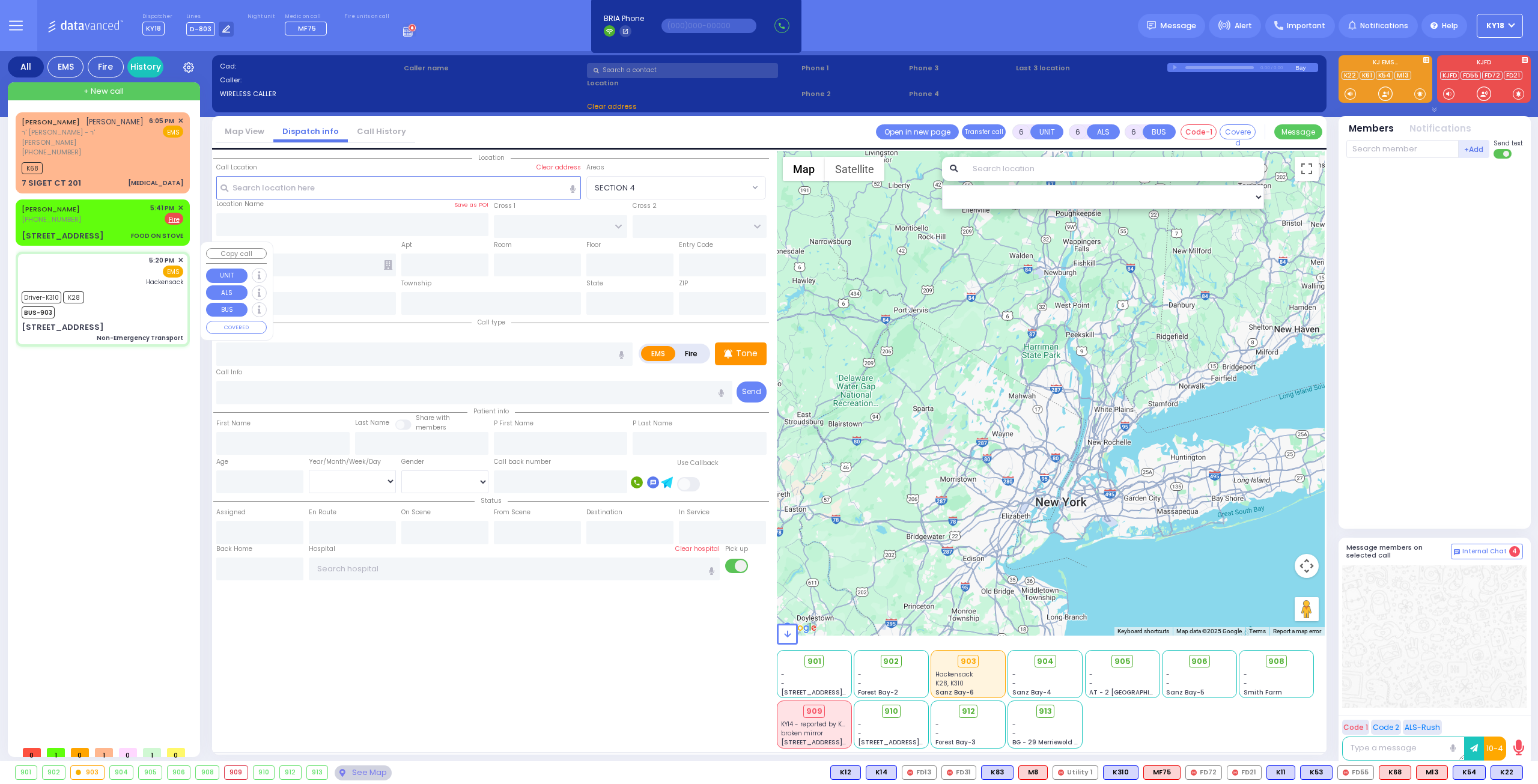
type input "16:50"
type input "17:00"
type input "[GEOGRAPHIC_DATA]"
select select "Hatzalah Garages"
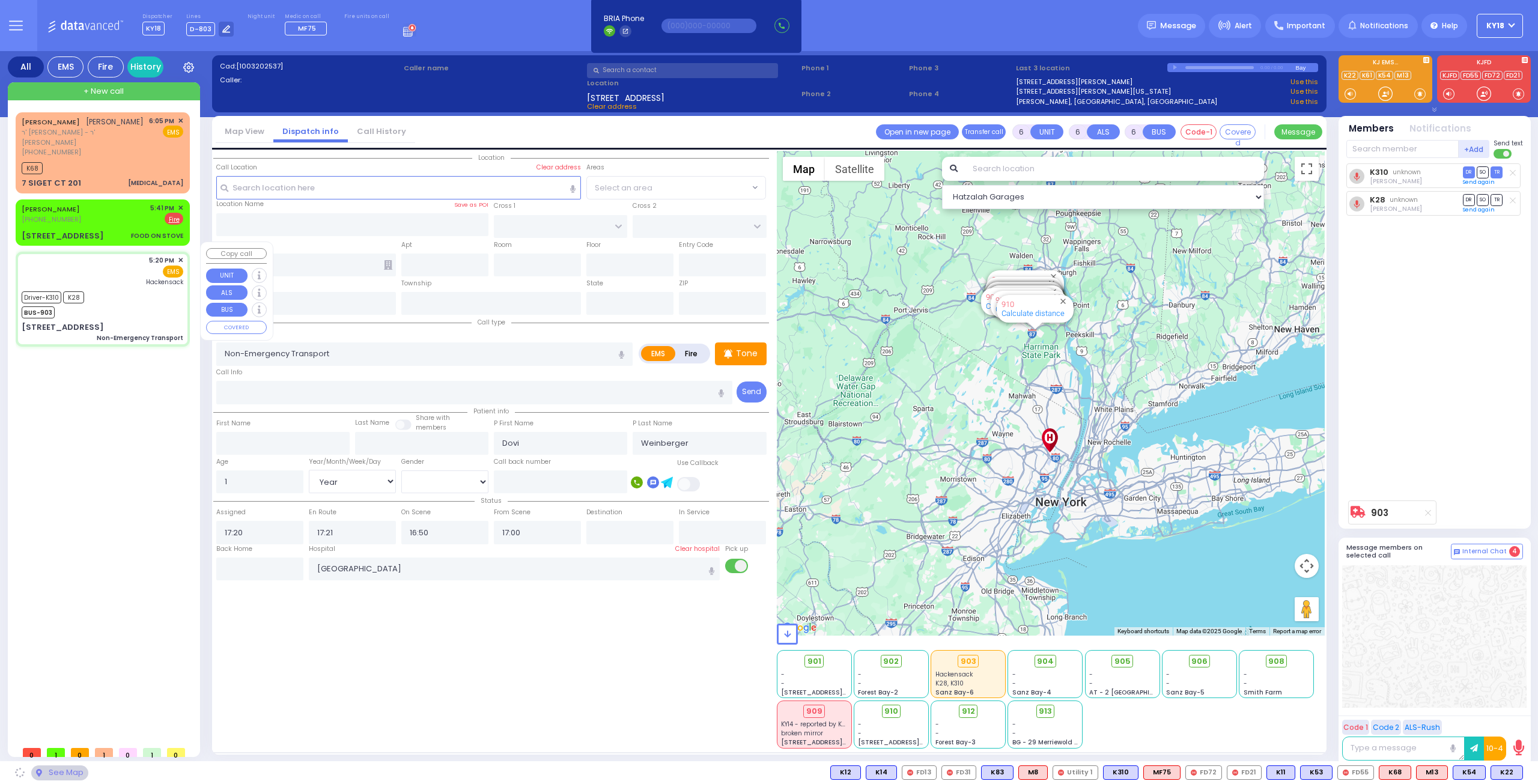
type input "KAHAN DR"
type input "GETZIL BERGER BLVD"
type input "[STREET_ADDRESS]"
type input "[PERSON_NAME]"
type input "[US_STATE]"
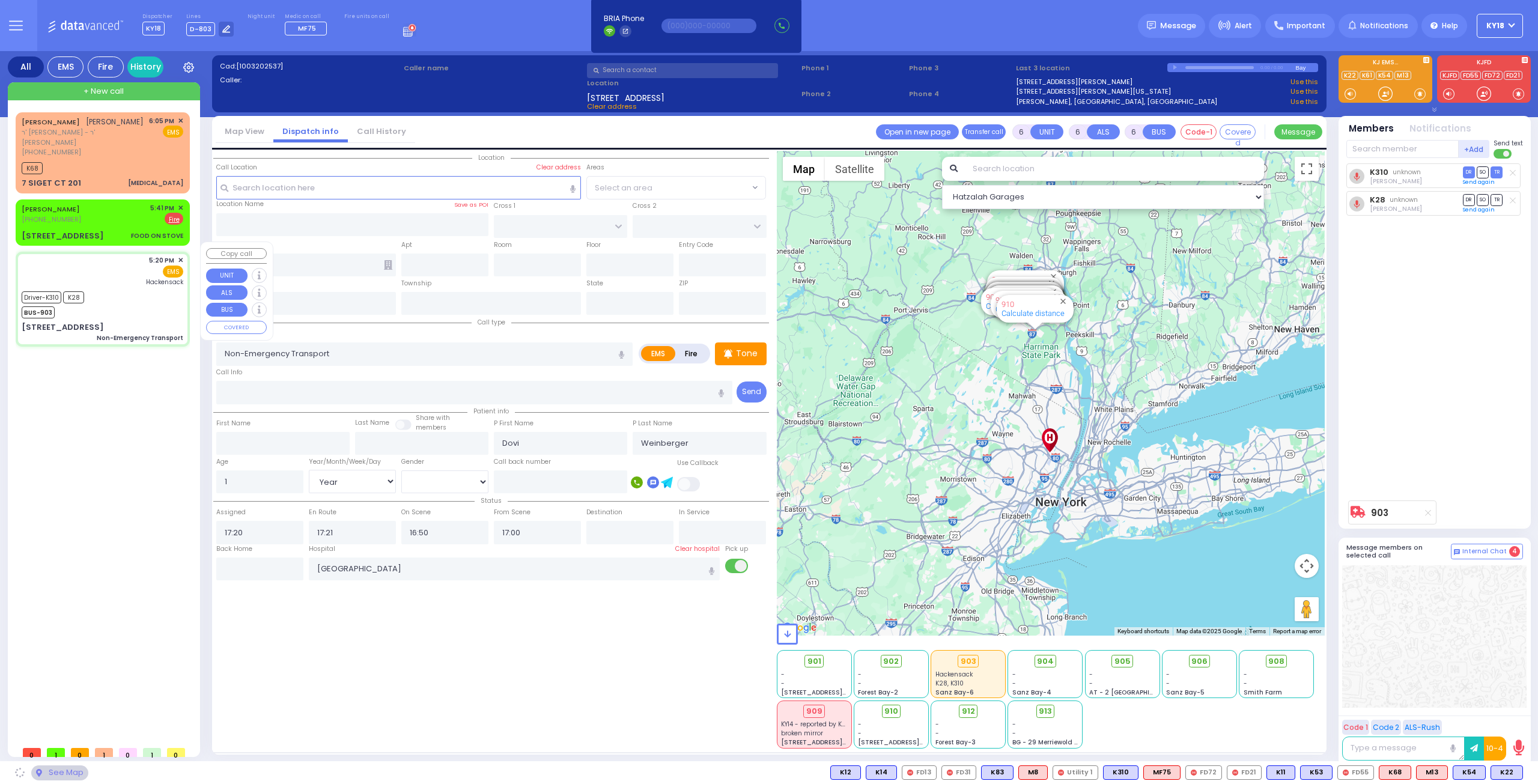
type input "10950"
select select "SECTION 4"
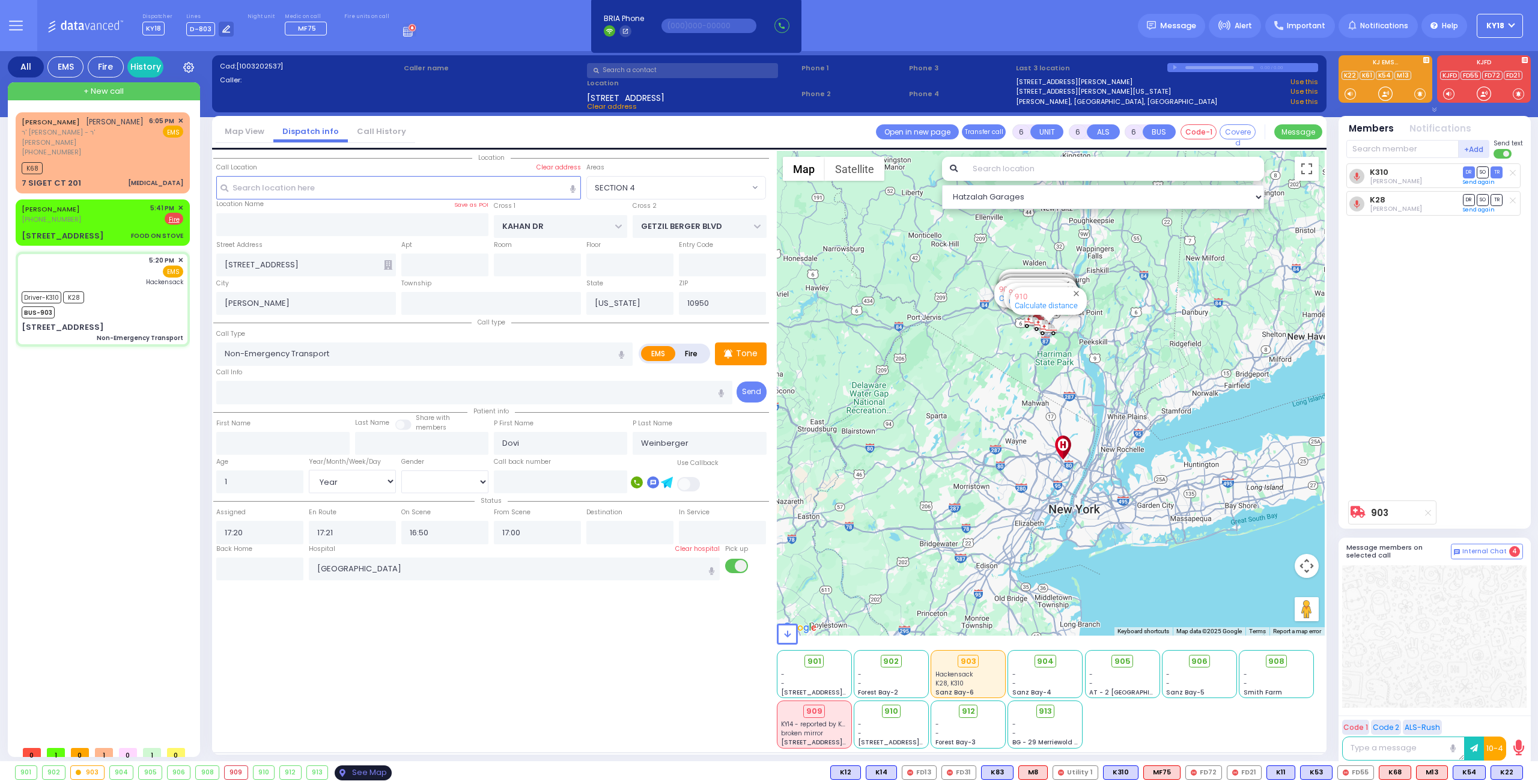
click at [369, 771] on div "See Map" at bounding box center [362, 773] width 57 height 15
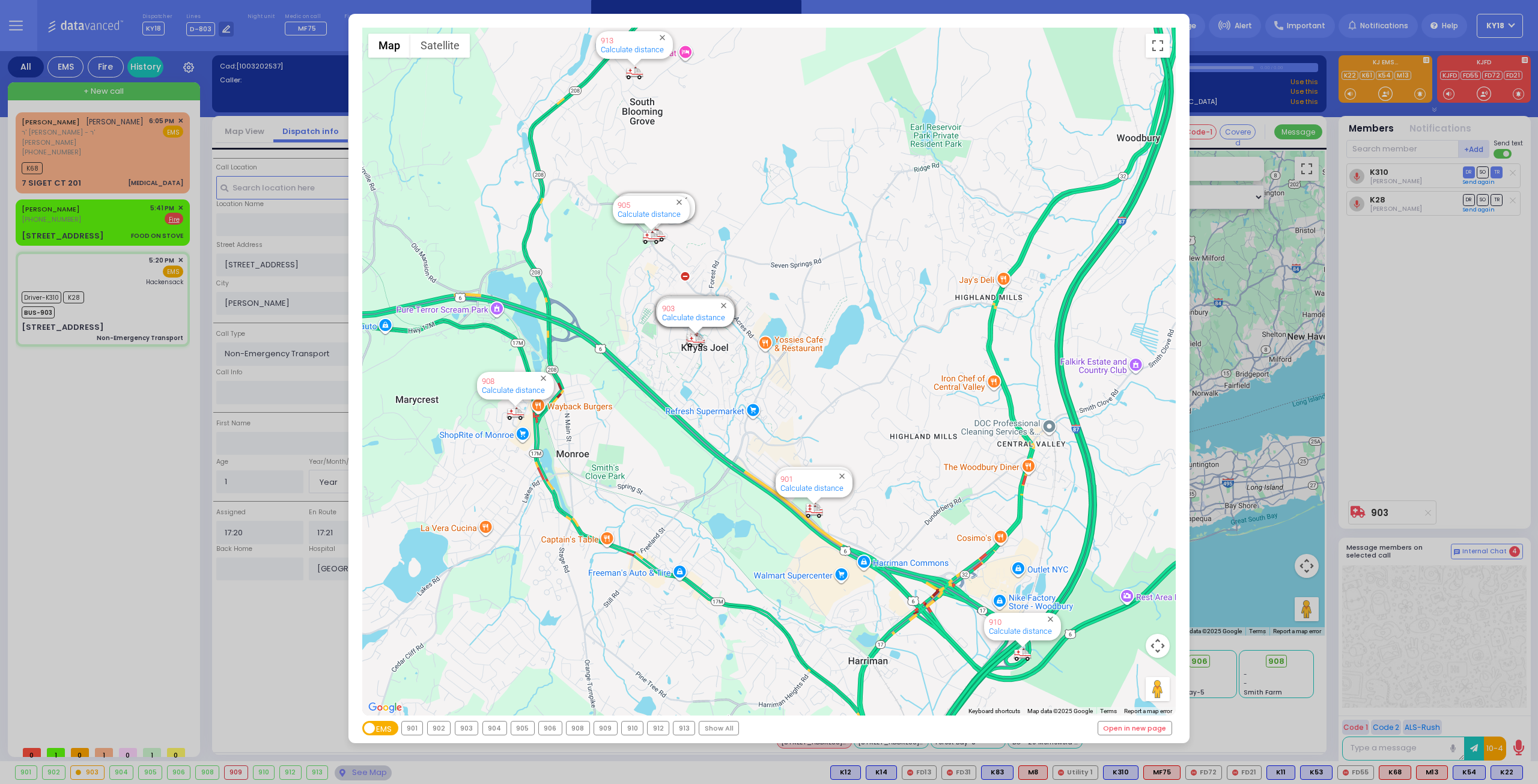
click at [166, 302] on div "← Move left → Move right ↑ Move up ↓ Move down + Zoom in - Zoom out Home Jump l…" at bounding box center [769, 392] width 1538 height 784
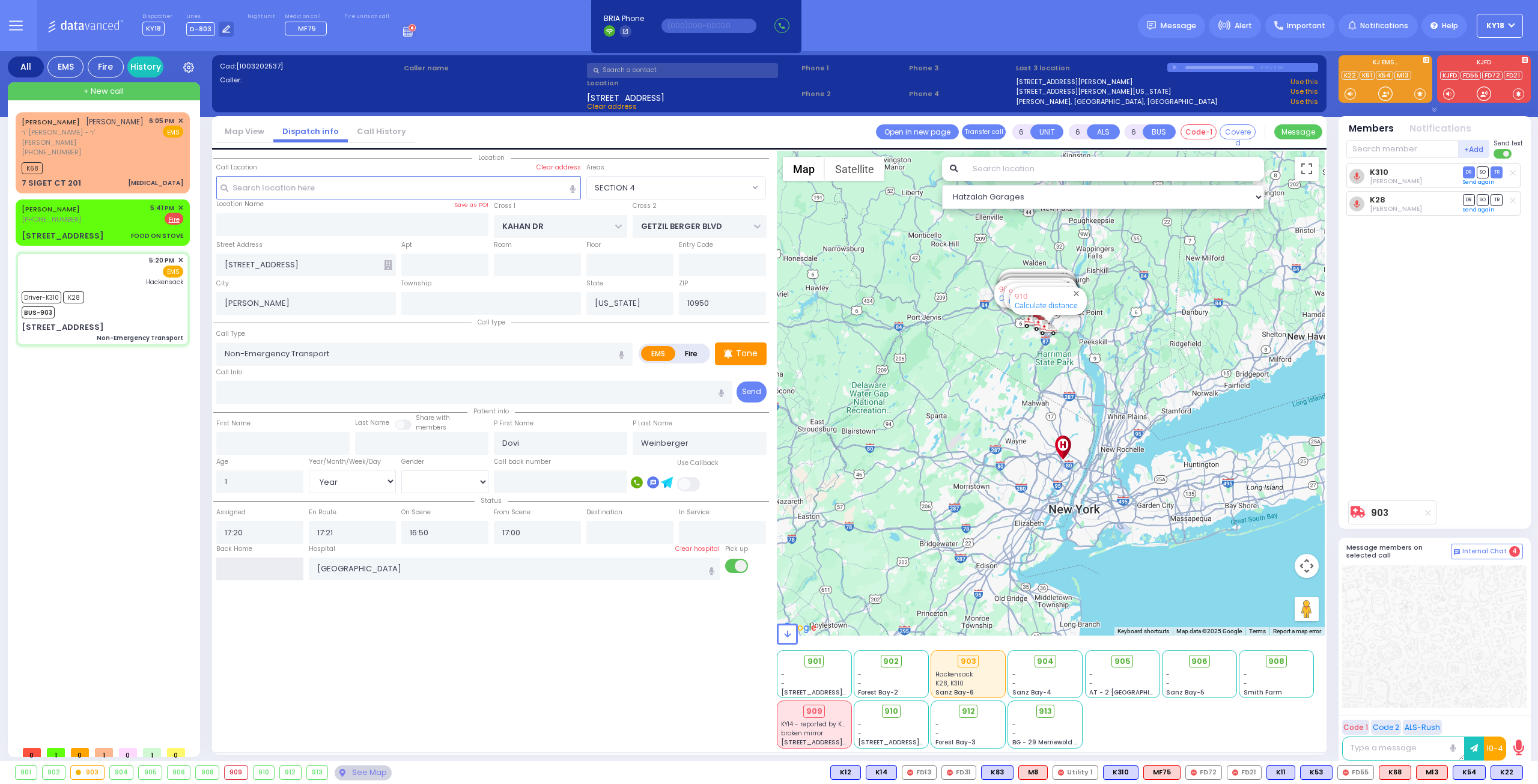
click at [261, 571] on input "text" at bounding box center [259, 568] width 87 height 23
type input "18:18"
select select
radio input "true"
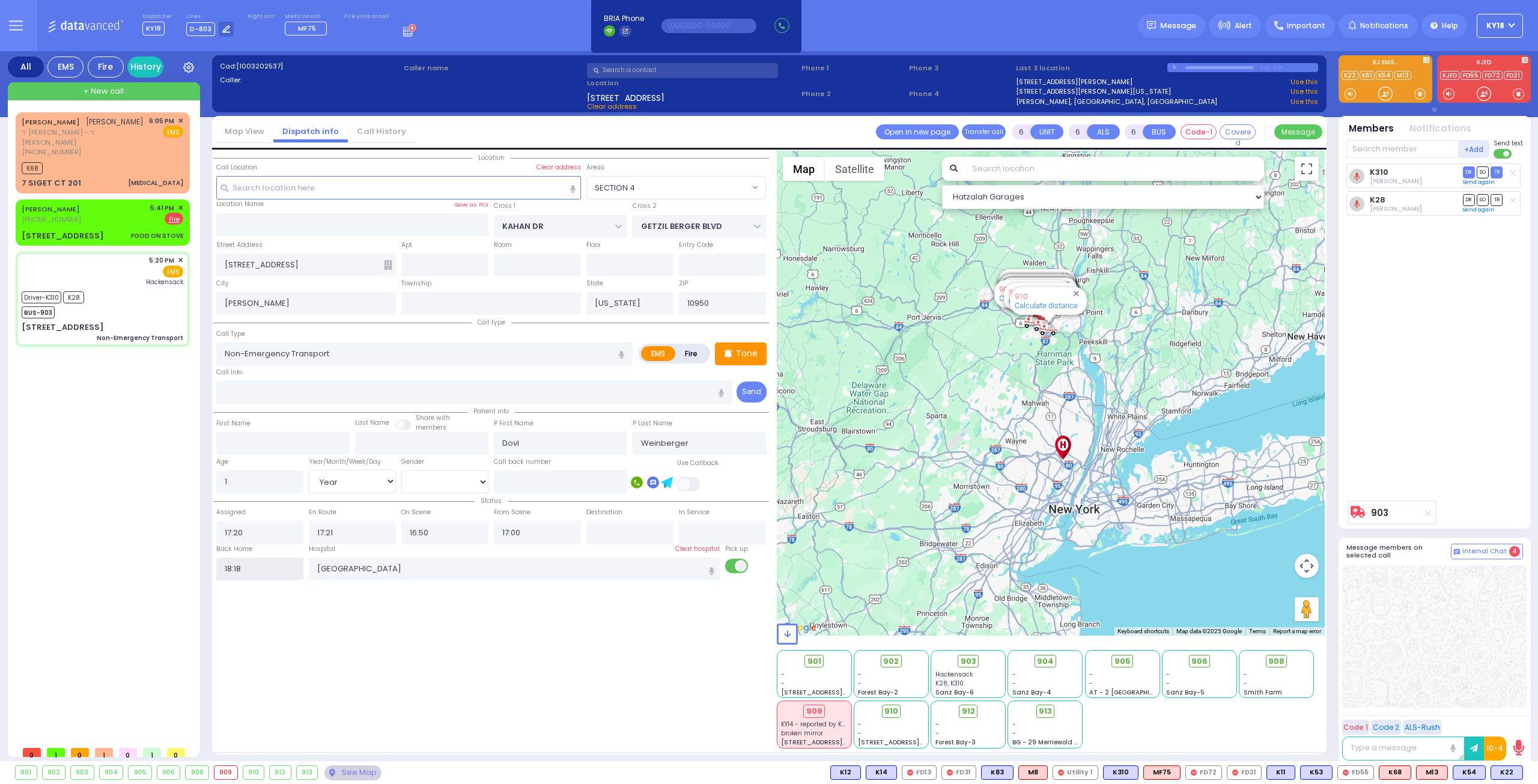
select select
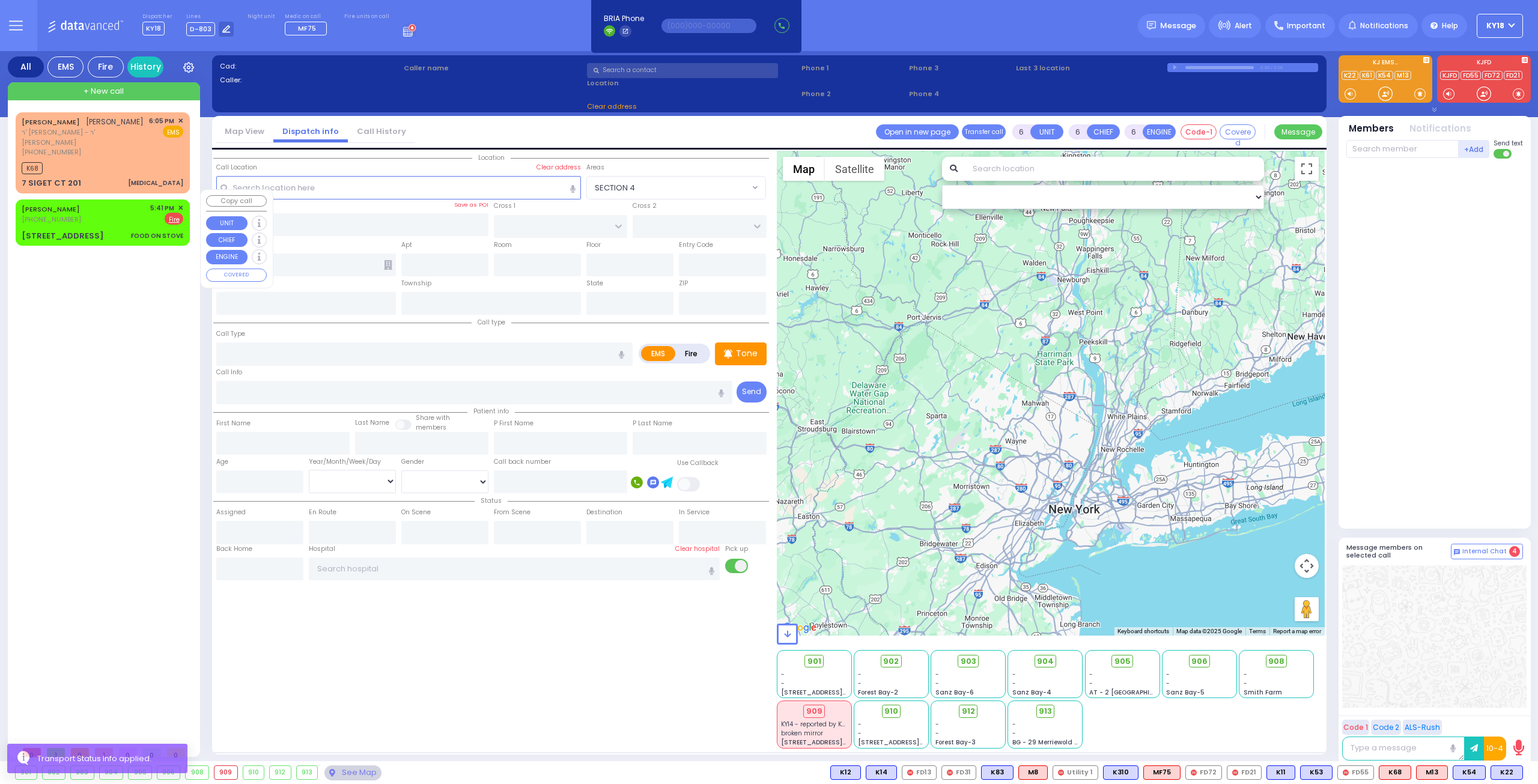
click at [136, 217] on div "[PERSON_NAME] [PHONE_NUMBER] 5:41 PM ✕ EMS Fire" at bounding box center [102, 223] width 169 height 42
type input "2"
type input "1"
select select
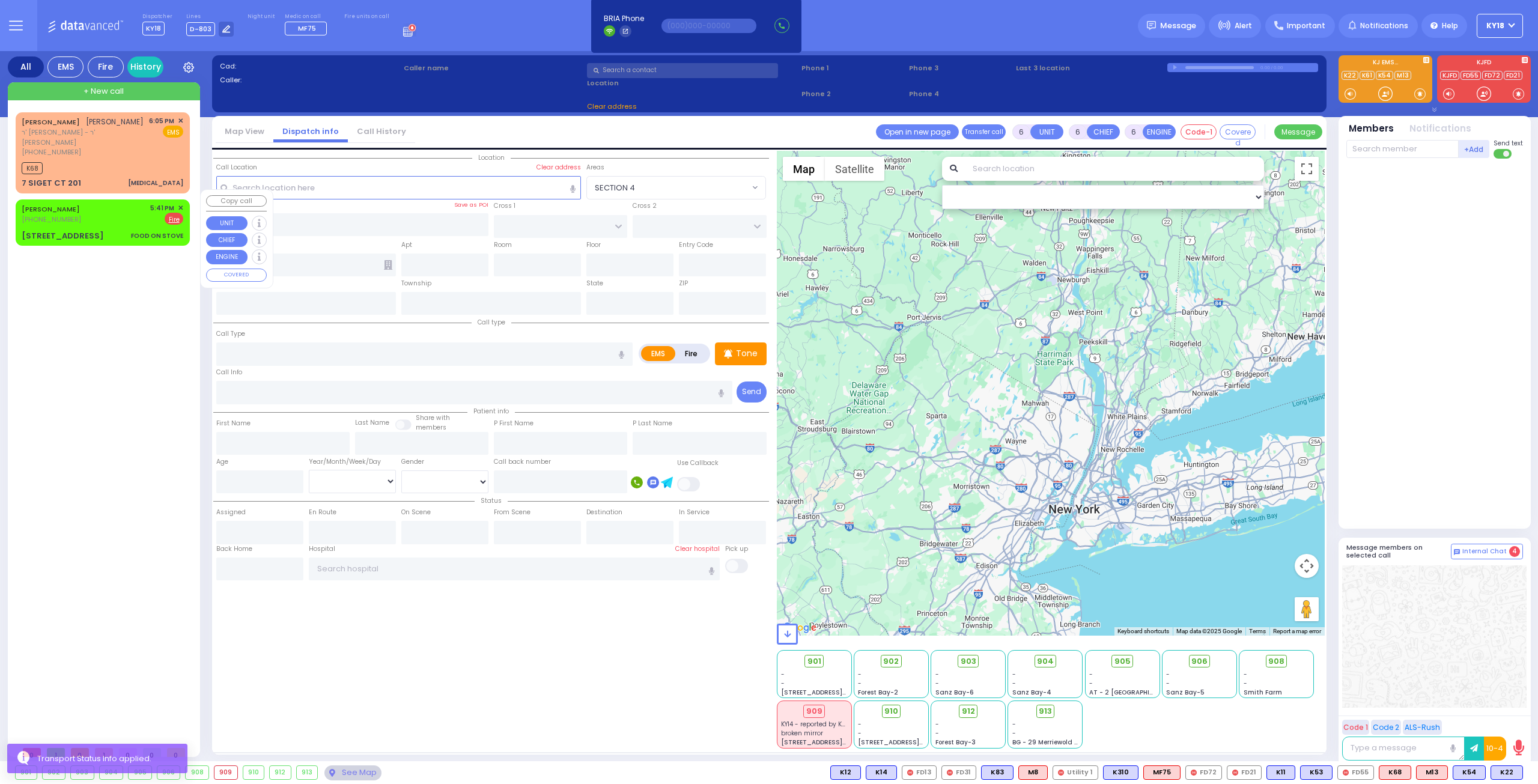
type input "FOOD ON STOVE"
radio input "false"
radio input "true"
type input "[PERSON_NAME]"
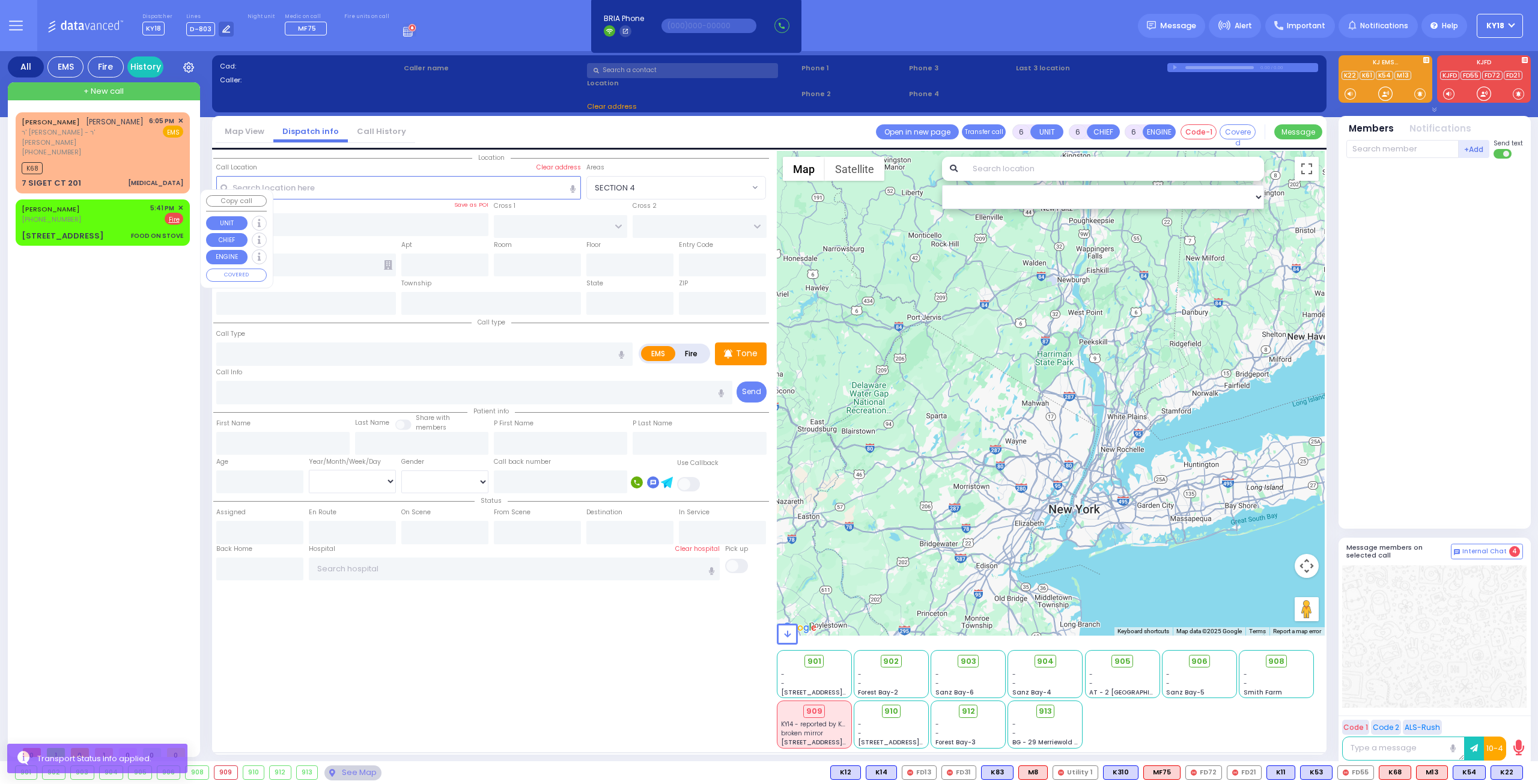
select select
type input "17:41"
select select "Hatzalah Garages"
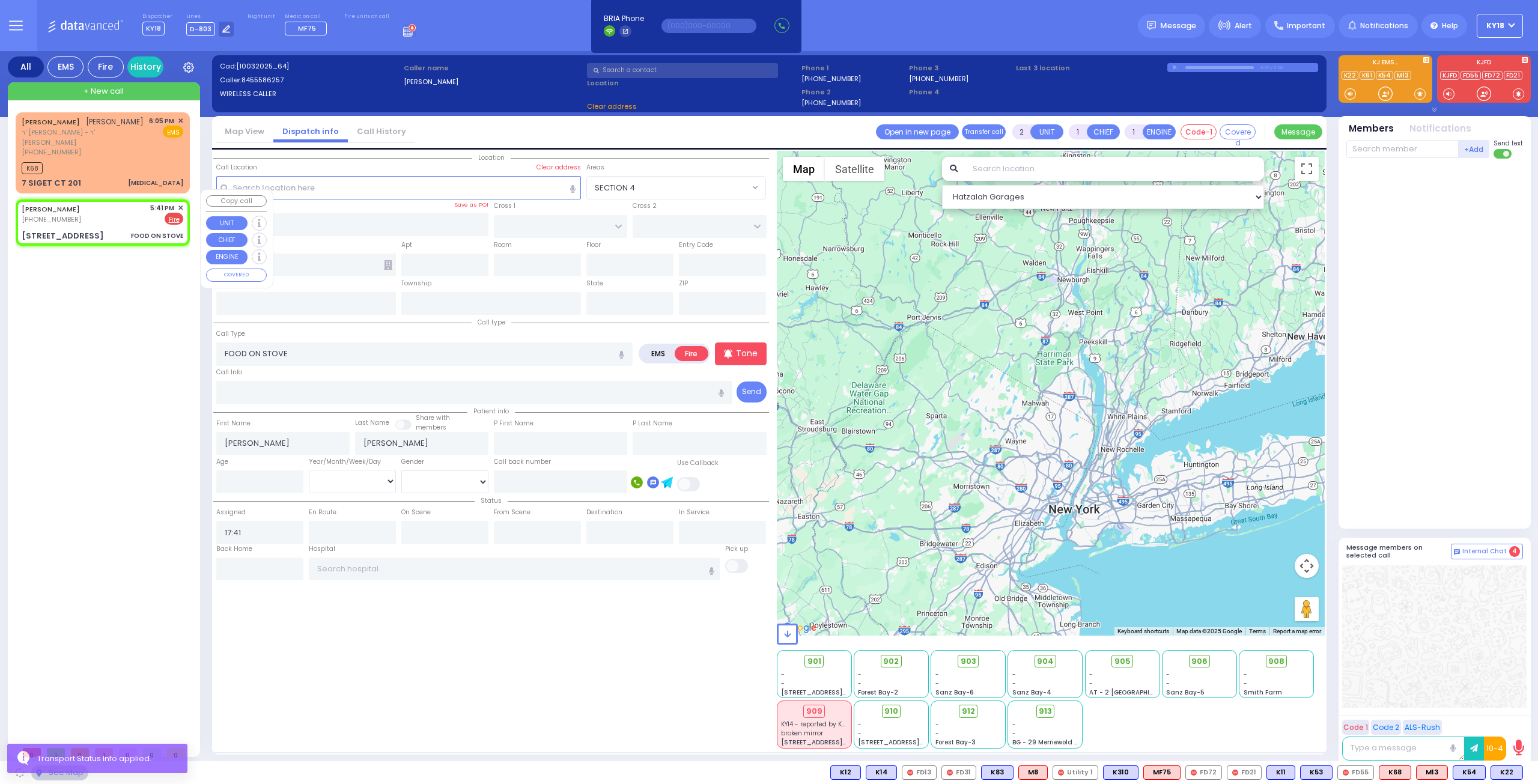
type input "DINEV RD"
type input "[PERSON_NAME] DR"
type input "[STREET_ADDRESS]"
type input "012"
type input "[PERSON_NAME]"
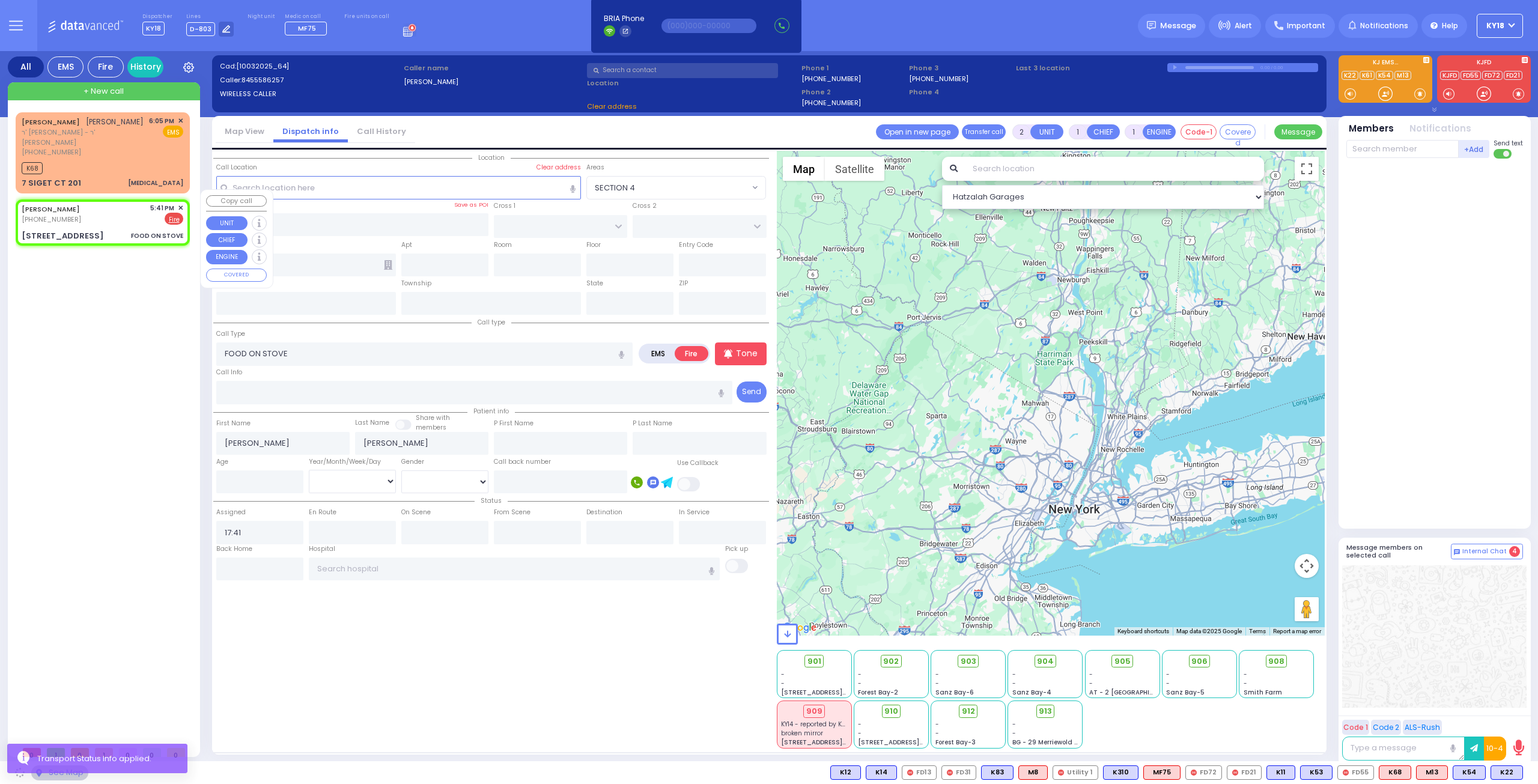
type input "[US_STATE]"
type input "10950"
select select "BEIRECH MOSHE"
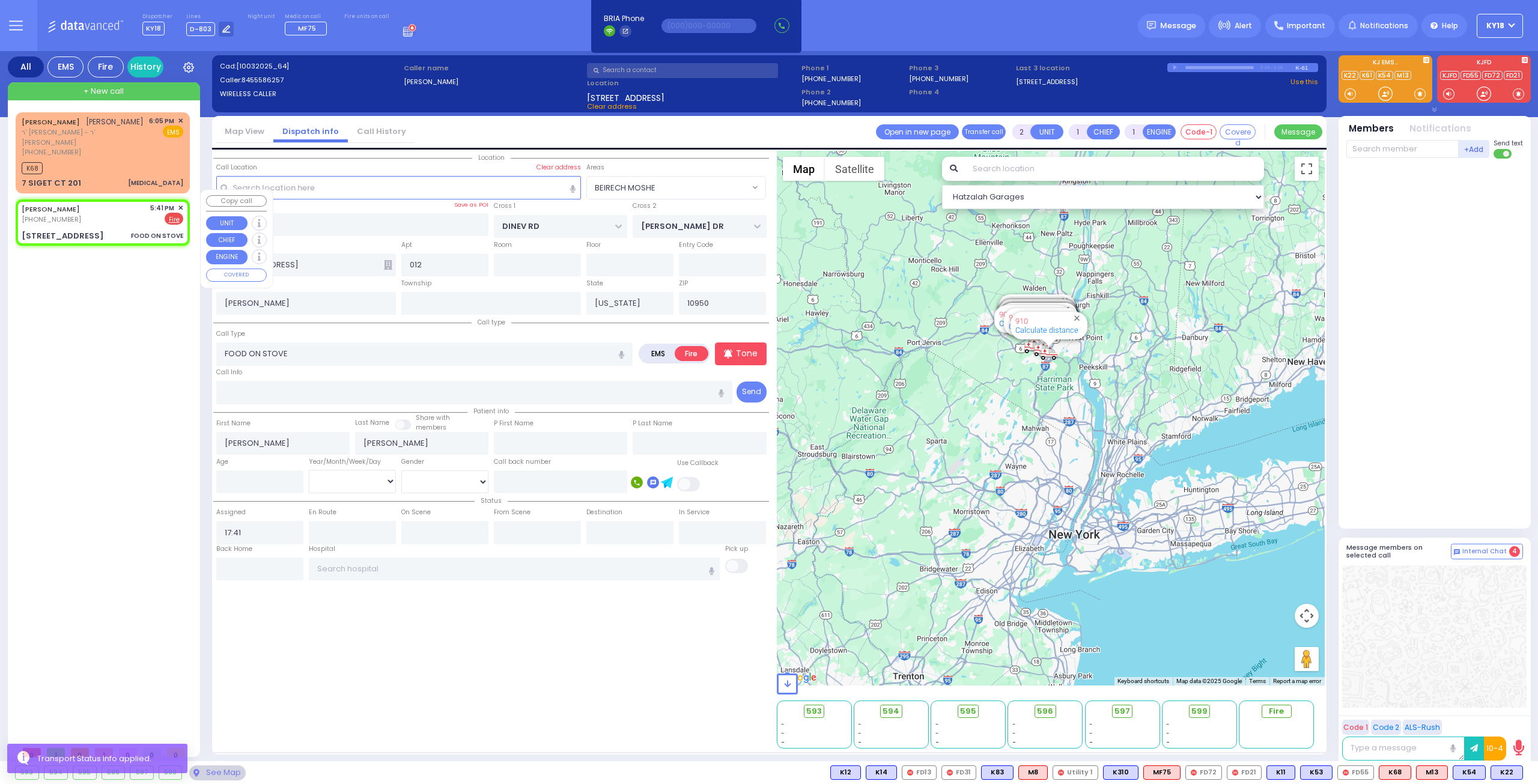
click at [180, 203] on span "✕" at bounding box center [180, 208] width 5 height 10
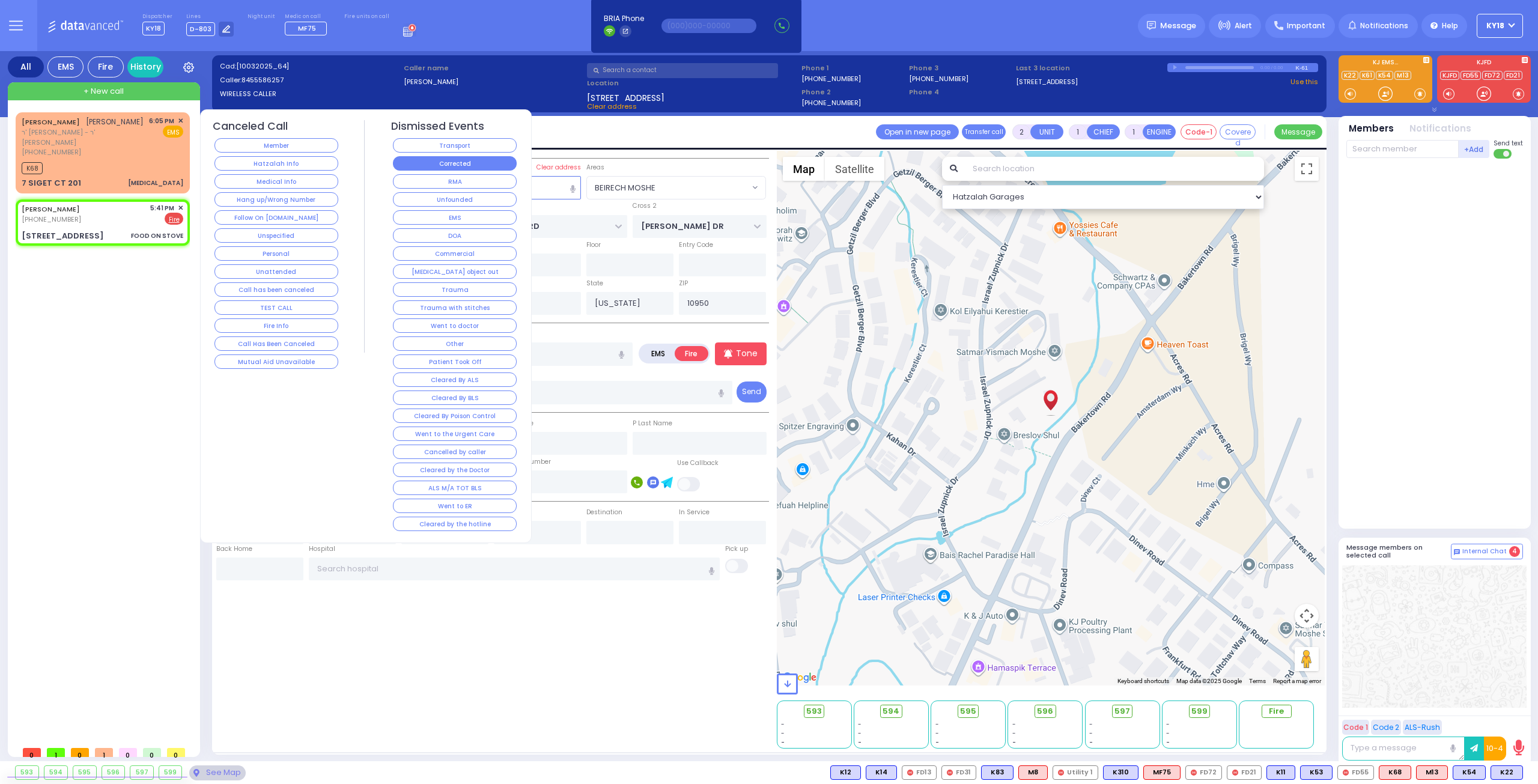
click at [425, 159] on button "Corrected" at bounding box center [455, 163] width 124 height 14
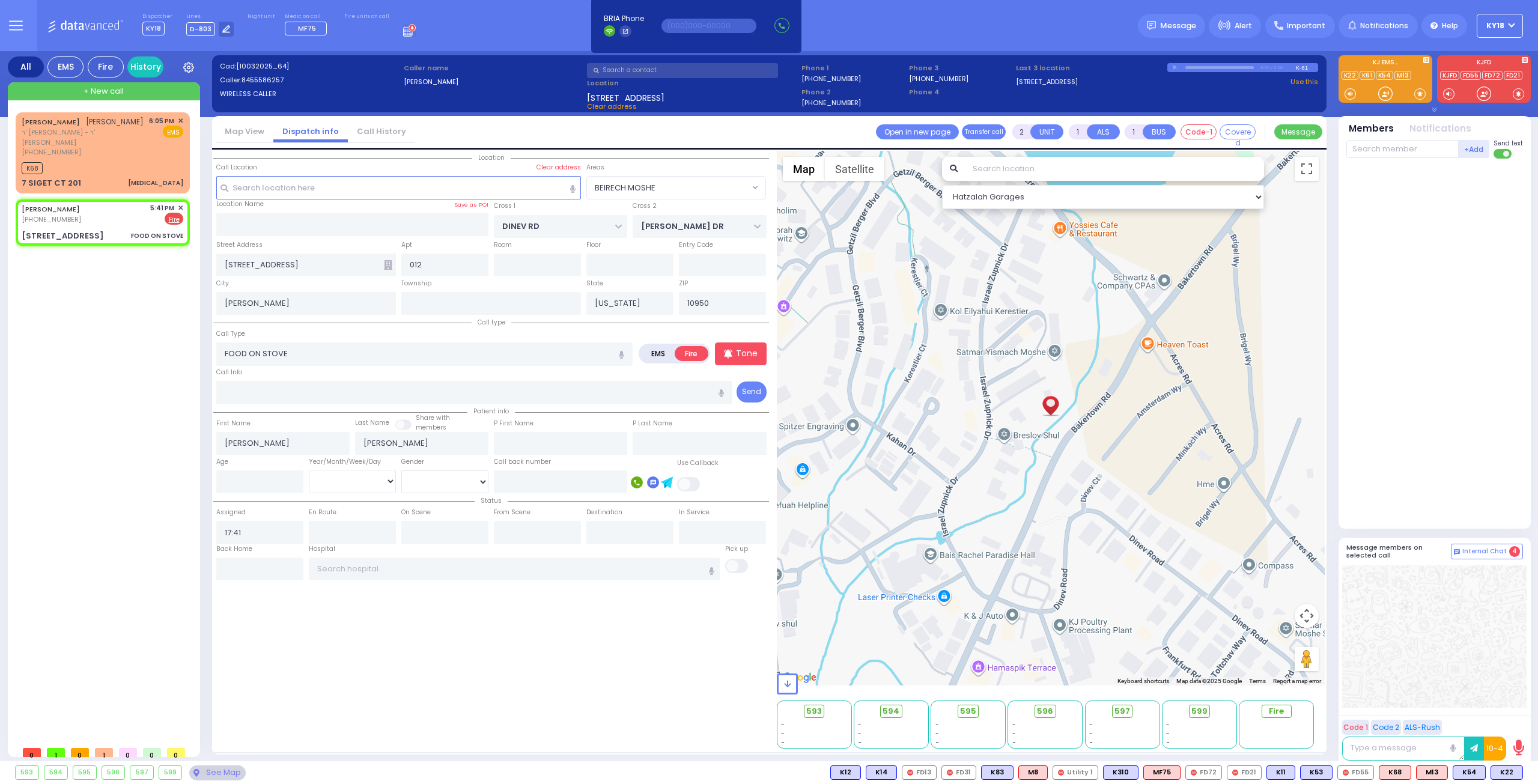
select select
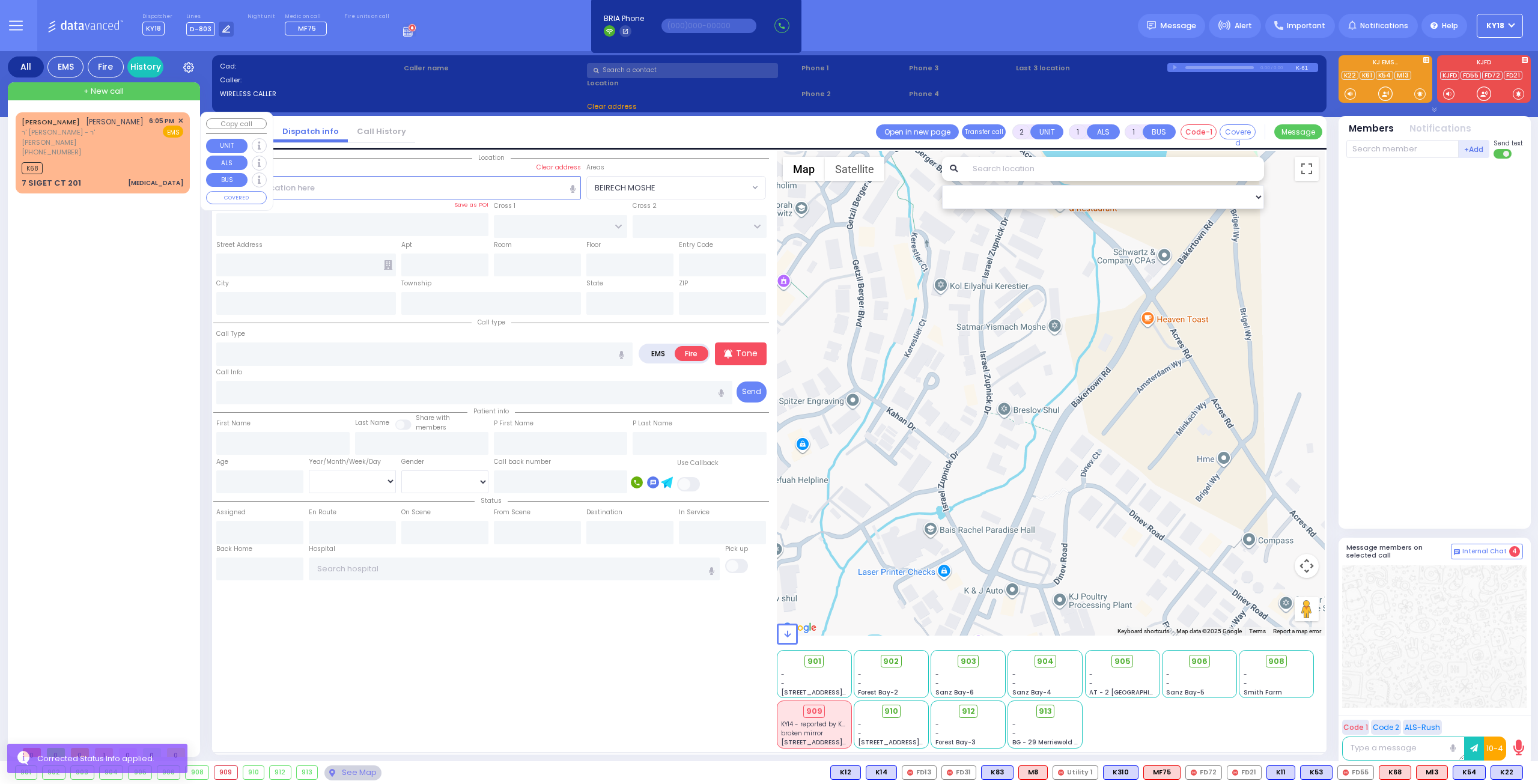
click at [125, 163] on div "K68" at bounding box center [102, 167] width 162 height 15
